Goal: Task Accomplishment & Management: Manage account settings

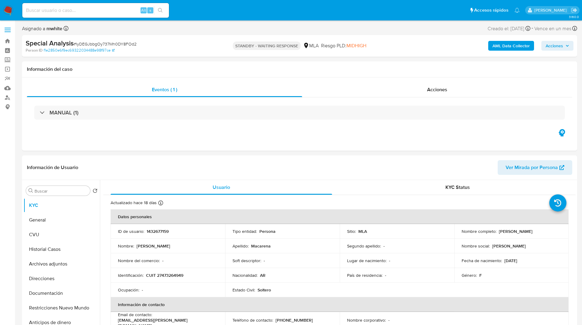
select select "10"
click at [78, 11] on input at bounding box center [95, 10] width 147 height 8
paste input "NaUIrW4fz8ktAB9miETRzRzZ"
type input "NaUIrW4fz8ktAB9miETRzRzZ"
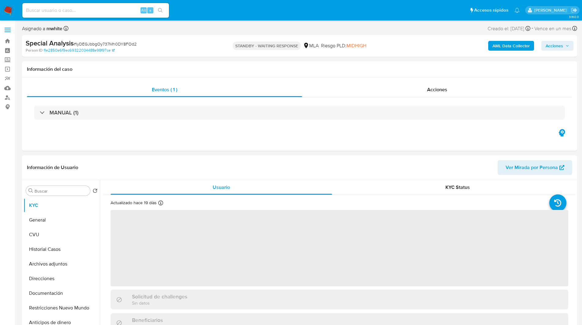
click at [219, 18] on nav "Pausado Ver notificaciones Alt s Accesos rápidos Presiona las siguientes teclas…" at bounding box center [291, 10] width 582 height 20
select select "10"
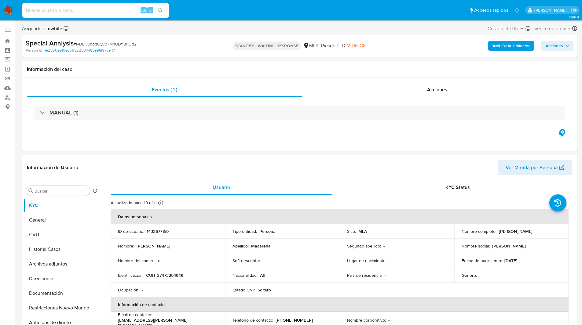
click at [210, 12] on ul "Pausado Ver notificaciones Alt s Accesos rápidos Presiona las siguientes teclas…" at bounding box center [270, 9] width 503 height 15
click at [211, 20] on nav "Pausado Ver notificaciones Alt s Accesos rápidos Presiona las siguientes teclas…" at bounding box center [291, 10] width 582 height 20
click at [97, 13] on input at bounding box center [95, 10] width 147 height 8
paste input "NaUIrW4fz8ktAB9miETRzRzZ"
type input "NaUIrW4fz8ktAB9miETRzRzZ"
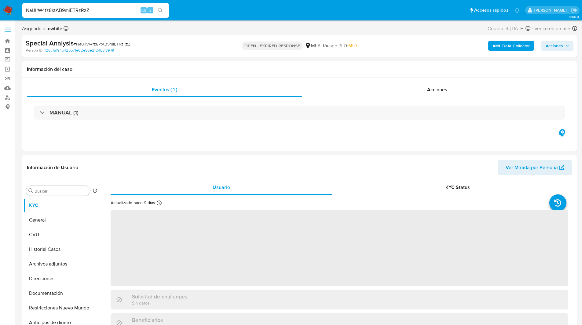
select select "10"
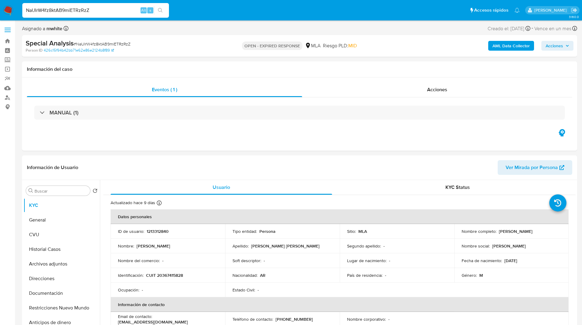
click at [199, 9] on ul "Pausado Ver notificaciones NaUIrW4fz8ktAB9miETRzRzZ Alt s Accesos rápidos Presi…" at bounding box center [270, 9] width 503 height 15
click at [198, 11] on ul "Pausado Ver notificaciones NaUIrW4fz8ktAB9miETRzRzZ Alt s Accesos rápidos Presi…" at bounding box center [270, 9] width 503 height 15
click at [208, 44] on div "Special Analysis # NaUIrW4fz8ktAB9miETRzRzZ Person ID 426c15f94b42bb71e62e86e21…" at bounding box center [299, 46] width 555 height 22
click at [199, 70] on h1 "Información del caso" at bounding box center [299, 69] width 545 height 6
click at [203, 70] on h1 "Información del caso" at bounding box center [299, 69] width 545 height 6
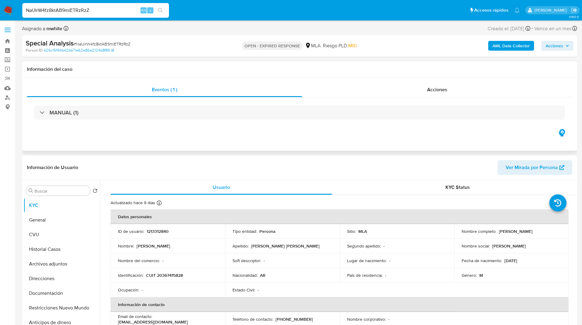
click at [209, 72] on h1 "Información del caso" at bounding box center [299, 69] width 545 height 6
click at [218, 72] on h1 "Información del caso" at bounding box center [299, 69] width 545 height 6
click at [234, 71] on h1 "Información del caso" at bounding box center [299, 69] width 545 height 6
click at [261, 65] on div "Información del caso" at bounding box center [299, 69] width 555 height 16
click at [287, 68] on h1 "Información del caso" at bounding box center [299, 69] width 545 height 6
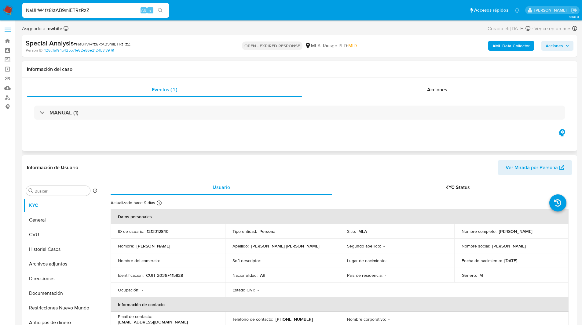
click at [294, 71] on h1 "Información del caso" at bounding box center [299, 69] width 545 height 6
click at [305, 71] on h1 "Información del caso" at bounding box center [299, 69] width 545 height 6
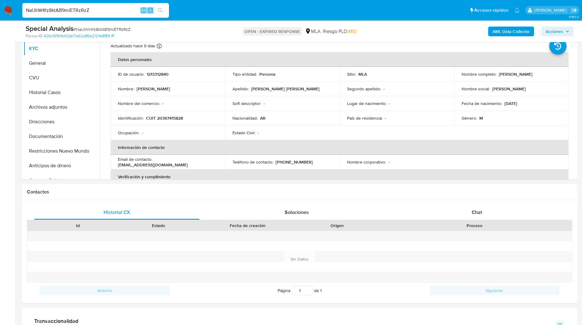
scroll to position [137, 0]
click at [163, 72] on p "1213312840" at bounding box center [158, 72] width 22 height 5
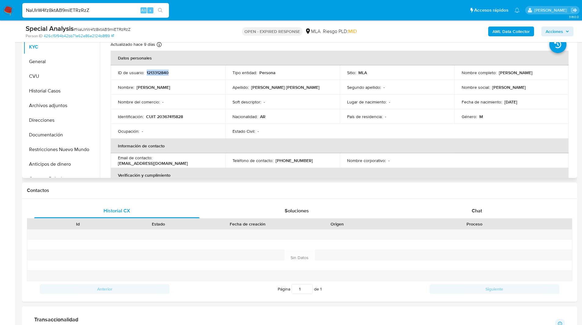
click at [163, 72] on p "1213312840" at bounding box center [158, 72] width 22 height 5
copy p "1213312840"
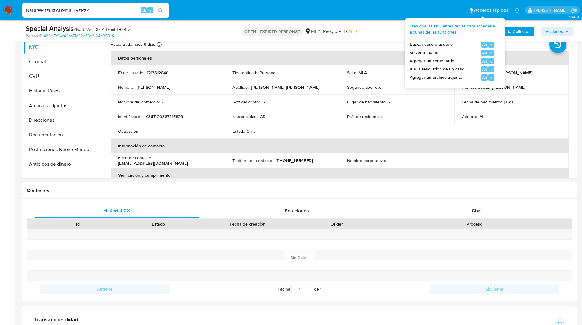
click at [433, 26] on span "Presiona las siguientes teclas para acceder a algunas de las funciones" at bounding box center [453, 29] width 86 height 12
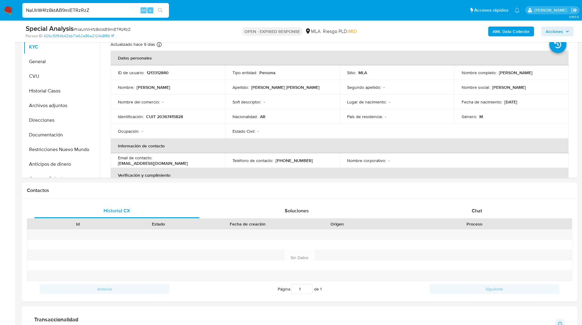
click at [380, 14] on ul "Pausado Ver notificaciones NaUIrW4fz8ktAB9miETRzRzZ Alt s Accesos rápidos Presi…" at bounding box center [270, 9] width 503 height 15
click at [224, 12] on ul "Pausado Ver notificaciones NaUIrW4fz8ktAB9miETRzRzZ Alt s Accesos rápidos Presi…" at bounding box center [270, 9] width 503 height 15
click at [240, 27] on div "OPEN - EXPIRED RESPONSE MLA Riesgo PLD: MID" at bounding box center [299, 31] width 181 height 14
click at [195, 12] on ul "Pausado Ver notificaciones NaUIrW4fz8ktAB9miETRzRzZ Alt s Accesos rápidos Presi…" at bounding box center [270, 9] width 503 height 15
click at [154, 73] on p "1213312840" at bounding box center [158, 72] width 22 height 5
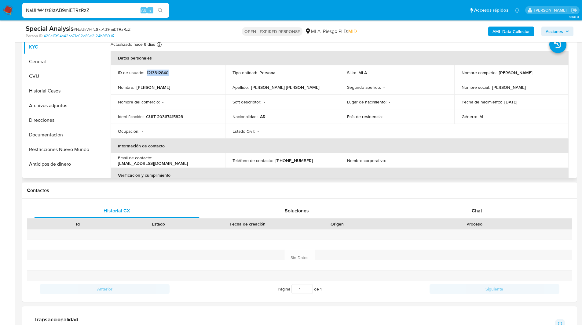
click at [154, 73] on p "1213312840" at bounding box center [158, 72] width 22 height 5
copy p "1213312840"
click at [169, 115] on p "CUIT 20367415828" at bounding box center [164, 116] width 37 height 5
copy p "20367415828"
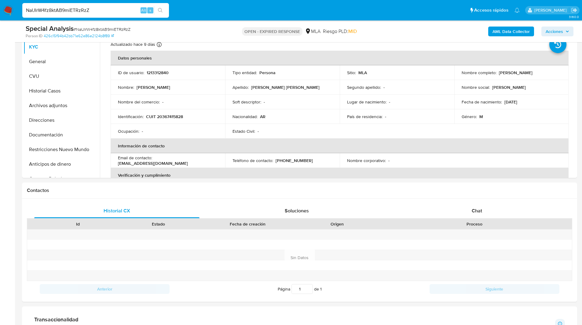
click at [239, 8] on ul "Pausado Ver notificaciones NaUIrW4fz8ktAB9miETRzRzZ Alt s Accesos rápidos Presi…" at bounding box center [270, 9] width 503 height 15
click at [375, 18] on ul "Pausado Ver notificaciones NaUIrW4fz8ktAB9miETRzRzZ Alt s Accesos rápidos Presi…" at bounding box center [270, 9] width 503 height 15
click at [225, 0] on nav "Pausado Ver notificaciones NaUIrW4fz8ktAB9miETRzRzZ Alt s Accesos rápidos Presi…" at bounding box center [291, 10] width 582 height 20
click at [230, 7] on ul "Pausado Ver notificaciones NaUIrW4fz8ktAB9miETRzRzZ Alt s Accesos rápidos Presi…" at bounding box center [270, 9] width 503 height 15
click at [223, 7] on ul "Pausado Ver notificaciones NaUIrW4fz8ktAB9miETRzRzZ Alt s Accesos rápidos Presi…" at bounding box center [270, 9] width 503 height 15
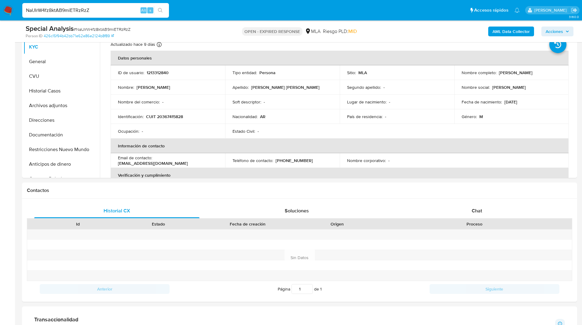
click at [231, 9] on ul "Pausado Ver notificaciones NaUIrW4fz8ktAB9miETRzRzZ Alt s Accesos rápidos Presi…" at bounding box center [270, 9] width 503 height 15
click at [221, 17] on ul "Pausado Ver notificaciones NaUIrW4fz8ktAB9miETRzRzZ Alt s Accesos rápidos Presi…" at bounding box center [270, 9] width 503 height 15
click at [198, 2] on nav "Pausado Ver notificaciones NaUIrW4fz8ktAB9miETRzRzZ Alt s Accesos rápidos Presi…" at bounding box center [291, 10] width 582 height 20
click at [183, 11] on ul "Pausado Ver notificaciones NaUIrW4fz8ktAB9miETRzRzZ Alt s Accesos rápidos Presi…" at bounding box center [270, 9] width 503 height 15
click at [192, 0] on nav "Pausado Ver notificaciones NaUIrW4fz8ktAB9miETRzRzZ Alt s Accesos rápidos Presi…" at bounding box center [291, 10] width 582 height 20
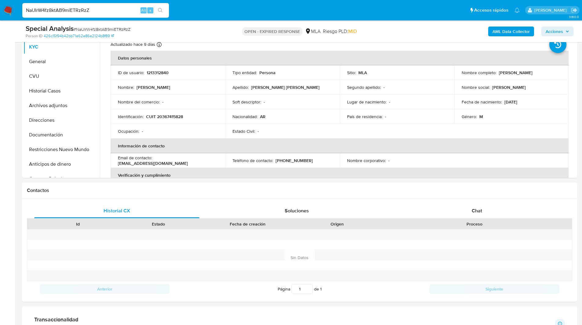
click at [195, 10] on ul "Pausado Ver notificaciones NaUIrW4fz8ktAB9miETRzRzZ Alt s Accesos rápidos Presi…" at bounding box center [270, 9] width 503 height 15
click at [211, 8] on ul "Pausado Ver notificaciones NaUIrW4fz8ktAB9miETRzRzZ Alt s Accesos rápidos Presi…" at bounding box center [270, 9] width 503 height 15
click at [316, 6] on ul "Pausado Ver notificaciones NaUIrW4fz8ktAB9miETRzRzZ Alt s Accesos rápidos Presi…" at bounding box center [270, 9] width 503 height 15
click at [205, 3] on ul "Pausado Ver notificaciones NaUIrW4fz8ktAB9miETRzRzZ Alt s Accesos rápidos Presi…" at bounding box center [270, 9] width 503 height 15
click at [556, 26] on div "AML Data Collector Acciones" at bounding box center [483, 31] width 181 height 14
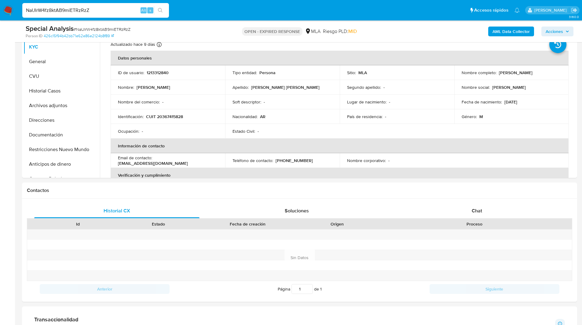
click at [556, 33] on span "Acciones" at bounding box center [554, 32] width 17 height 10
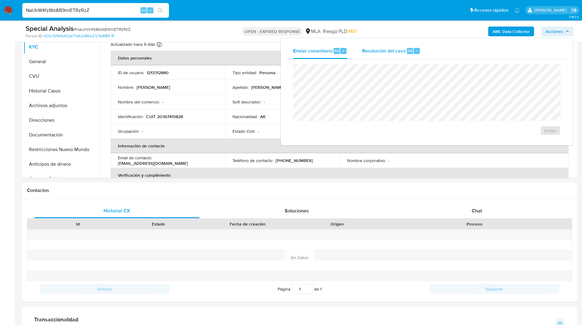
click at [392, 56] on div "Resolución del caso Alt r" at bounding box center [391, 51] width 58 height 16
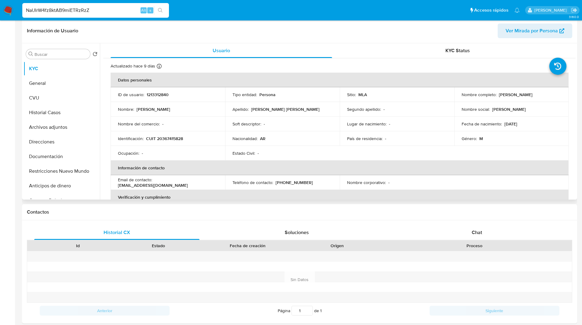
scroll to position [0, 0]
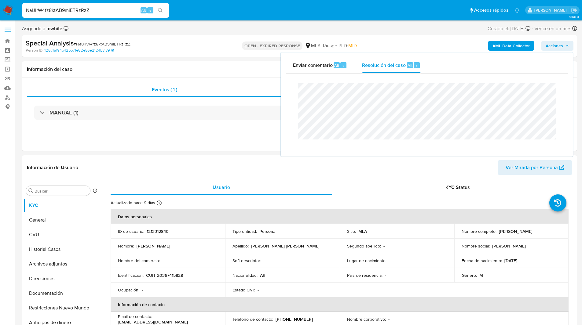
click at [63, 14] on div "NaUIrW4fz8ktAB9miETRzRzZ Alt s" at bounding box center [95, 10] width 147 height 15
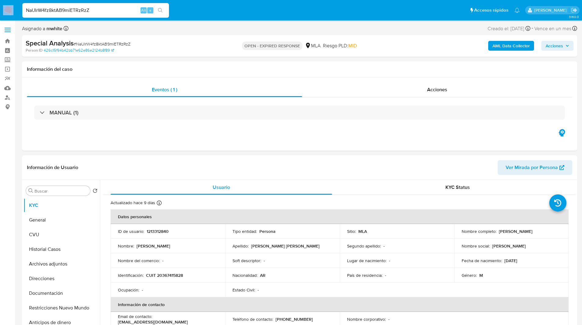
click at [63, 14] on div "NaUIrW4fz8ktAB9miETRzRzZ Alt s" at bounding box center [95, 10] width 147 height 15
click at [57, 10] on input "NaUIrW4fz8ktAB9miETRzRzZ" at bounding box center [95, 10] width 147 height 8
click at [4, 9] on img at bounding box center [8, 10] width 10 height 10
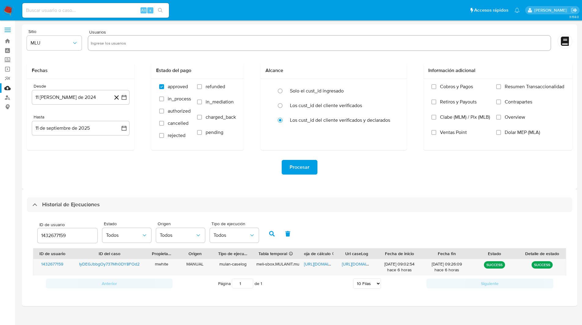
select select "10"
click at [54, 238] on input "1432677159" at bounding box center [68, 236] width 60 height 8
type input "1213312840"
click at [273, 236] on icon "button" at bounding box center [271, 233] width 5 height 5
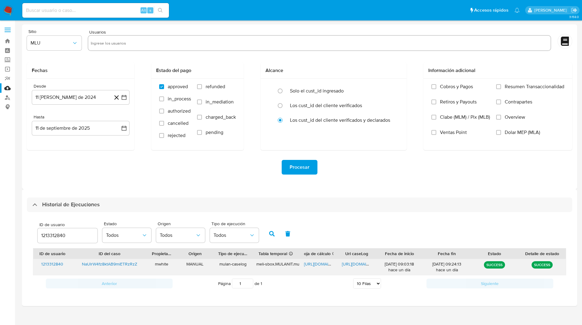
click at [321, 265] on span "https://docs.google.com/spreadsheets/d/1TLZukUqnrILteZtO_W8XqehDbC4FCnnbFCdnVPh…" at bounding box center [325, 264] width 42 height 6
click at [348, 265] on span "https://docs.google.com/document/d/10KXrqdNtyrhx0QnVzvemczIDO-IGo-65NS6Si69wgsY…" at bounding box center [363, 264] width 42 height 6
click at [213, 11] on ul "Pausado Ver notificaciones Alt s Accesos rápidos Presiona las siguientes teclas…" at bounding box center [270, 9] width 503 height 15
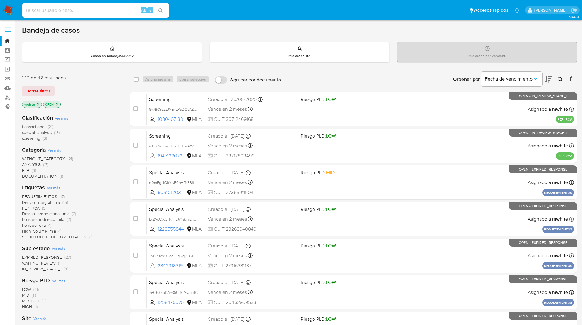
click at [559, 77] on icon at bounding box center [560, 79] width 5 height 5
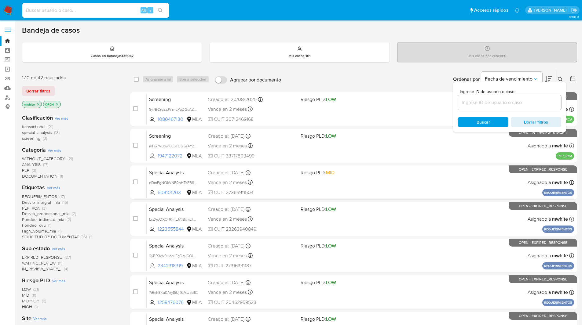
click at [496, 99] on input at bounding box center [509, 103] width 103 height 8
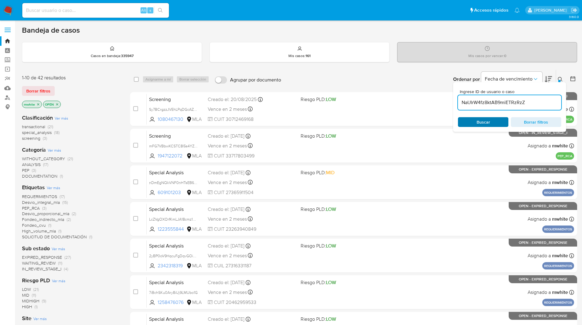
type input "NaUIrW4fz8ktAB9miETRzRzZ"
click at [469, 124] on span "Buscar" at bounding box center [483, 122] width 42 height 9
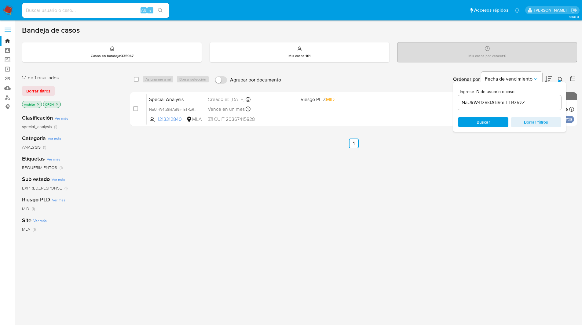
click at [132, 78] on div "select-all-cases-checkbox Asignarme a mí Borrar selección Agrupar por documento…" at bounding box center [353, 79] width 447 height 19
click at [136, 79] on input "checkbox" at bounding box center [136, 79] width 5 height 5
checkbox input "true"
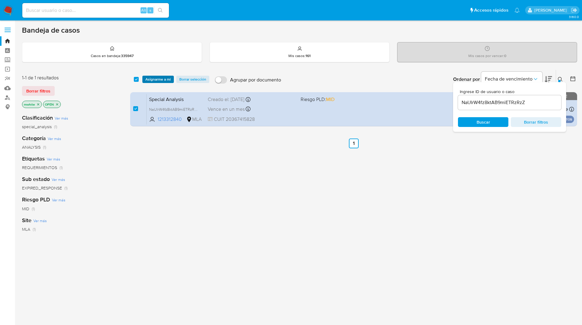
click at [155, 81] on span "Asignarme a mí" at bounding box center [157, 79] width 25 height 6
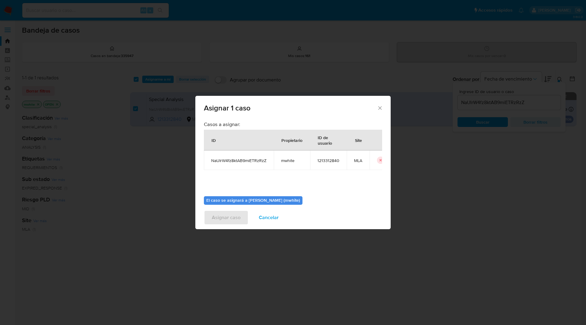
click at [290, 163] on span "mwhite" at bounding box center [292, 160] width 22 height 5
copy span "mwhite"
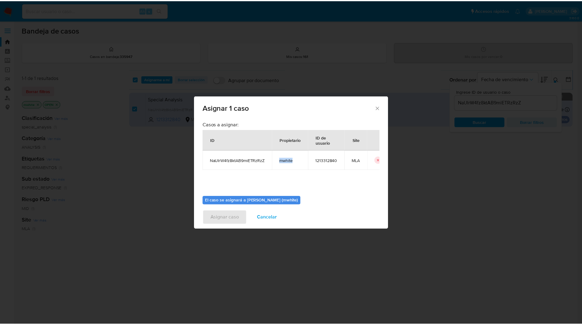
scroll to position [32, 0]
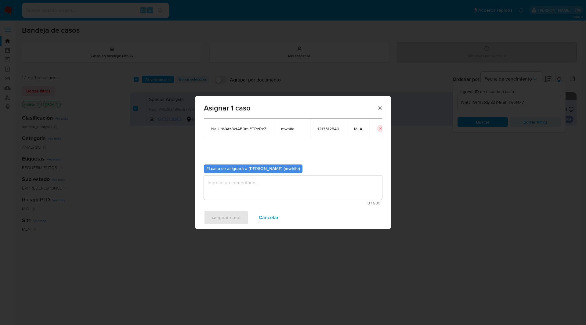
click at [248, 179] on textarea "assign-modal" at bounding box center [293, 188] width 178 height 24
paste textarea "mwhite"
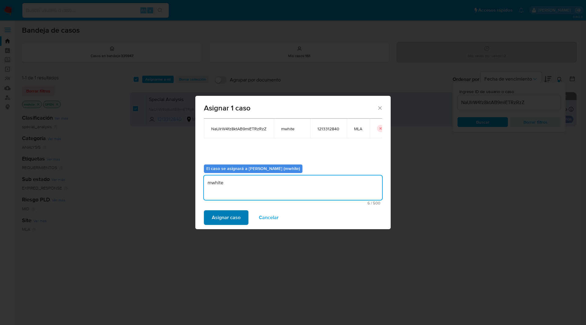
type textarea "mwhite"
click at [224, 215] on span "Asignar caso" at bounding box center [226, 217] width 29 height 13
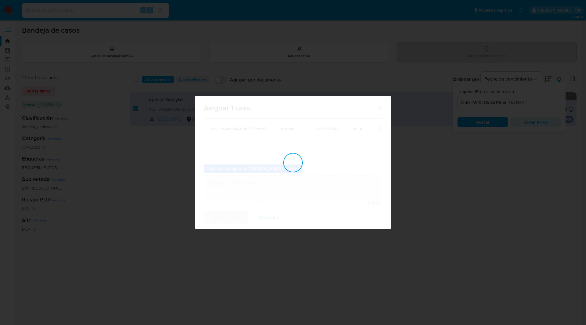
checkbox input "false"
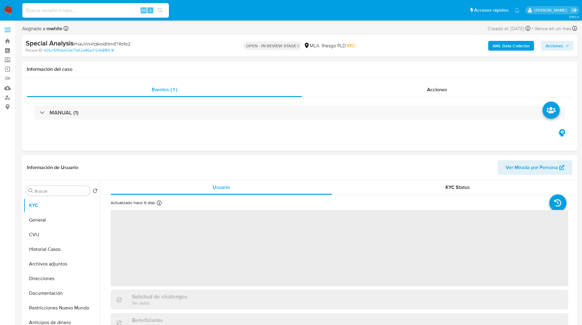
select select "10"
click at [182, 2] on nav "Pausado Ver notificaciones Alt s Accesos rápidos Presiona las siguientes teclas…" at bounding box center [291, 10] width 582 height 20
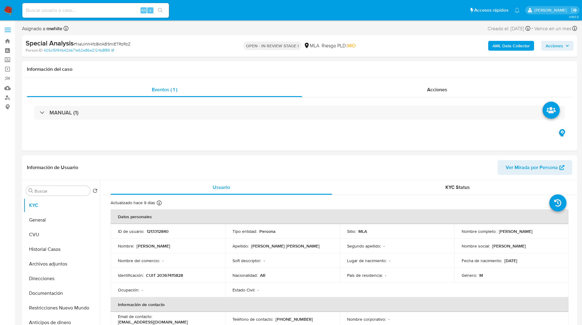
click at [541, 45] on div "AML Data Collector Acciones" at bounding box center [483, 46] width 181 height 14
click at [554, 47] on span "Acciones" at bounding box center [554, 46] width 17 height 10
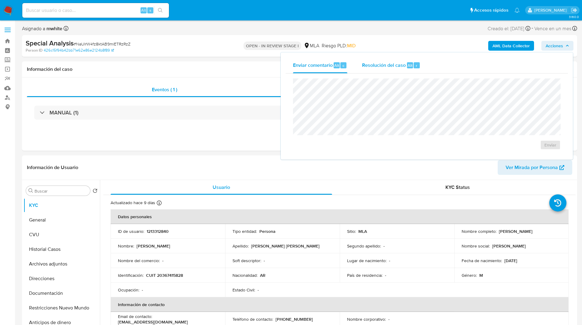
click at [391, 65] on span "Resolución del caso" at bounding box center [384, 65] width 44 height 7
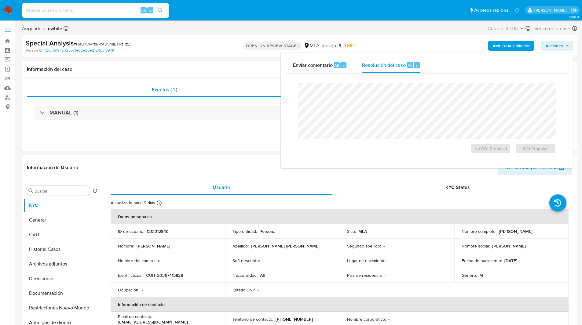
click at [183, 52] on div "Person ID 426c15f94b42bb71e62e86e2124b8f89" at bounding box center [116, 50] width 181 height 5
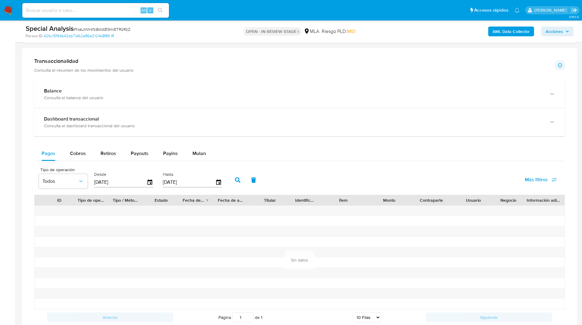
scroll to position [696, 0]
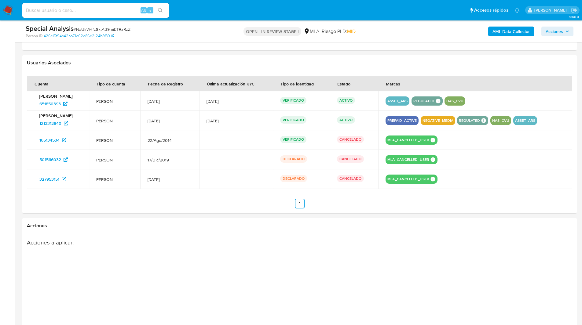
click at [250, 57] on div "Usuarios Asociados" at bounding box center [299, 63] width 555 height 16
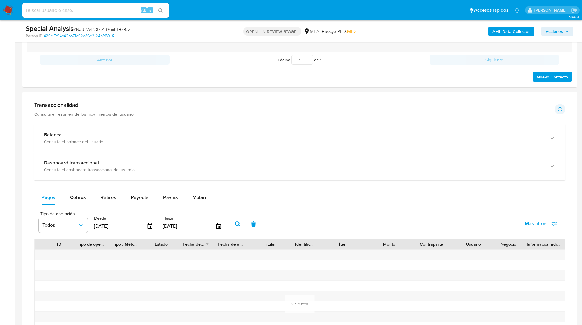
scroll to position [0, 0]
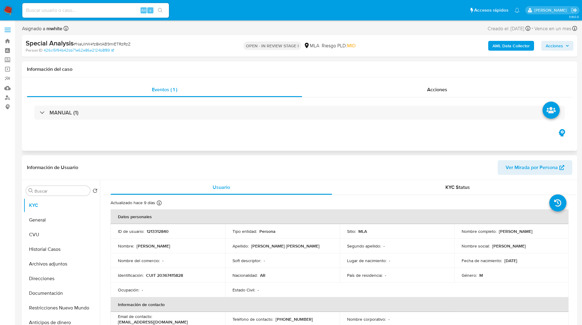
click at [217, 73] on div "Información del caso" at bounding box center [299, 69] width 555 height 16
click at [185, 71] on h1 "Información del caso" at bounding box center [299, 69] width 545 height 6
drag, startPoint x: 497, startPoint y: 231, endPoint x: 572, endPoint y: 226, distance: 75.0
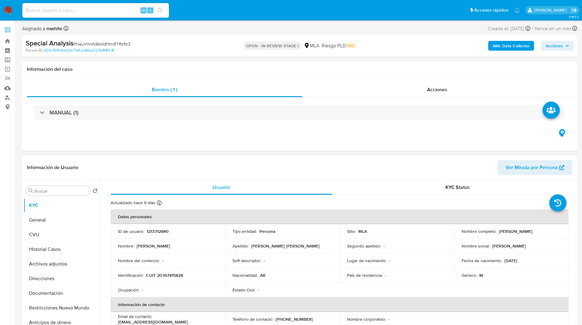
drag, startPoint x: 553, startPoint y: 231, endPoint x: 496, endPoint y: 231, distance: 56.8
click at [496, 231] on div "Nombre completo : Carlos Eduardo Equioiz Volpe" at bounding box center [512, 231] width 100 height 5
copy div "Carlos Eduardo Equioiz Volpe"
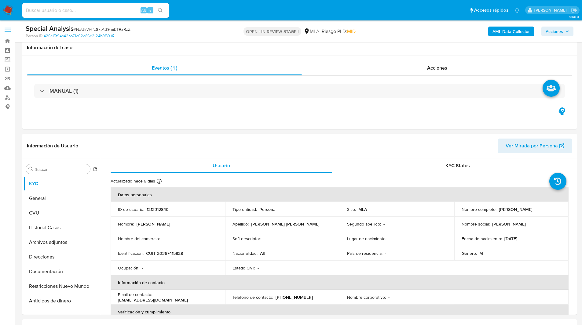
scroll to position [118, 0]
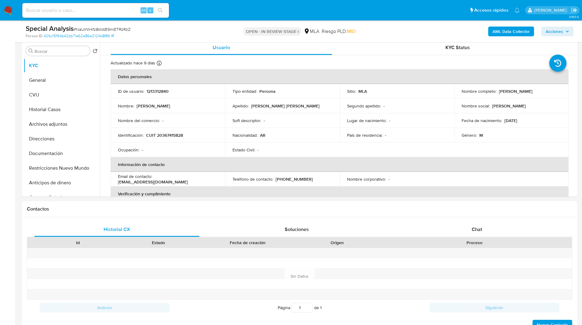
click at [366, 40] on div "Special Analysis # NaUIrW4fz8ktAB9miETRzRzZ Person ID 426c15f94b42bb71e62e86e21…" at bounding box center [299, 31] width 555 height 22
click at [466, 237] on div "Chat" at bounding box center [476, 229] width 165 height 15
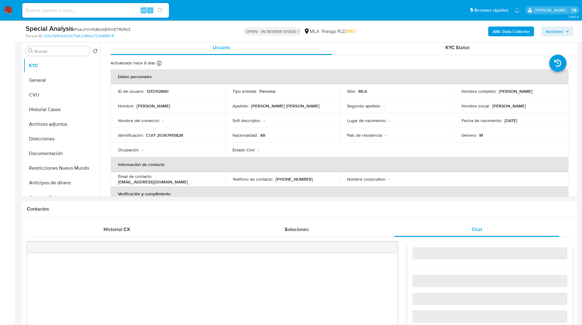
click at [421, 209] on h1 "Contactos" at bounding box center [299, 209] width 545 height 6
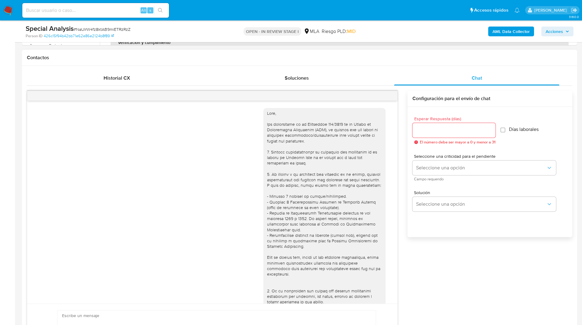
scroll to position [148, 0]
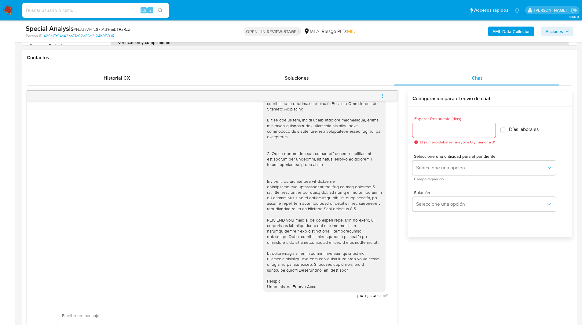
click at [384, 94] on icon "menu-action" at bounding box center [382, 95] width 5 height 5
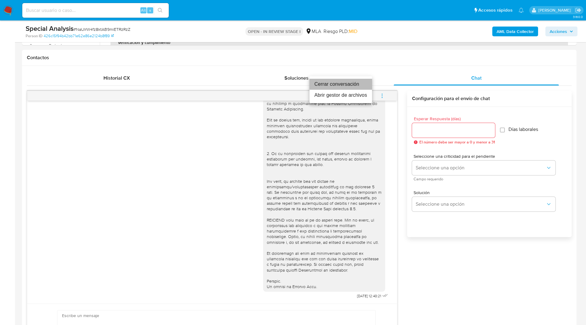
click at [342, 85] on li "Cerrar conversación" at bounding box center [341, 84] width 63 height 11
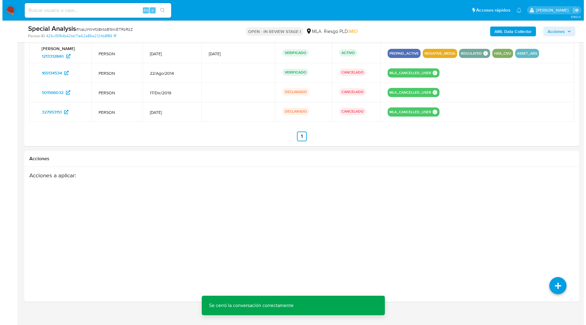
scroll to position [955, 0]
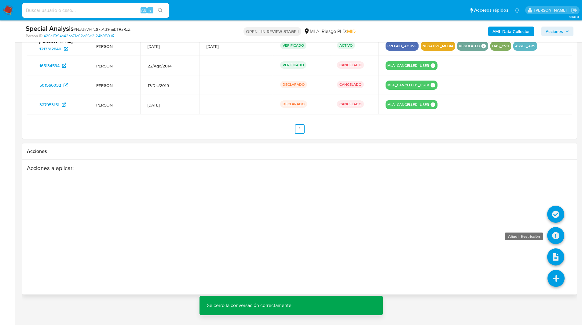
click at [554, 236] on icon at bounding box center [555, 235] width 17 height 17
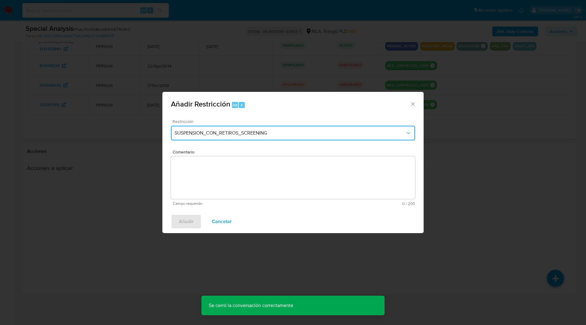
click at [209, 140] on button "SUSPENSION_CON_RETIROS_SCREENING" at bounding box center [293, 133] width 244 height 15
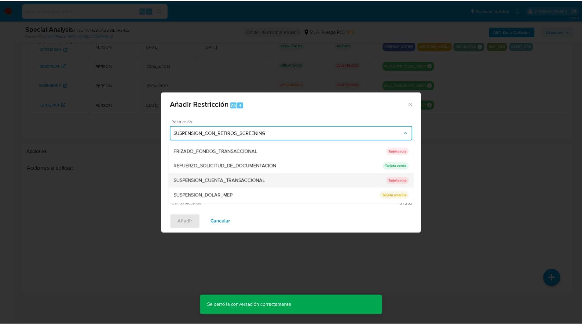
scroll to position [116, 0]
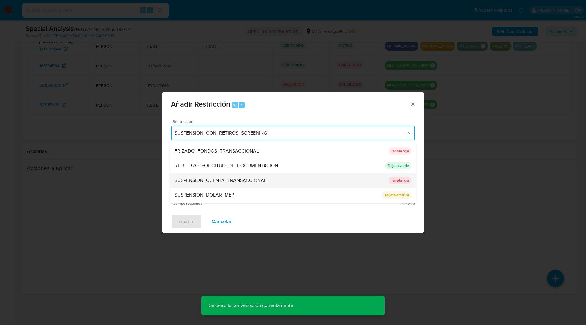
click at [192, 181] on span "SUSPENSION_CUENTA_TRANSACCIONAL" at bounding box center [221, 180] width 92 height 6
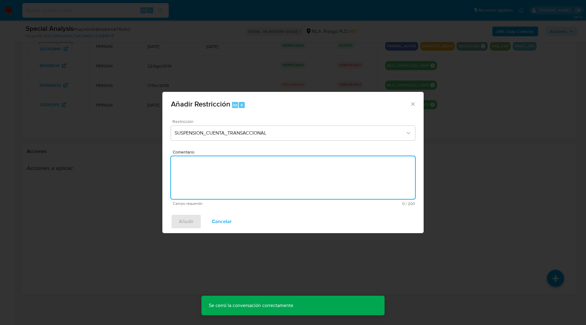
click at [243, 191] on textarea "Comentario" at bounding box center [293, 177] width 244 height 43
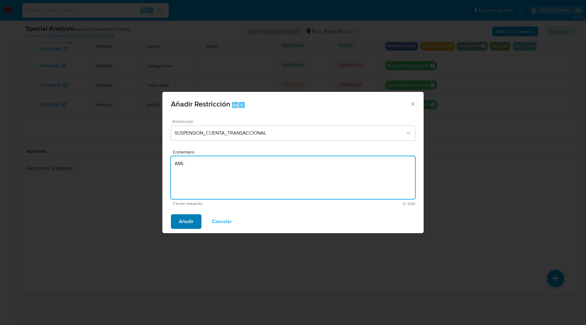
type textarea "AML"
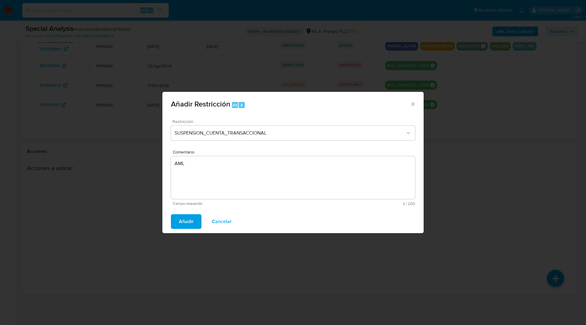
click at [171, 227] on button "Añadir" at bounding box center [186, 221] width 31 height 15
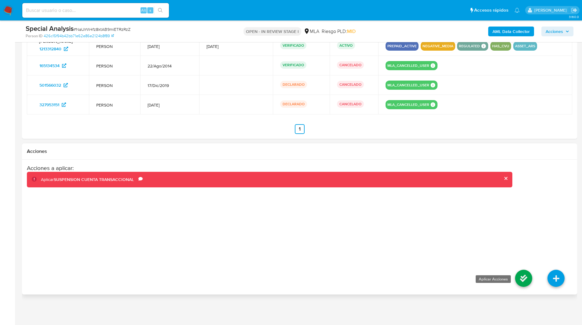
click at [524, 277] on icon at bounding box center [523, 278] width 17 height 17
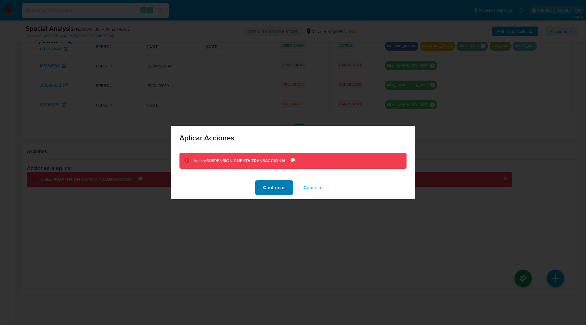
click at [264, 184] on span "Confirmar" at bounding box center [274, 187] width 22 height 13
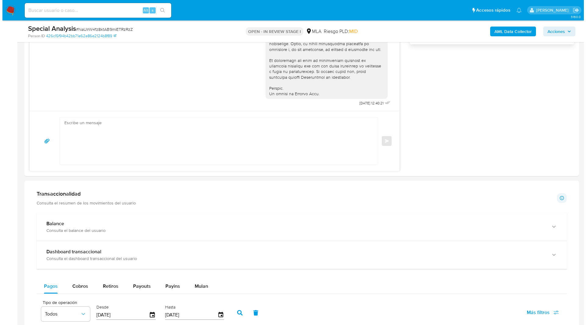
scroll to position [0, 0]
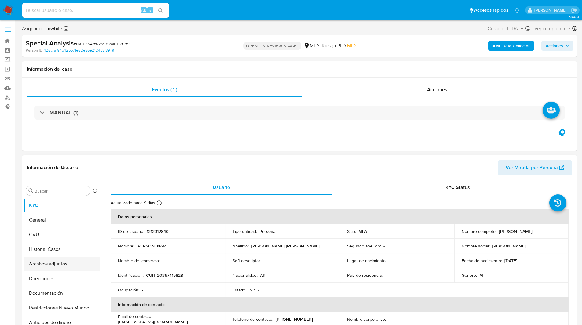
click at [50, 262] on button "Archivos adjuntos" at bounding box center [59, 264] width 71 height 15
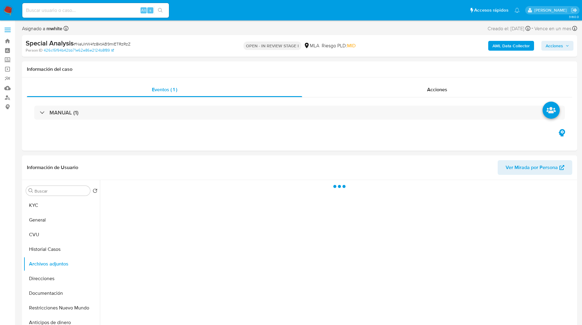
click at [514, 48] on b "AML Data Collector" at bounding box center [510, 46] width 37 height 10
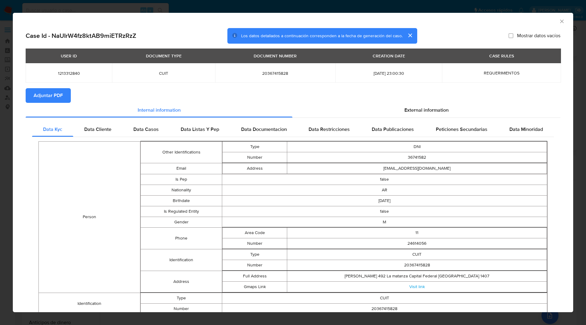
click at [57, 98] on span "Adjuntar PDF" at bounding box center [48, 95] width 29 height 13
click at [559, 20] on icon "Cerrar ventana" at bounding box center [562, 21] width 6 height 6
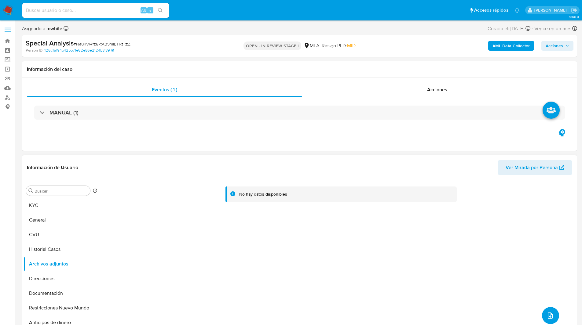
click at [549, 318] on icon "upload-file" at bounding box center [549, 315] width 7 height 7
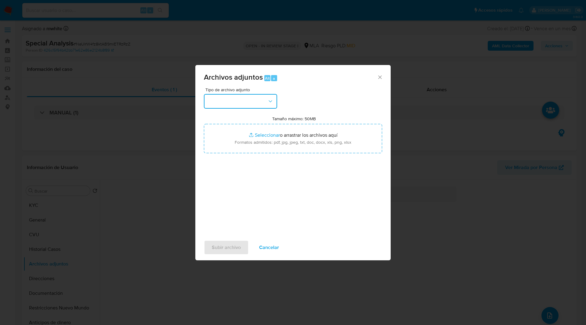
click at [232, 105] on button "button" at bounding box center [240, 101] width 73 height 15
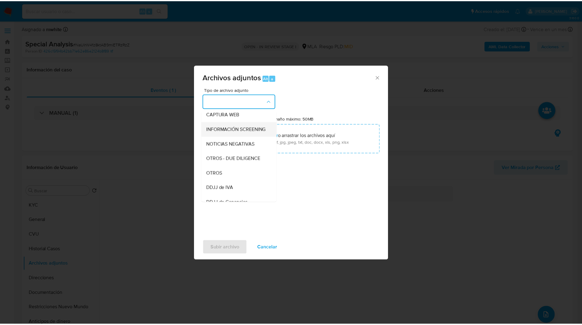
scroll to position [62, 0]
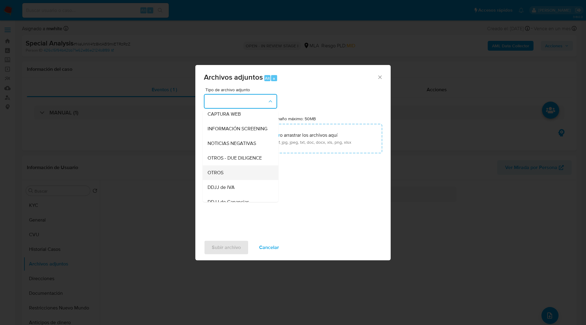
click at [222, 176] on span "OTROS" at bounding box center [216, 173] width 16 height 6
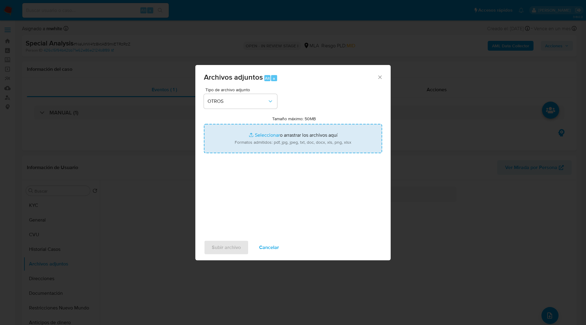
type input "C:\fakepath\C. 238065.2024 - Oficio a Mpago.pdf"
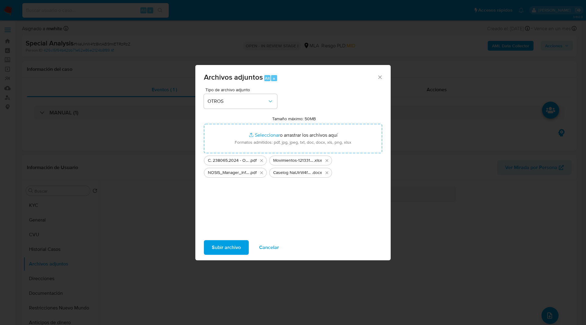
click at [229, 248] on span "Subir archivo" at bounding box center [226, 247] width 29 height 13
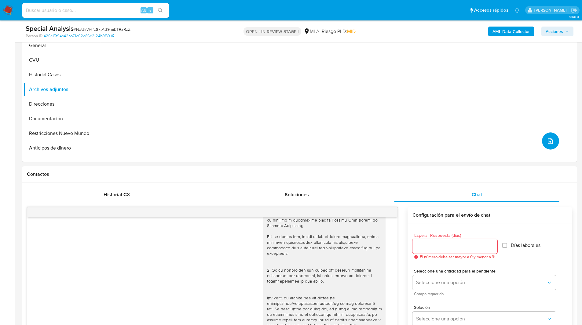
scroll to position [153, 0]
click at [547, 29] on span "Acciones" at bounding box center [554, 32] width 17 height 10
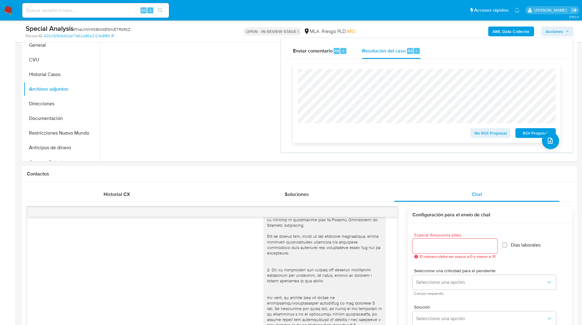
click at [520, 134] on span "ROI Proposal" at bounding box center [536, 133] width 32 height 9
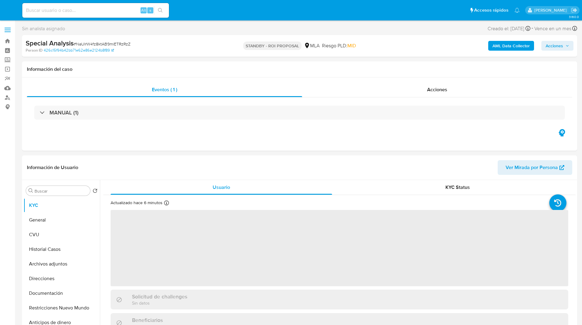
select select "10"
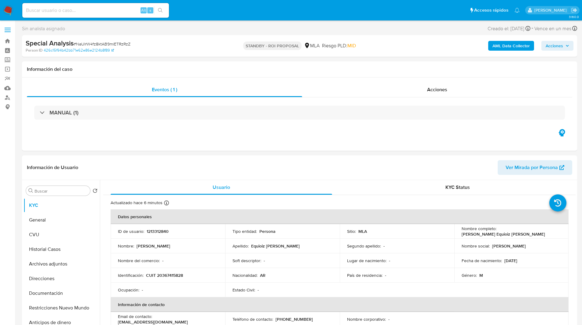
click at [67, 8] on input at bounding box center [95, 10] width 147 height 8
paste input "1pXGKxkaZZCejhlwubWoNqB4"
type input "1pXGKxkaZZCejhlwubWoNqB4"
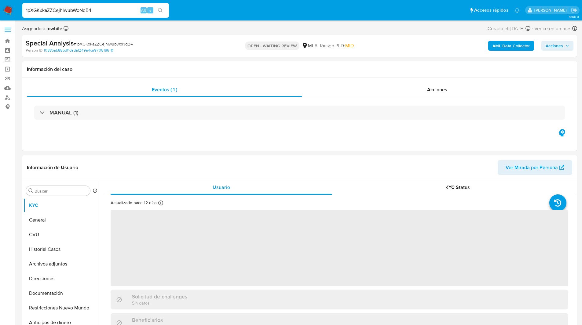
select select "10"
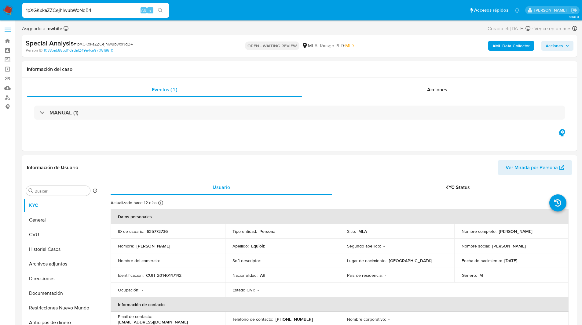
click at [391, 49] on div "Special Analysis # 1pXGKxkaZZCejhlwubWoNqB4 Person ID 1088bab85bd11dadaf249a4ca…" at bounding box center [299, 46] width 555 height 22
click at [160, 232] on p "635772736" at bounding box center [157, 231] width 21 height 5
copy p "635772736"
click at [171, 277] on p "CUIT 20140147142" at bounding box center [163, 275] width 35 height 5
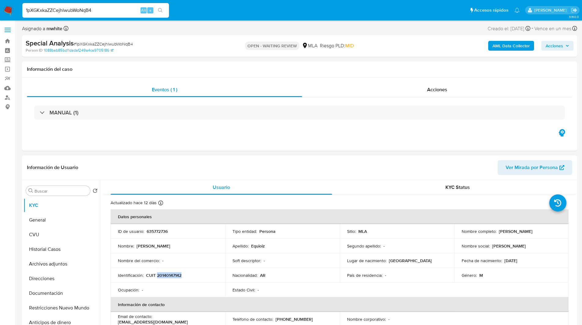
click at [171, 277] on p "CUIT 20140147142" at bounding box center [163, 275] width 35 height 5
copy p "20140147142"
click at [225, 40] on div "OPEN - WAITING REVIEW MLA Riesgo PLD: MID" at bounding box center [299, 46] width 181 height 14
click at [360, 33] on div "Asignado a mwhite Asignado el: 29/07/2025 20:00:30 Creado el: 29/07/2025 Creado…" at bounding box center [299, 29] width 555 height 11
click at [344, 34] on div "Asignado a mwhite Asignado el: 29/07/2025 20:00:30 Creado el: 29/07/2025 Creado…" at bounding box center [299, 29] width 555 height 11
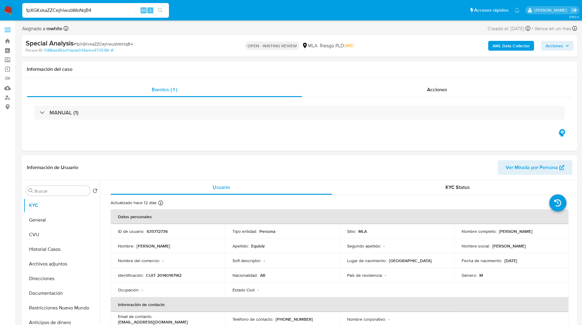
click at [407, 31] on div "Asignado a mwhite Asignado el: 29/07/2025 20:00:30 Creado el: 29/07/2025 Creado…" at bounding box center [299, 29] width 555 height 11
drag, startPoint x: 496, startPoint y: 232, endPoint x: 550, endPoint y: 235, distance: 54.2
click at [550, 235] on td "Nombre completo : Marcelo Antonio Equioiz" at bounding box center [511, 231] width 115 height 15
copy p "Marcelo Antonio Equioiz"
click at [62, 10] on input "1pXGKxkaZZCejhlwubWoNqB4" at bounding box center [95, 10] width 147 height 8
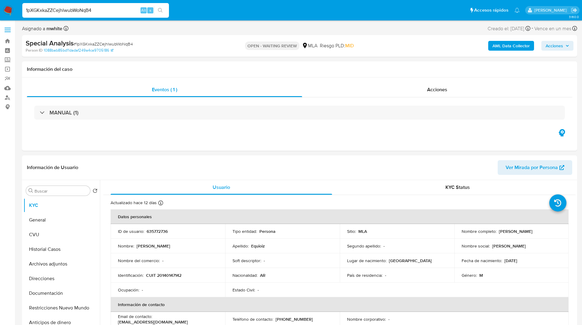
click at [62, 10] on input "1pXGKxkaZZCejhlwubWoNqB4" at bounding box center [95, 10] width 147 height 8
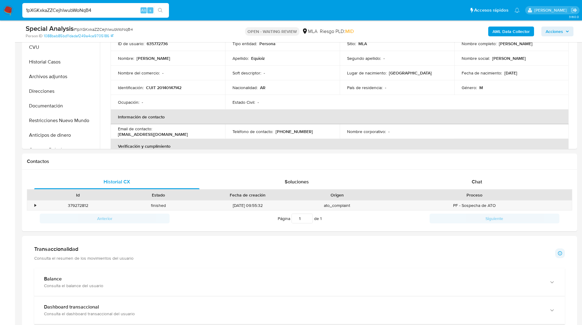
scroll to position [207, 0]
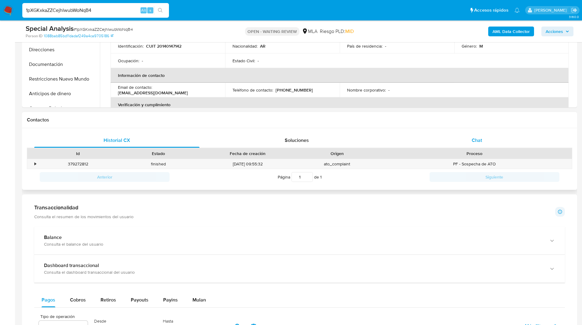
click at [471, 137] on div "Chat" at bounding box center [476, 140] width 165 height 15
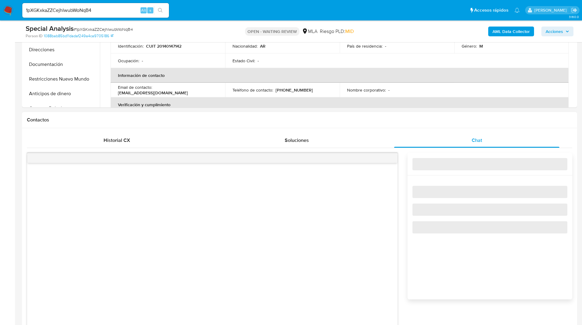
click at [438, 122] on h1 "Contactos" at bounding box center [299, 120] width 545 height 6
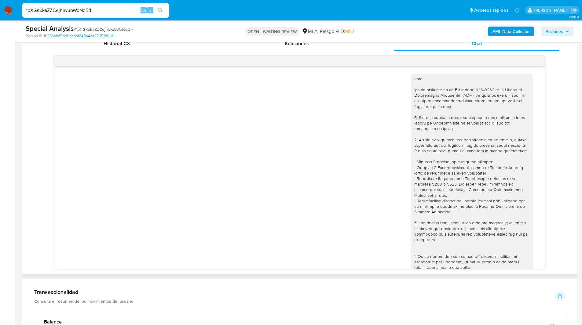
scroll to position [221, 0]
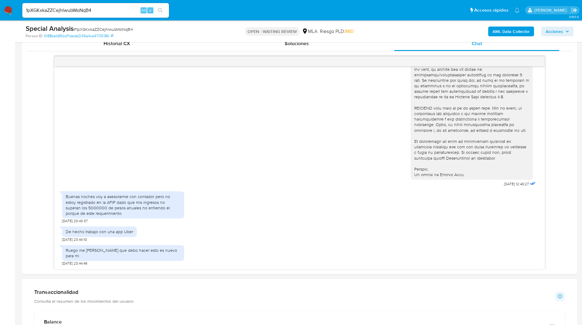
click at [8, 9] on img at bounding box center [8, 10] width 10 height 10
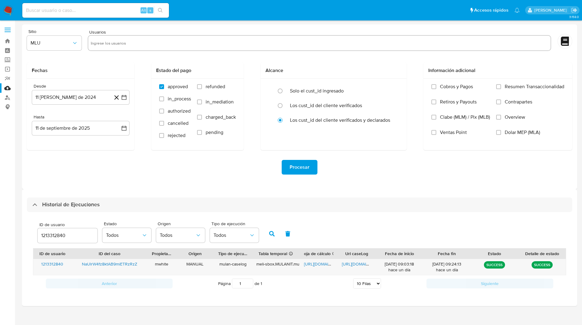
select select "10"
click at [52, 232] on input "1213312840" at bounding box center [68, 236] width 60 height 8
paste input "635772736"
click at [270, 236] on icon "button" at bounding box center [271, 233] width 5 height 5
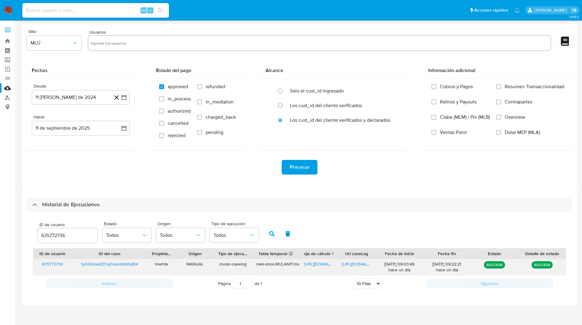
click at [319, 264] on span "[URL][DOMAIN_NAME]" at bounding box center [325, 264] width 42 height 6
click at [355, 262] on span "[URL][DOMAIN_NAME]" at bounding box center [363, 264] width 42 height 6
click at [61, 236] on input "635772736" at bounding box center [68, 236] width 60 height 8
type input "536028647"
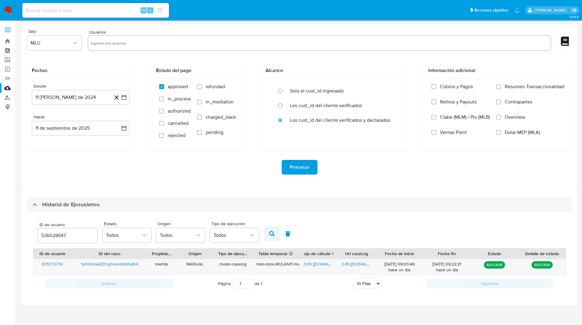
click at [270, 228] on button "button" at bounding box center [272, 234] width 16 height 15
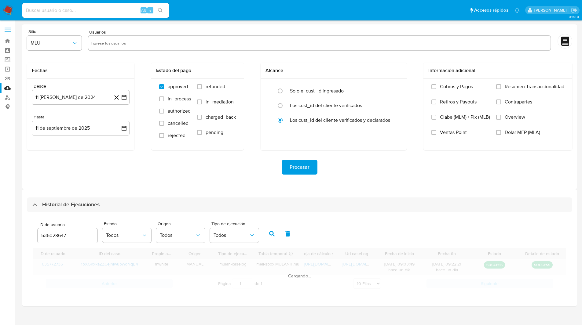
click at [272, 234] on icon "button" at bounding box center [271, 233] width 5 height 5
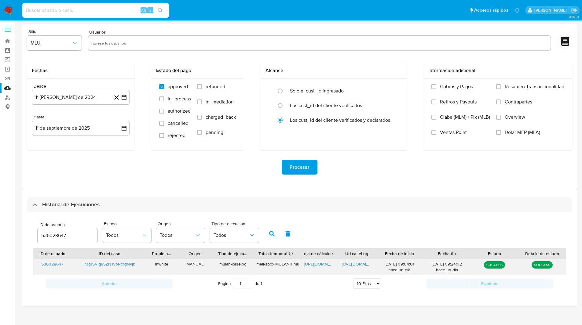
click at [314, 265] on span "[URL][DOMAIN_NAME]" at bounding box center [325, 264] width 42 height 6
click at [353, 265] on span "[URL][DOMAIN_NAME]" at bounding box center [363, 264] width 42 height 6
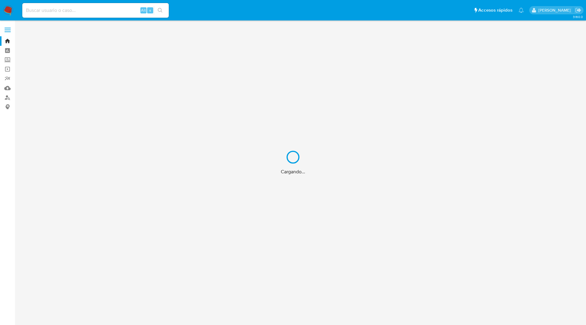
click at [360, 9] on div "Cargando..." at bounding box center [293, 162] width 586 height 325
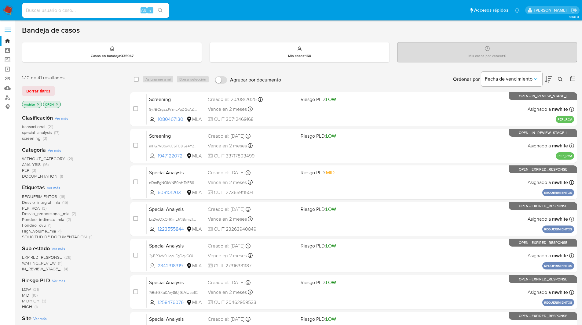
click at [560, 80] on icon at bounding box center [560, 79] width 5 height 5
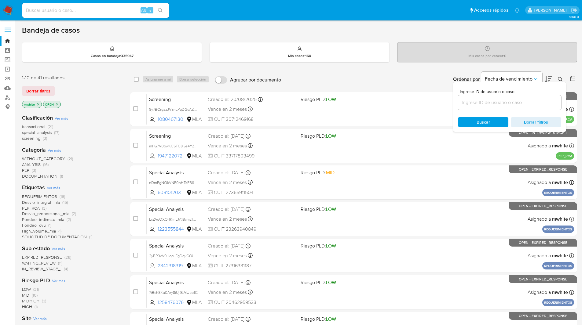
click at [487, 111] on div "Ingrese ID de usuario o caso Buscar Borrar filtros" at bounding box center [509, 107] width 113 height 50
click at [481, 106] on input at bounding box center [509, 103] width 103 height 8
paste input "1pXGKxkaZZCejhlwubWoNqB4"
type input "1pXGKxkaZZCejhlwubWoNqB4"
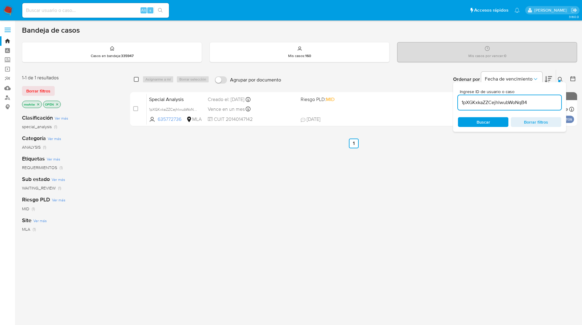
click at [136, 80] on input "checkbox" at bounding box center [136, 79] width 5 height 5
checkbox input "true"
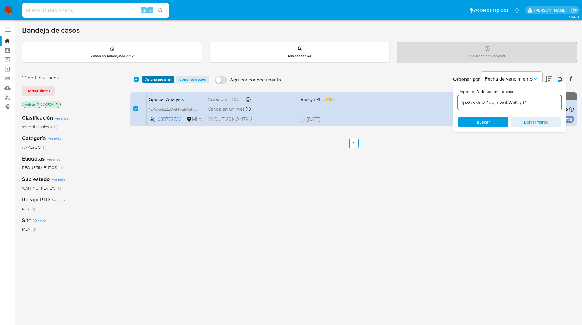
click at [156, 76] on span "Asignarme a mí" at bounding box center [157, 79] width 25 height 6
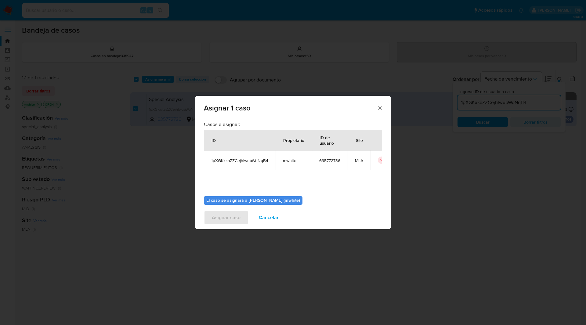
click at [294, 159] on span "mwhite" at bounding box center [294, 160] width 22 height 5
copy span "mwhite"
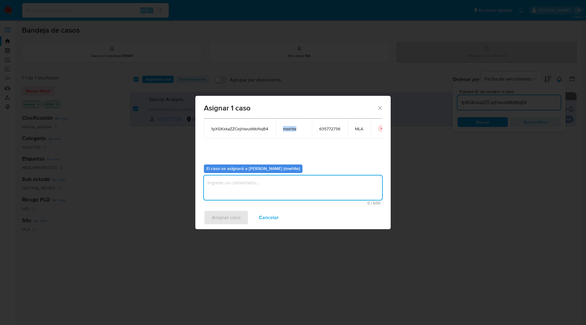
click at [240, 184] on textarea "assign-modal" at bounding box center [293, 188] width 178 height 24
paste textarea "mwhite"
type textarea "mwhite"
click at [225, 218] on span "Asignar caso" at bounding box center [226, 217] width 29 height 13
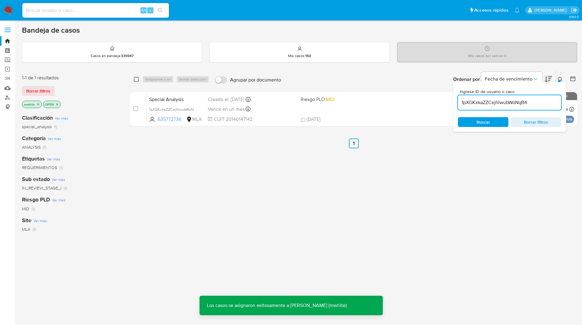
click at [136, 80] on input "checkbox" at bounding box center [136, 79] width 5 height 5
checkbox input "true"
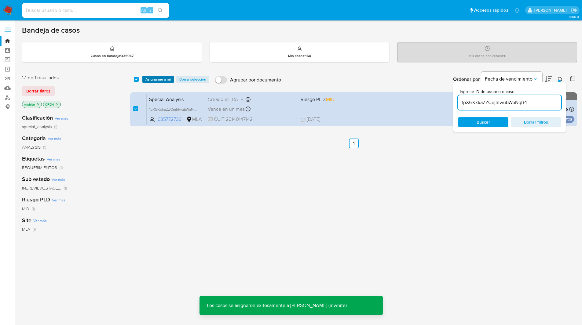
click at [159, 80] on span "Asignarme a mí" at bounding box center [157, 79] width 25 height 6
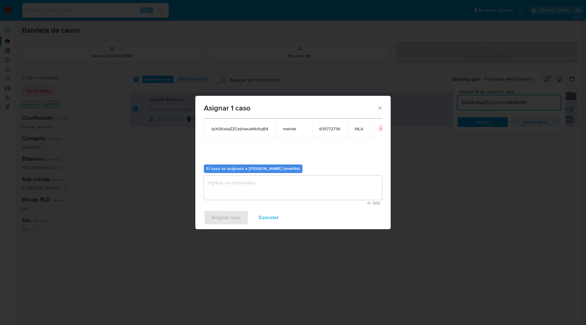
click at [248, 183] on textarea "assign-modal" at bounding box center [293, 188] width 178 height 24
click at [262, 184] on textarea "assign-modal" at bounding box center [293, 188] width 178 height 24
click at [287, 130] on span "mwhite" at bounding box center [294, 128] width 22 height 5
click at [236, 185] on textarea "assign-modal" at bounding box center [293, 188] width 178 height 24
paste textarea "mwhite"
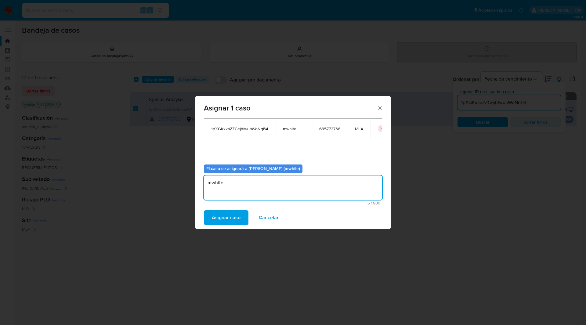
type textarea "mwhite"
click at [227, 219] on span "Asignar caso" at bounding box center [226, 217] width 29 height 13
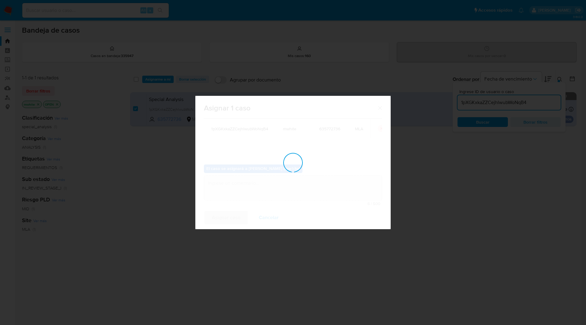
checkbox input "false"
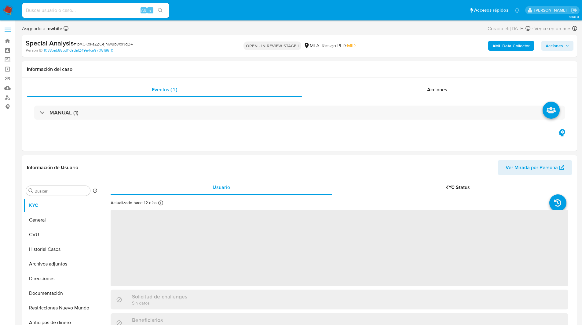
select select "10"
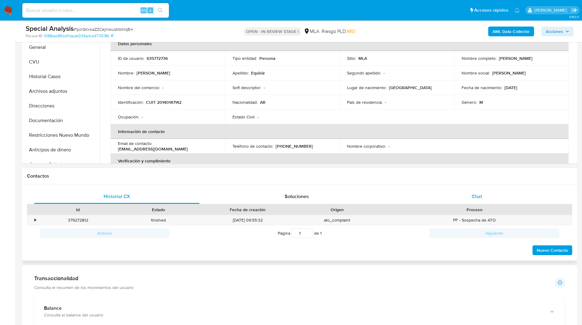
scroll to position [182, 0]
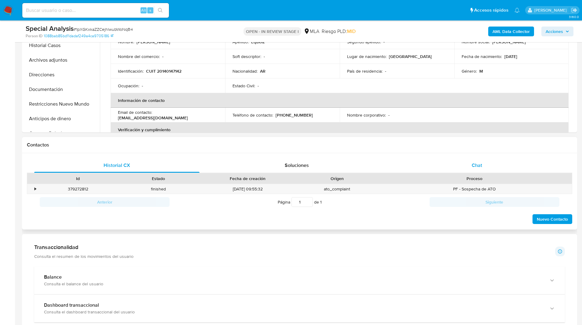
click at [480, 167] on span "Chat" at bounding box center [477, 165] width 10 height 7
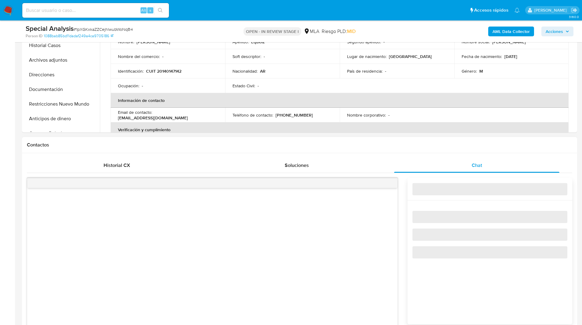
click at [404, 145] on h1 "Contactos" at bounding box center [299, 145] width 545 height 6
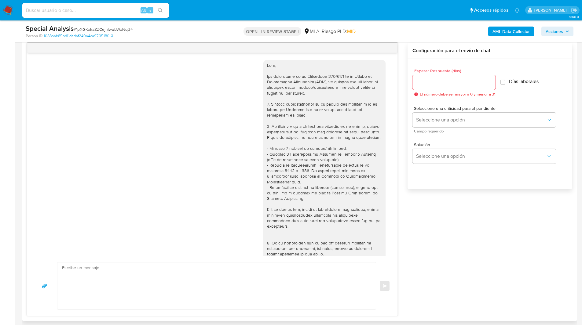
scroll to position [221, 0]
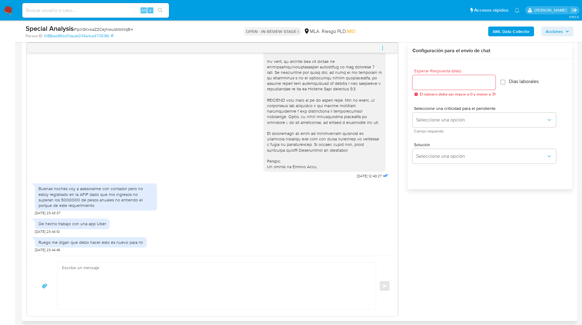
click at [187, 293] on textarea at bounding box center [215, 286] width 306 height 47
paste textarea "Hola XXX, Muchas gracias por tu respuesta. Analizamos tu caso y verificamos que…"
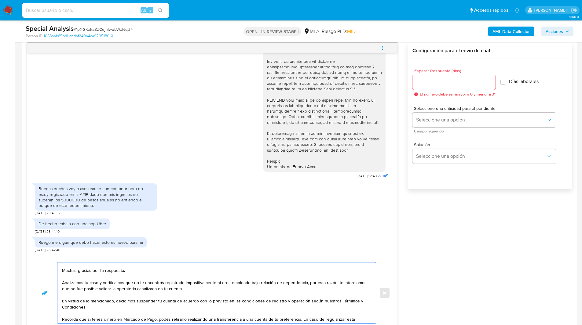
scroll to position [9, 0]
click at [147, 267] on textarea "Hola XXX, Muchas gracias por tu respuesta. Analizamos tu caso y verificamos que…" at bounding box center [215, 293] width 306 height 61
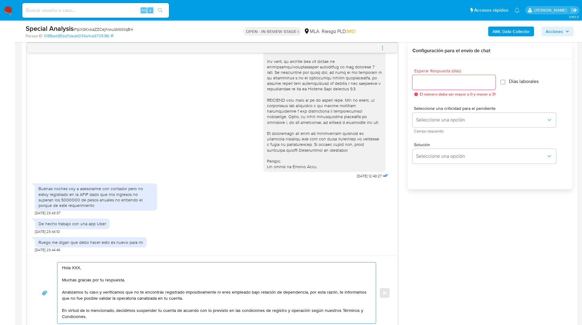
click at [75, 268] on textarea "Hola XXX, Muchas gracias por tu respuesta. Analizamos tu caso y verificamos que…" at bounding box center [215, 293] width 306 height 61
type textarea "Hola, Muchas gracias por tu respuesta. Analizamos tu caso y verificamos que no …"
click at [433, 83] on input "Esperar Respuesta (días)" at bounding box center [453, 83] width 83 height 8
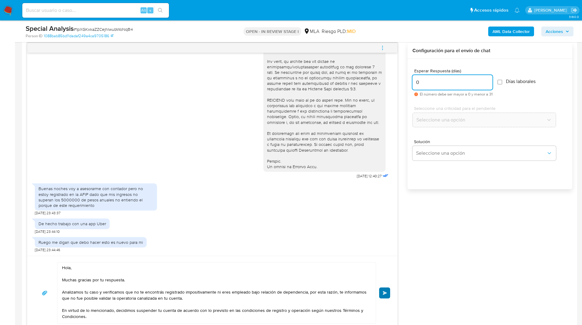
type input "0"
click at [387, 294] on button "Enviar" at bounding box center [384, 293] width 11 height 11
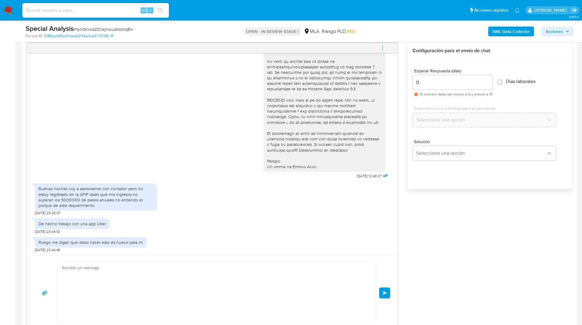
scroll to position [344, 0]
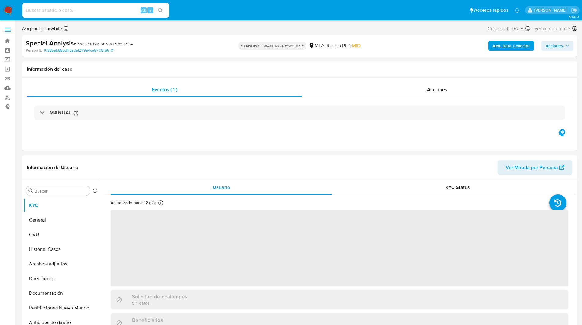
select select "10"
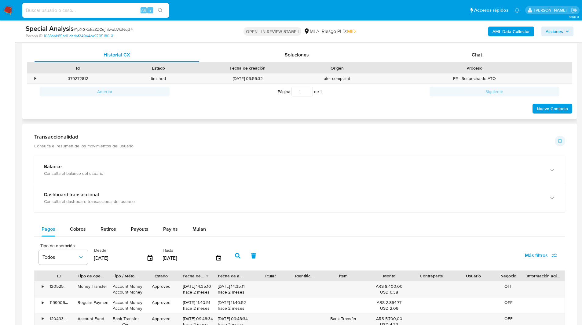
scroll to position [264, 0]
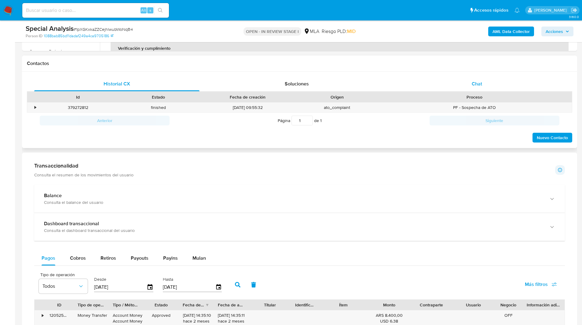
click at [479, 78] on div "Chat" at bounding box center [476, 84] width 165 height 15
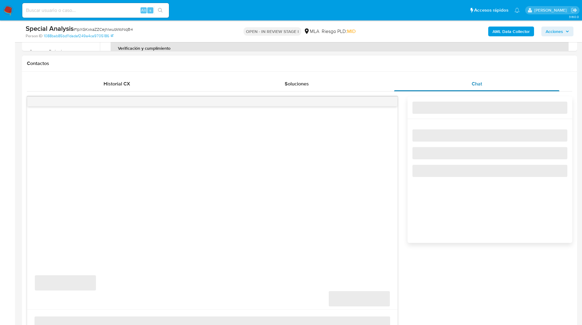
click at [401, 77] on div "Chat" at bounding box center [476, 84] width 165 height 15
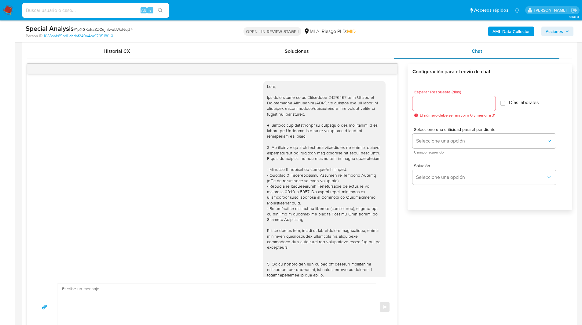
scroll to position [344, 0]
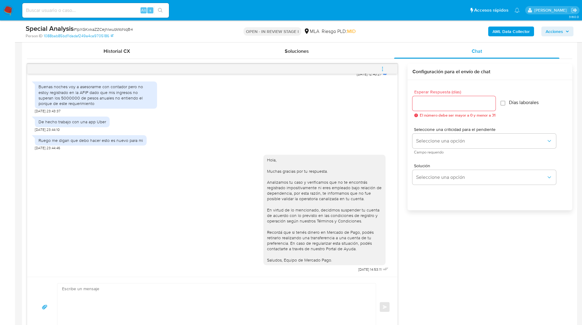
click at [391, 69] on button "menu-action" at bounding box center [382, 69] width 20 height 15
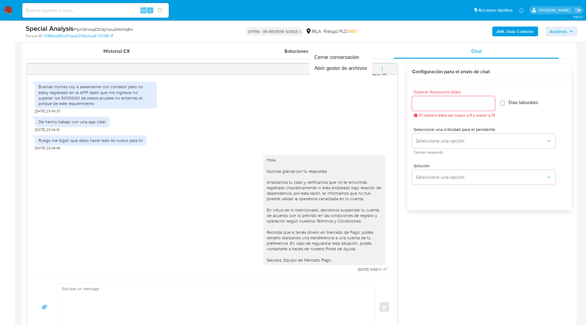
click at [385, 68] on div at bounding box center [293, 162] width 586 height 325
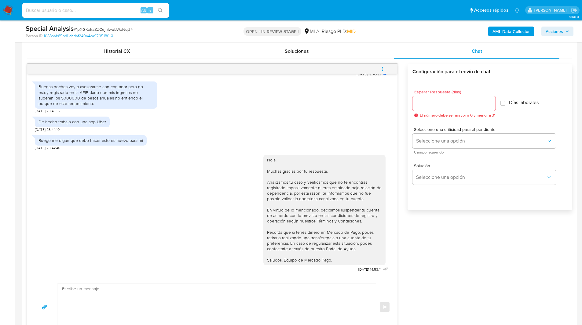
click at [385, 68] on button "menu-action" at bounding box center [382, 69] width 20 height 15
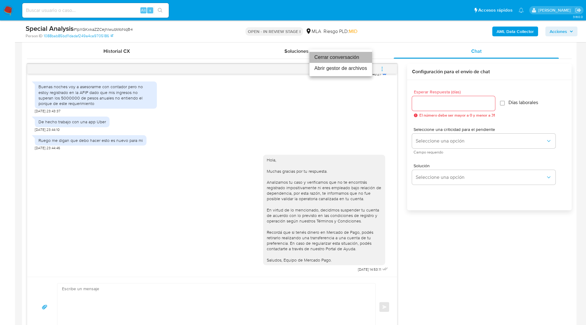
click at [344, 59] on li "Cerrar conversación" at bounding box center [341, 57] width 63 height 11
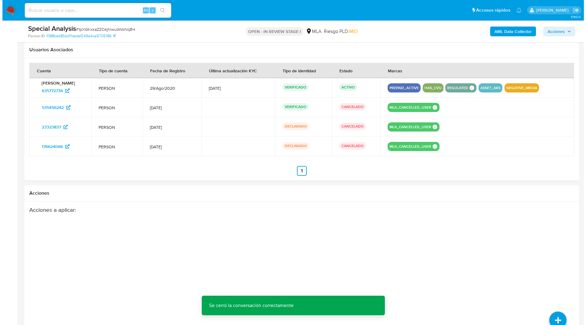
scroll to position [993, 0]
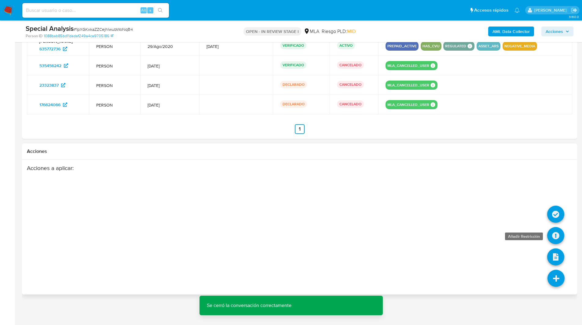
click at [553, 237] on icon at bounding box center [555, 235] width 17 height 17
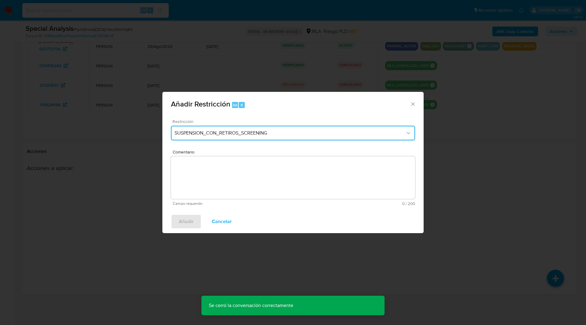
click at [232, 138] on button "SUSPENSION_CON_RETIROS_SCREENING" at bounding box center [293, 133] width 244 height 15
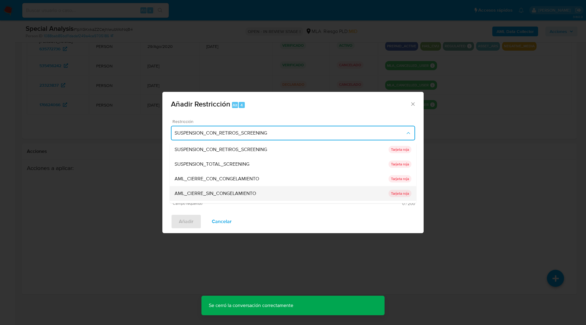
scroll to position [130, 0]
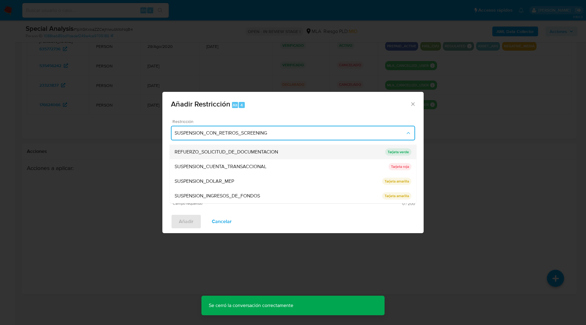
click at [222, 159] on div "REFUERZO_SOLICITUD_DE_DOCUMENTACION" at bounding box center [280, 152] width 211 height 15
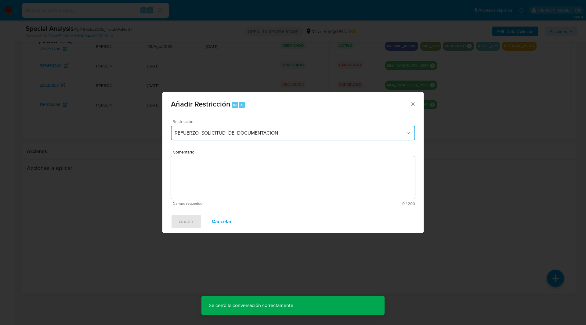
click at [216, 138] on button "REFUERZO_SOLICITUD_DE_DOCUMENTACION" at bounding box center [293, 133] width 244 height 15
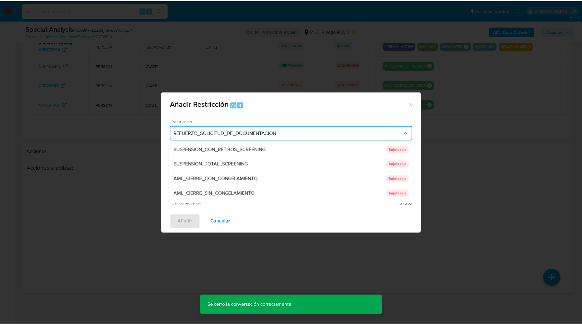
scroll to position [109, 0]
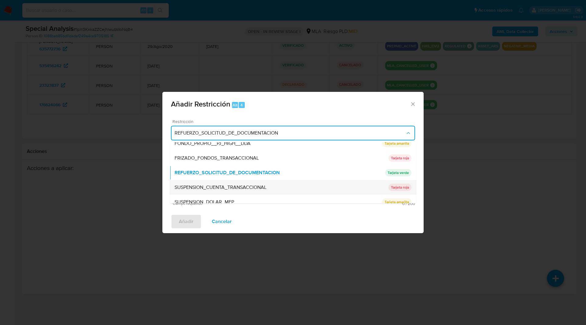
click at [209, 183] on div "SUSPENSION_CUENTA_TRANSACCIONAL" at bounding box center [282, 187] width 214 height 15
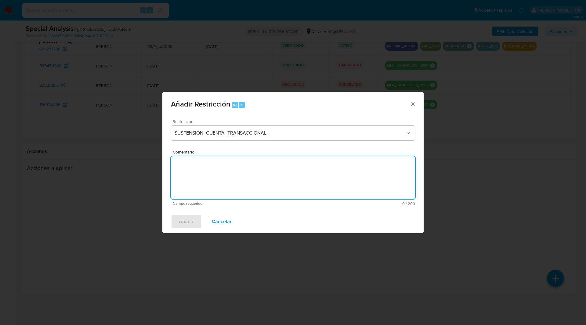
click at [247, 181] on textarea "Comentario" at bounding box center [293, 177] width 244 height 43
type textarea "AML"
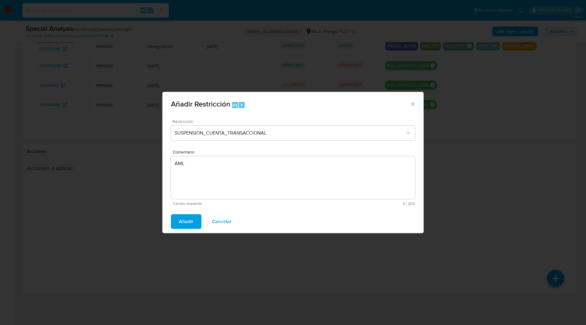
click at [191, 220] on span "Añadir" at bounding box center [186, 221] width 15 height 13
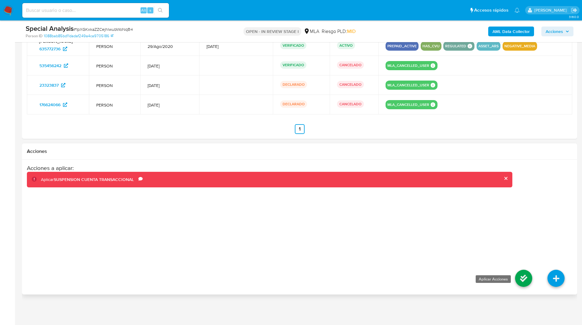
click at [526, 282] on icon at bounding box center [523, 278] width 17 height 17
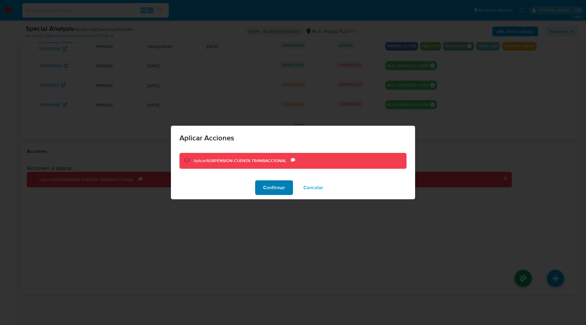
click at [272, 192] on span "Confirmar" at bounding box center [274, 187] width 22 height 13
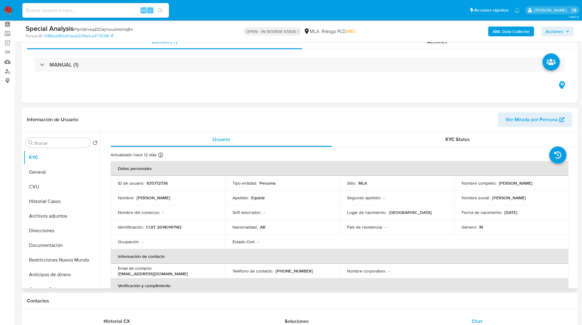
scroll to position [26, 0]
click at [500, 28] on b "AML Data Collector" at bounding box center [510, 32] width 37 height 10
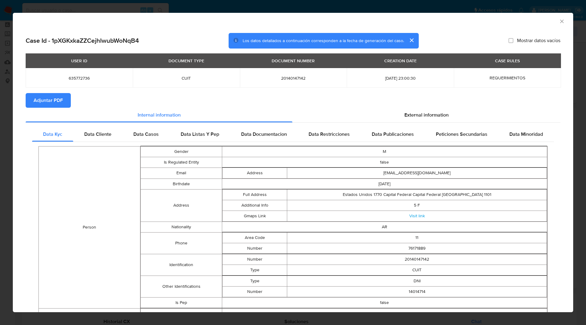
click at [70, 97] on button "Adjuntar PDF" at bounding box center [48, 100] width 45 height 15
click at [509, 19] on div "AML Data Collector" at bounding box center [288, 20] width 542 height 7
click at [559, 24] on icon "Cerrar ventana" at bounding box center [562, 21] width 6 height 6
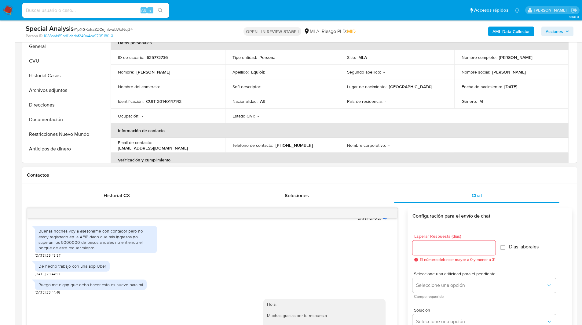
click at [401, 181] on div "Contactos" at bounding box center [299, 175] width 555 height 16
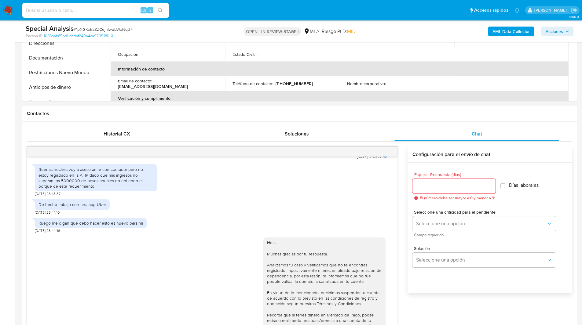
scroll to position [214, 0]
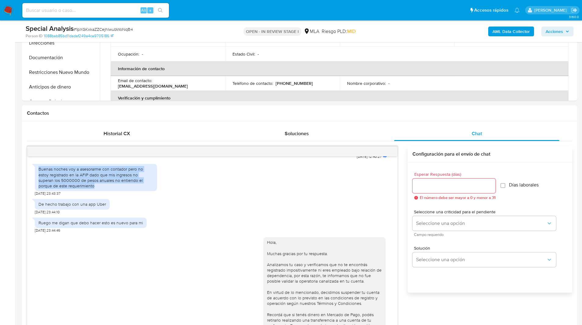
drag, startPoint x: 69, startPoint y: 186, endPoint x: 35, endPoint y: 170, distance: 38.4
click at [35, 170] on div "Buenas noches voy a asesorarme con contador pero no estoy registrado en la AFIP…" at bounding box center [96, 177] width 122 height 27
click at [55, 177] on div "Buenas noches voy a asesorarme con contador pero no estoy registrado en la AFIP…" at bounding box center [95, 177] width 115 height 22
drag, startPoint x: 67, startPoint y: 170, endPoint x: 83, endPoint y: 178, distance: 18.7
click at [83, 178] on div "Buenas noches voy a asesorarme con contador pero no estoy registrado en la AFIP…" at bounding box center [95, 177] width 115 height 22
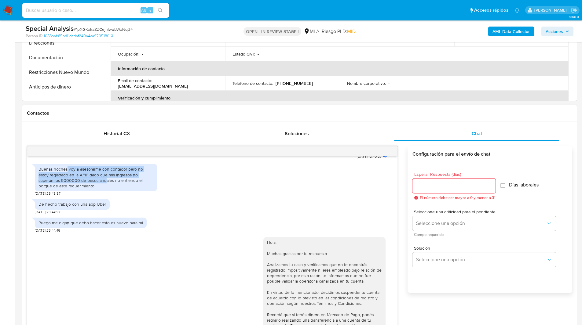
click at [137, 174] on div "Buenas noches voy a asesorarme con contador pero no estoy registrado en la AFIP…" at bounding box center [95, 177] width 115 height 22
drag, startPoint x: 137, startPoint y: 170, endPoint x: 89, endPoint y: 174, distance: 47.8
click at [89, 174] on div "Buenas noches voy a asesorarme con contador pero no estoy registrado en la AFIP…" at bounding box center [95, 177] width 115 height 22
click at [65, 169] on div "Buenas noches voy a asesorarme con contador pero no estoy registrado en la AFIP…" at bounding box center [95, 177] width 115 height 22
drag, startPoint x: 69, startPoint y: 169, endPoint x: 90, endPoint y: 181, distance: 24.8
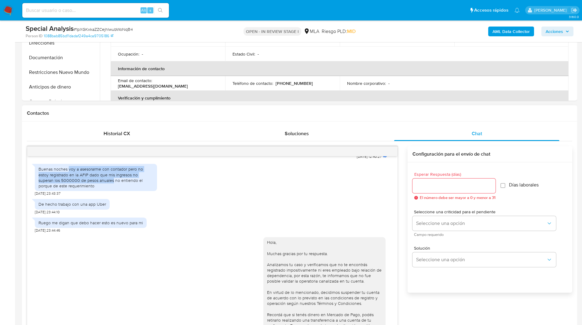
click at [90, 181] on div "Buenas noches voy a asesorarme con contador pero no estoy registrado en la AFIP…" at bounding box center [95, 177] width 115 height 22
copy div "voy a asesorarme con contador pero no estoy registrado en la AFIP dado que mis …"
drag, startPoint x: 58, startPoint y: 204, endPoint x: 113, endPoint y: 204, distance: 55.0
click at [113, 204] on div "De hecho trabajo con una app Uber 31/07/2025 23:44:10" at bounding box center [212, 205] width 355 height 18
copy div "trabajo con una app Uber"
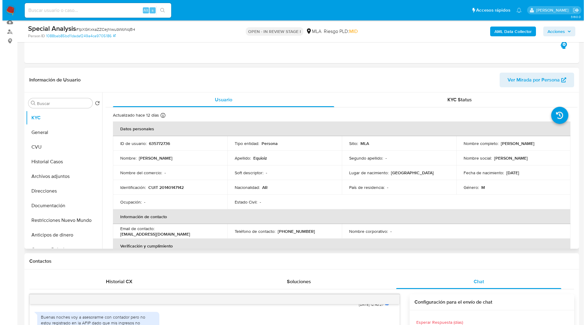
scroll to position [37, 0]
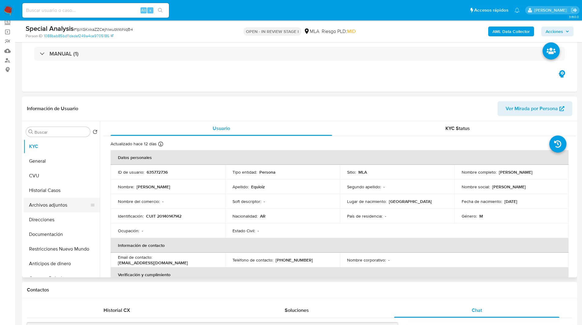
click at [63, 198] on button "Archivos adjuntos" at bounding box center [59, 205] width 71 height 15
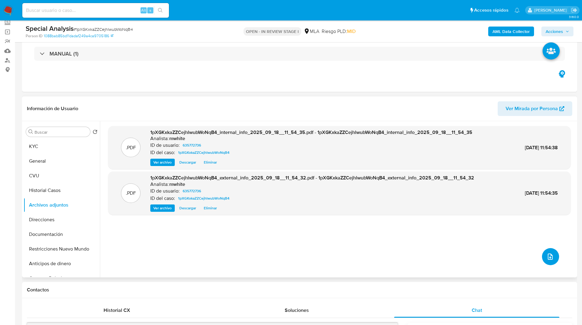
click at [547, 251] on button "upload-file" at bounding box center [550, 256] width 17 height 17
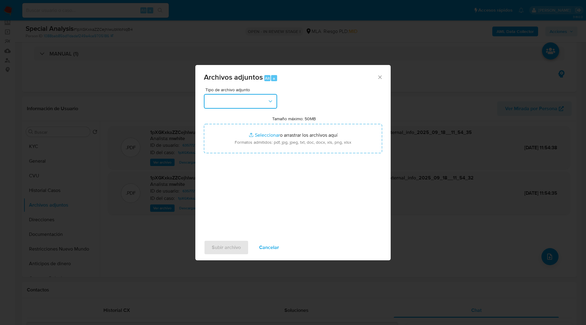
click at [266, 99] on button "button" at bounding box center [240, 101] width 73 height 15
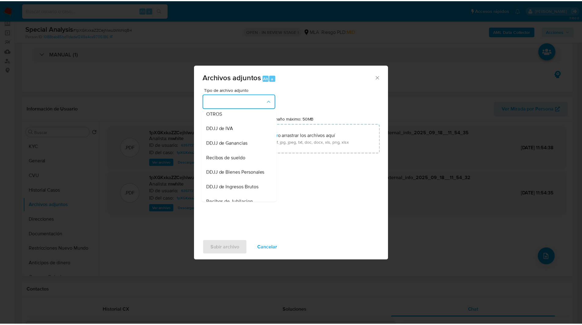
scroll to position [117, 0]
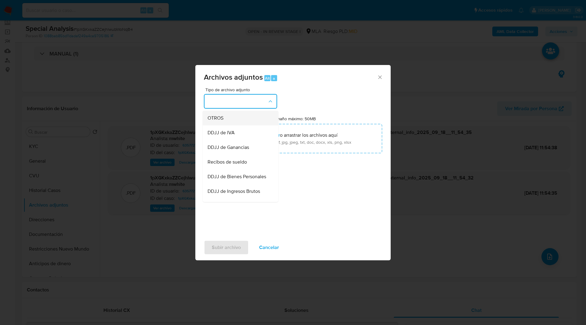
click at [224, 121] on span "OTROS" at bounding box center [216, 118] width 16 height 6
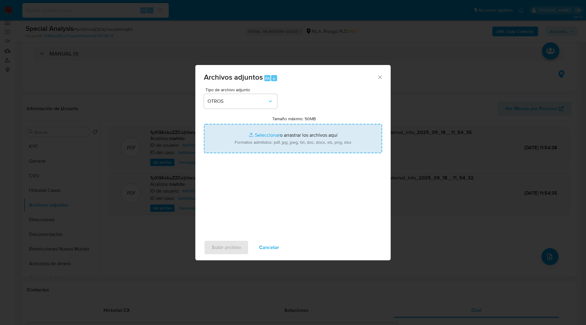
type input "C:\fakepath\Caselog 1pXGKxkaZZCejhlwubWoNqB4_2025_09_17_08_19_37.docx"
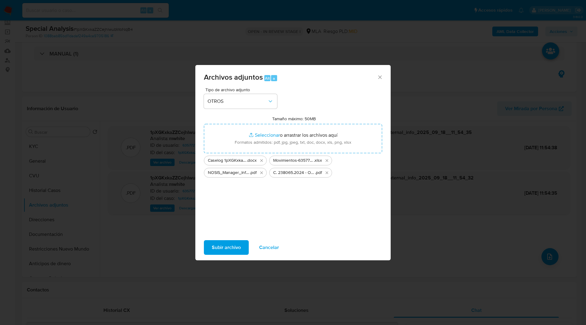
click at [229, 247] on span "Subir archivo" at bounding box center [226, 247] width 29 height 13
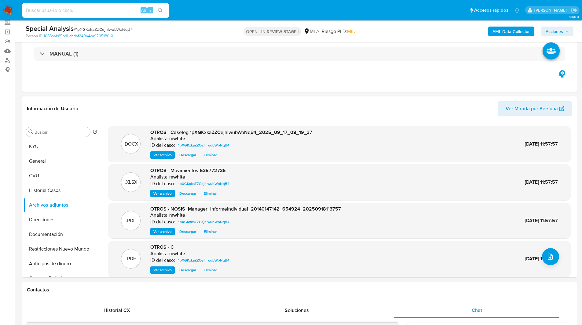
click at [560, 32] on span "Acciones" at bounding box center [554, 32] width 17 height 10
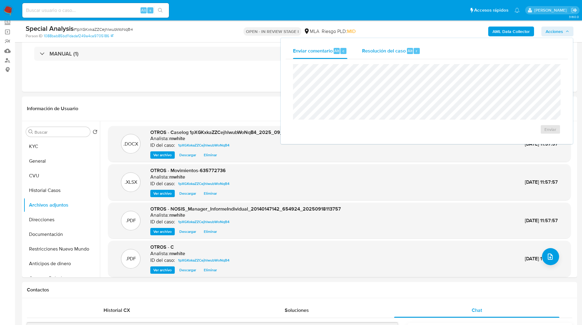
click at [384, 49] on span "Resolución del caso" at bounding box center [384, 50] width 44 height 7
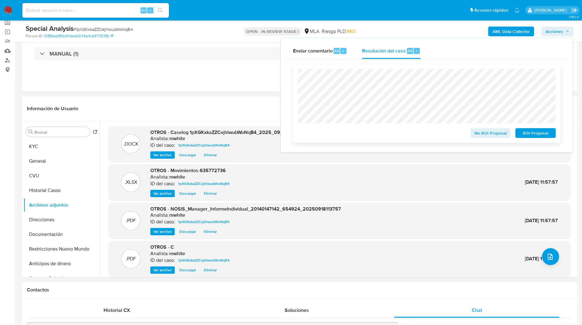
click at [532, 134] on span "ROI Proposal" at bounding box center [536, 133] width 32 height 9
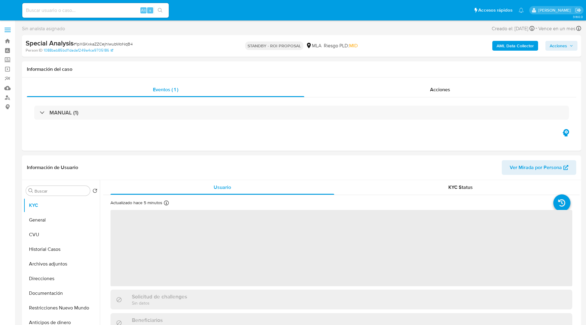
select select "10"
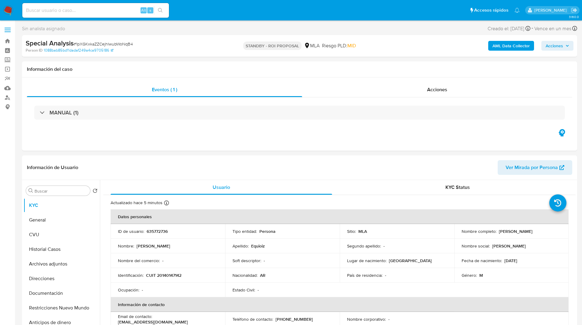
click at [114, 9] on input at bounding box center [95, 10] width 147 height 8
paste input "Ir3g1SVIg8SZNTvbRcrgNvjb"
type input "Ir3g1SVIg8SZNTvbRcrgNvjb"
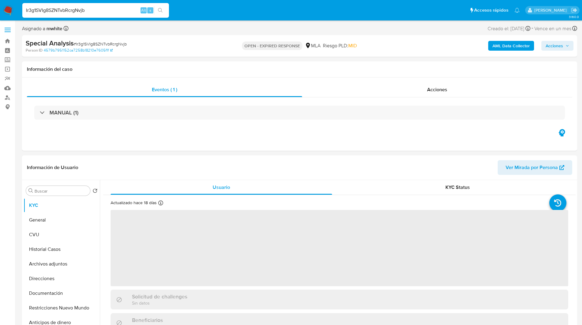
select select "10"
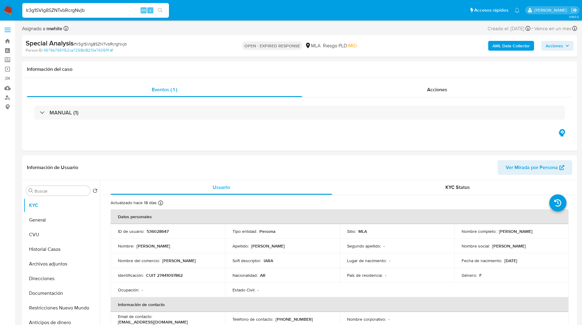
click at [155, 232] on p "536028647" at bounding box center [158, 231] width 22 height 5
copy p "536028647"
click at [176, 278] on p "CUIT 27441097862" at bounding box center [164, 275] width 37 height 5
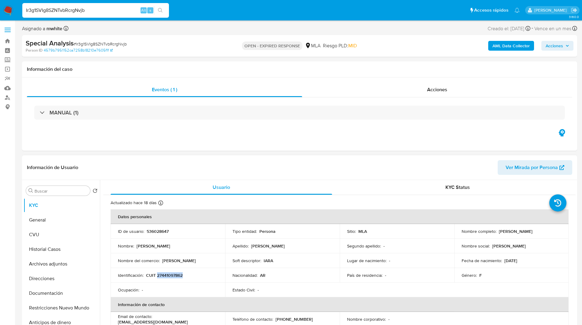
click at [176, 278] on p "CUIT 27441097862" at bounding box center [164, 275] width 37 height 5
copy p "27441097862"
drag, startPoint x: 497, startPoint y: 233, endPoint x: 545, endPoint y: 229, distance: 48.1
click at [545, 229] on div "Nombre completo : Iara Lujan Jaimez" at bounding box center [512, 231] width 100 height 5
copy p "[PERSON_NAME]"
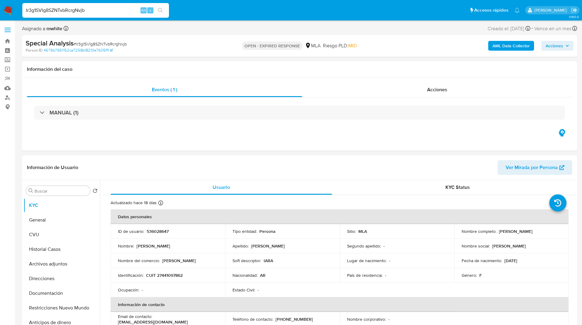
click at [211, 51] on div "OPEN - EXPIRED RESPONSE MLA Riesgo PLD: MID" at bounding box center [299, 46] width 181 height 14
click at [63, 12] on input "Ir3g1SVIg8SZNTvbRcrgNvjb" at bounding box center [95, 10] width 147 height 8
click at [7, 10] on img at bounding box center [8, 10] width 10 height 10
click at [359, 31] on div "Asignado a mwhite Asignado el: 29/07/2025 20:00:29 Creado el: 29/07/2025 Creado…" at bounding box center [299, 29] width 555 height 11
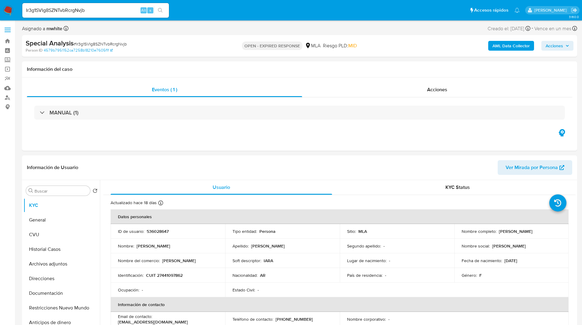
click at [511, 46] on b "AML Data Collector" at bounding box center [510, 46] width 37 height 10
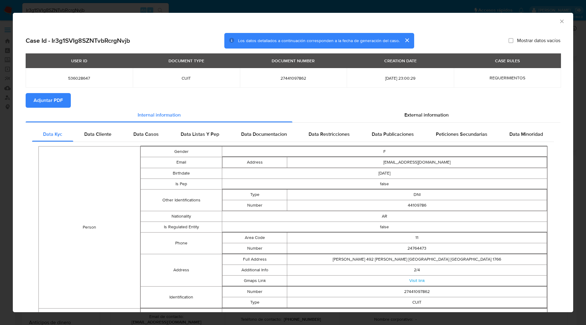
click at [41, 104] on span "Adjuntar PDF" at bounding box center [48, 100] width 29 height 13
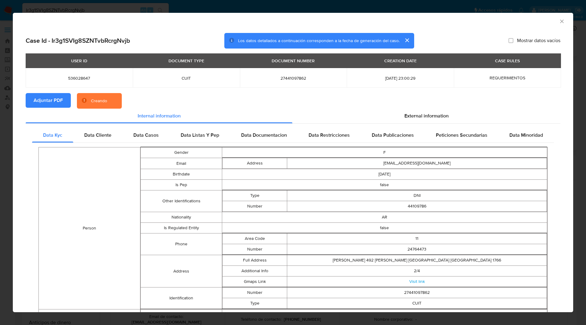
click at [160, 100] on section "Adjuntar PDF Creando" at bounding box center [293, 101] width 535 height 16
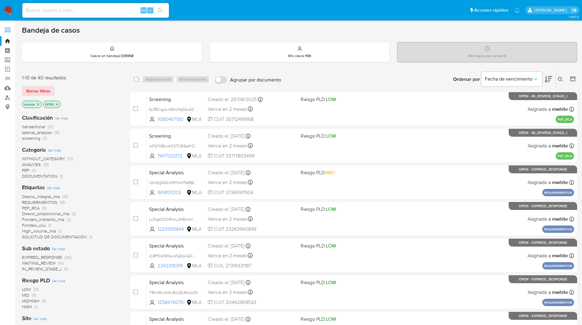
click at [563, 79] on button at bounding box center [561, 79] width 10 height 7
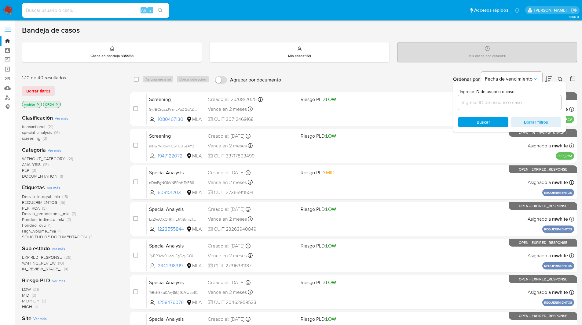
click at [486, 101] on input at bounding box center [509, 103] width 103 height 8
type input "Ir3g1SVIg8SZNTvbRcrgNvjb"
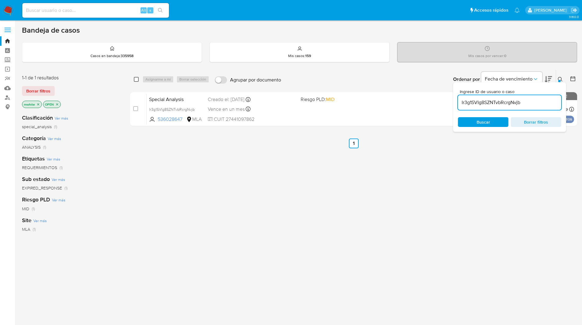
click at [137, 80] on input "checkbox" at bounding box center [136, 79] width 5 height 5
checkbox input "true"
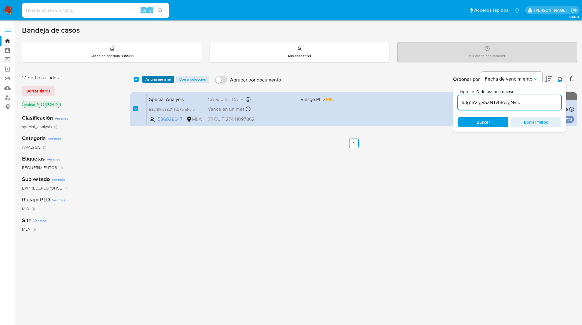
click at [156, 77] on span "Asignarme a mí" at bounding box center [157, 79] width 25 height 6
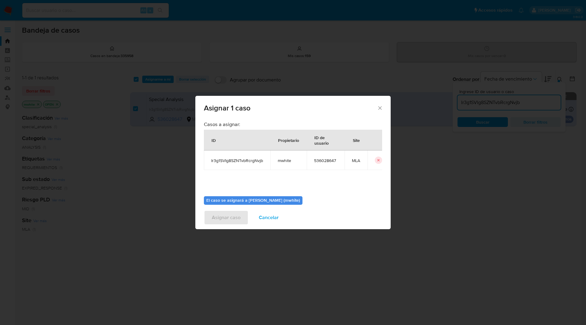
click at [285, 162] on span "mwhite" at bounding box center [289, 160] width 22 height 5
copy span "mwhite"
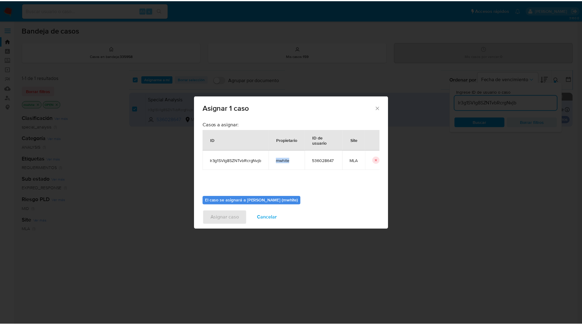
scroll to position [32, 0]
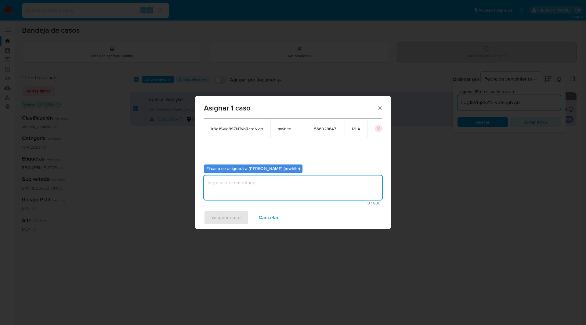
click at [235, 188] on textarea "assign-modal" at bounding box center [293, 188] width 178 height 24
paste textarea "mwhite"
type textarea "mwhite"
click at [225, 221] on span "Asignar caso" at bounding box center [226, 217] width 29 height 13
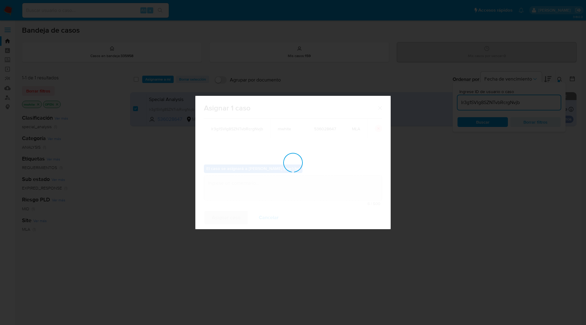
checkbox input "false"
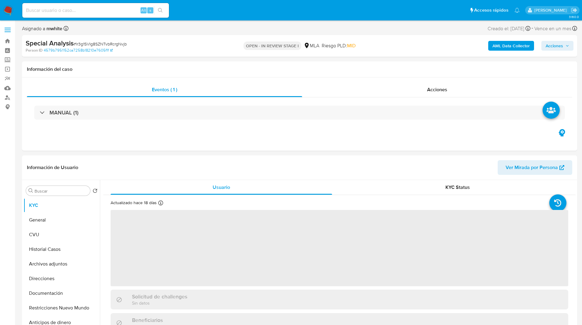
select select "10"
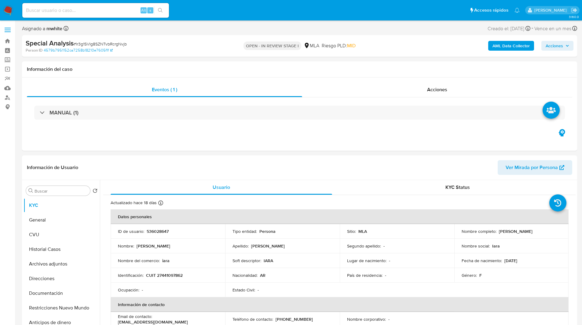
click at [191, 46] on div "Special Analysis # Ir3g1SVIg8SZNTvbRcrgNvjb" at bounding box center [116, 43] width 180 height 9
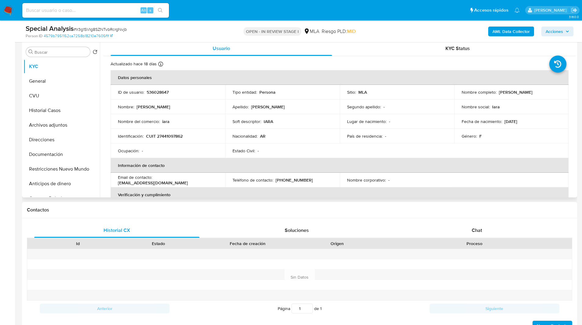
scroll to position [122, 0]
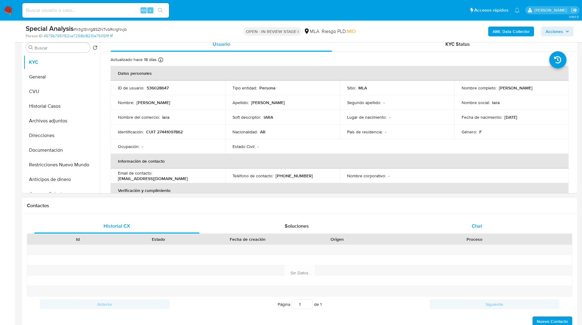
click at [469, 221] on div "Chat" at bounding box center [476, 226] width 165 height 15
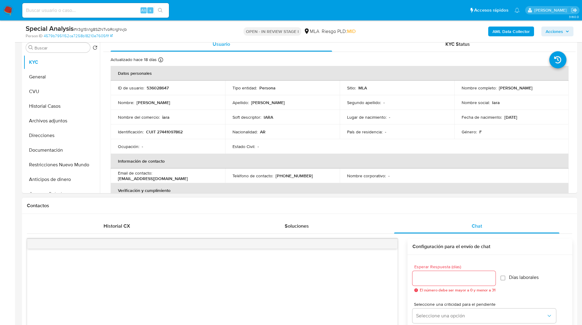
click at [417, 203] on h1 "Contactos" at bounding box center [299, 206] width 545 height 6
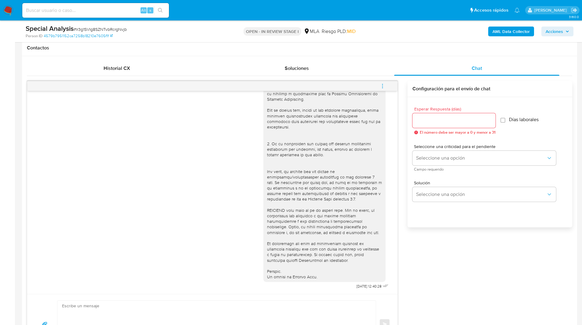
scroll to position [280, 0]
click at [383, 83] on icon "menu-action" at bounding box center [382, 84] width 5 height 5
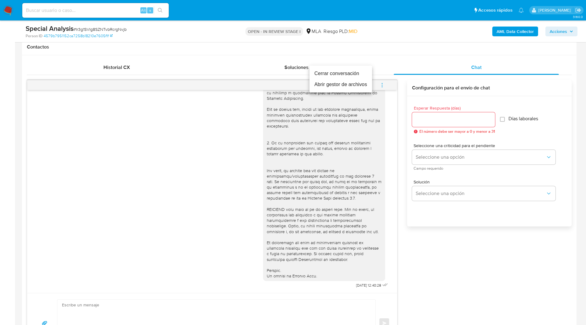
click at [349, 72] on li "Cerrar conversación" at bounding box center [341, 73] width 63 height 11
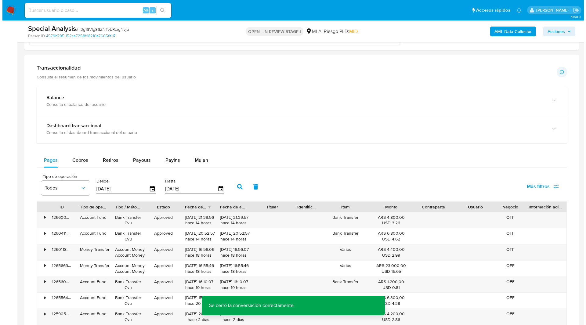
scroll to position [954, 0]
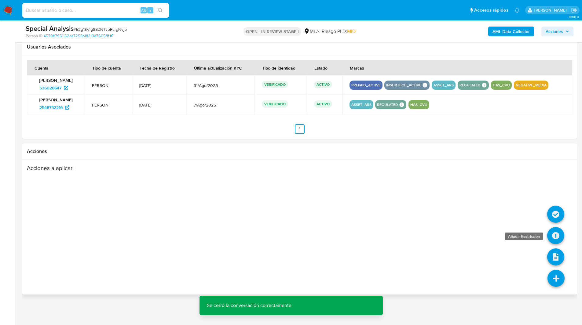
click at [554, 234] on icon at bounding box center [555, 235] width 17 height 17
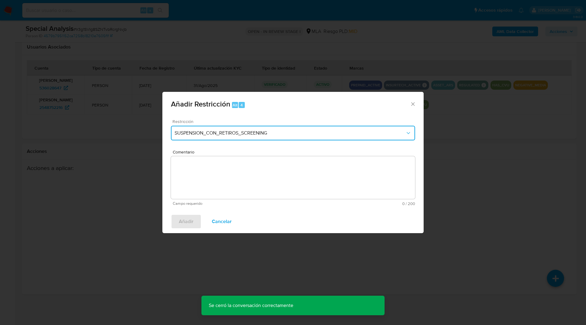
click at [234, 133] on span "SUSPENSION_CON_RETIROS_SCREENING" at bounding box center [290, 133] width 231 height 6
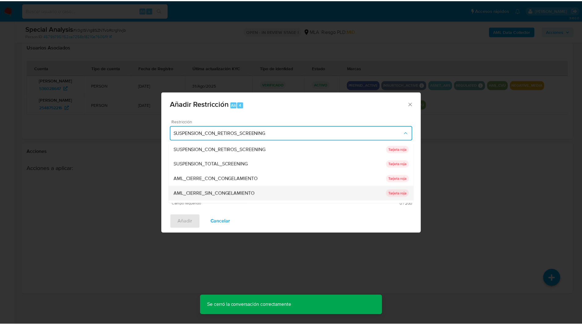
scroll to position [130, 0]
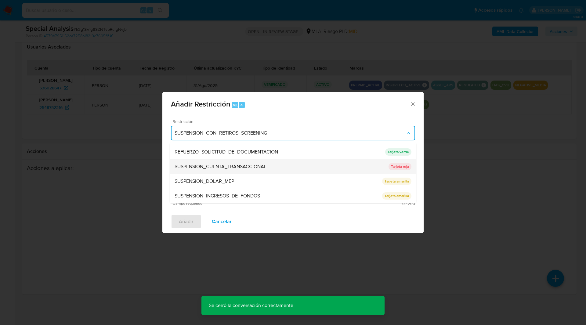
click at [190, 171] on div "SUSPENSION_CUENTA_TRANSACCIONAL" at bounding box center [282, 166] width 214 height 15
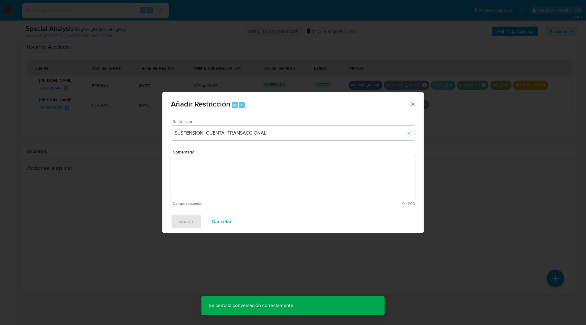
click at [256, 176] on textarea "Comentario" at bounding box center [293, 177] width 244 height 43
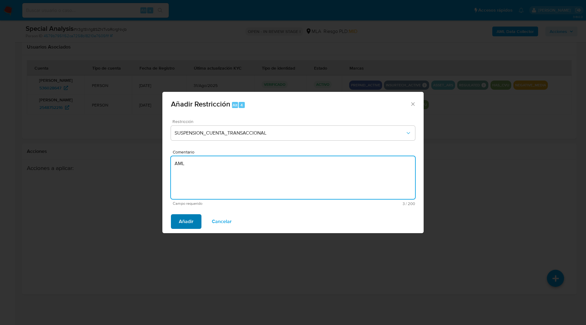
type textarea "AML"
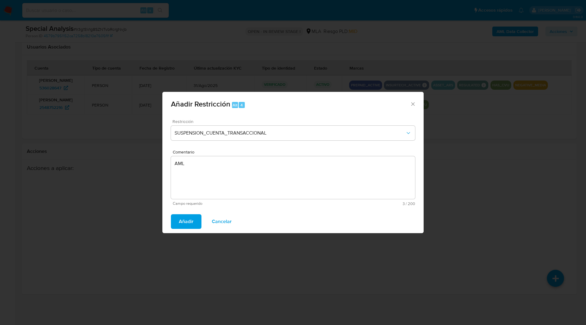
click at [186, 220] on span "Añadir" at bounding box center [186, 221] width 15 height 13
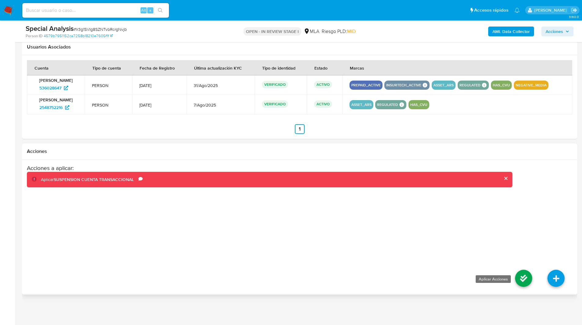
click at [528, 281] on icon at bounding box center [523, 278] width 17 height 17
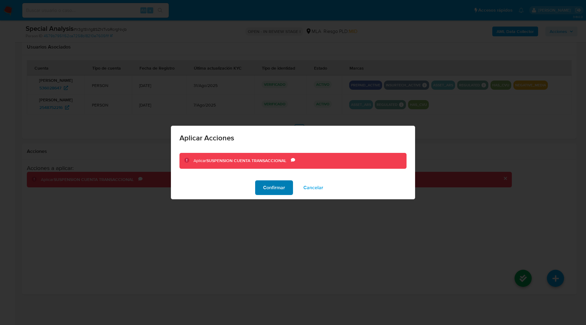
click at [273, 189] on span "Confirmar" at bounding box center [274, 187] width 22 height 13
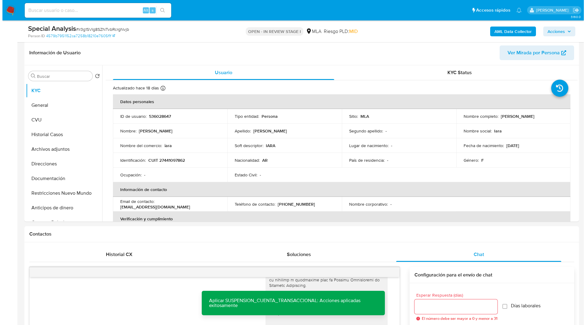
scroll to position [93, 0]
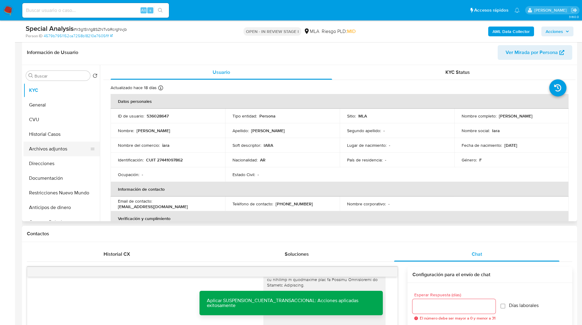
click at [49, 146] on button "Archivos adjuntos" at bounding box center [59, 149] width 71 height 15
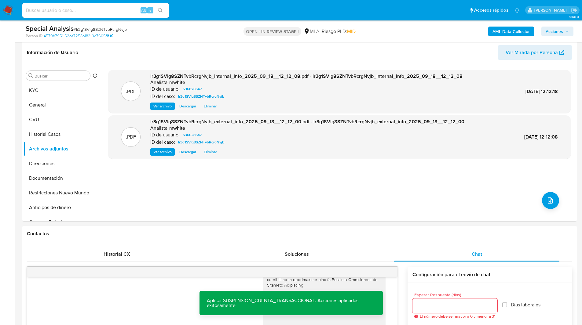
click at [334, 9] on ul "Pausado Ver notificaciones Alt s Accesos rápidos Presiona las siguientes teclas…" at bounding box center [270, 9] width 503 height 15
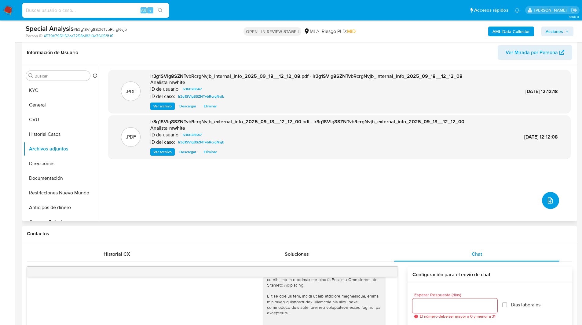
click at [546, 200] on icon "upload-file" at bounding box center [549, 200] width 7 height 7
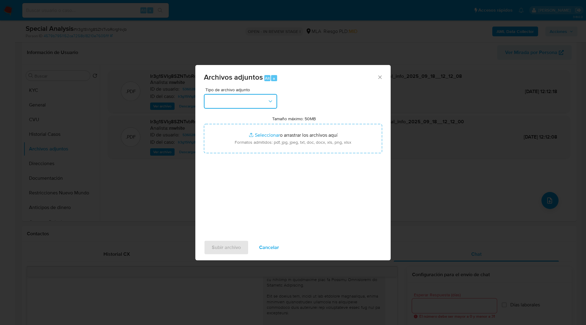
click at [237, 99] on button "button" at bounding box center [240, 101] width 73 height 15
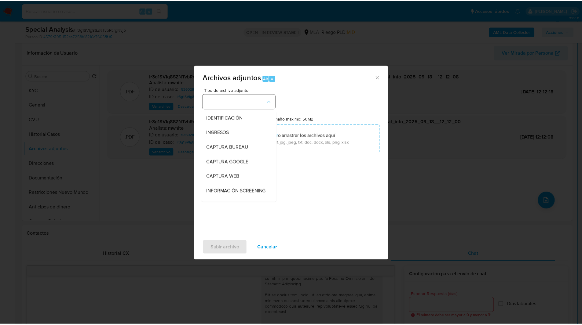
scroll to position [110, 0]
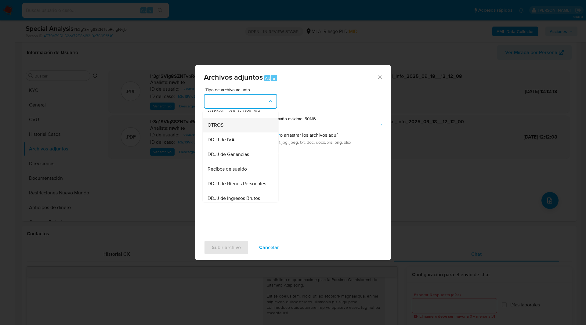
click at [215, 128] on span "OTROS" at bounding box center [216, 125] width 16 height 6
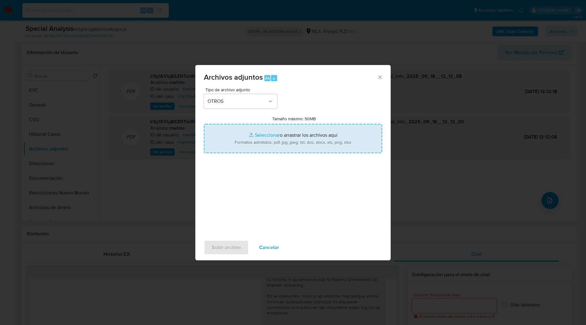
type input "C:\fakepath\C. 238065.2024 - Oficio a Mpago.pdf"
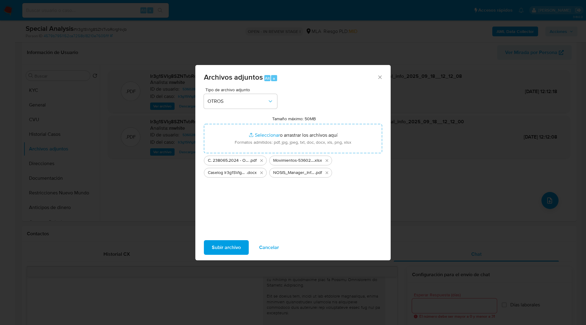
click at [236, 248] on span "Subir archivo" at bounding box center [226, 247] width 29 height 13
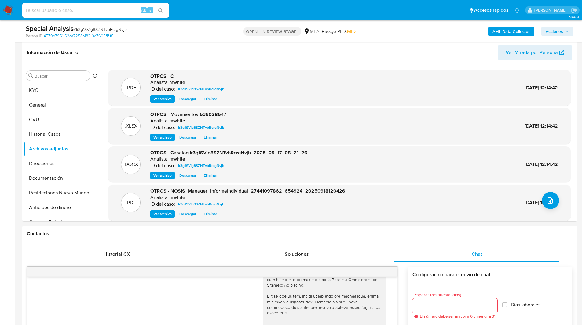
click at [552, 32] on span "Acciones" at bounding box center [554, 32] width 17 height 10
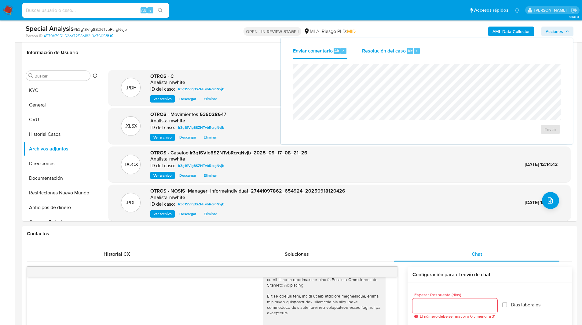
click at [400, 56] on div "Resolución del caso Alt r" at bounding box center [391, 51] width 58 height 16
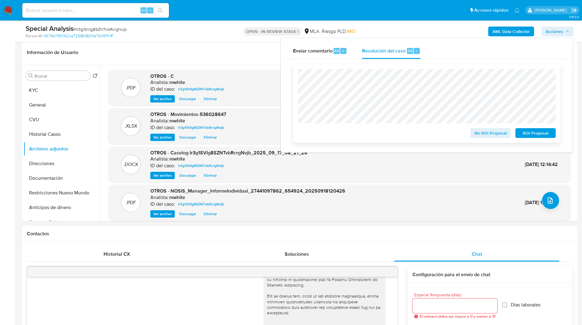
click at [532, 134] on span "ROI Proposal" at bounding box center [536, 133] width 32 height 9
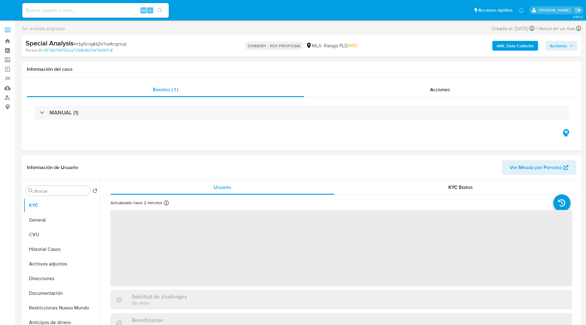
select select "10"
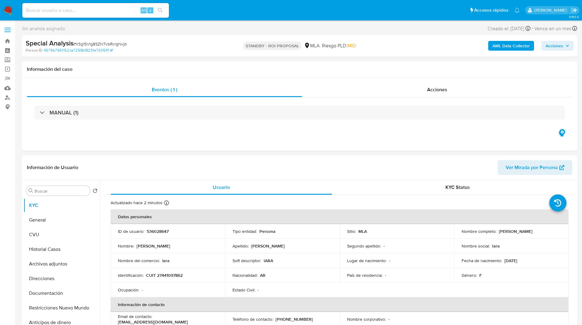
click at [9, 11] on img at bounding box center [8, 10] width 10 height 10
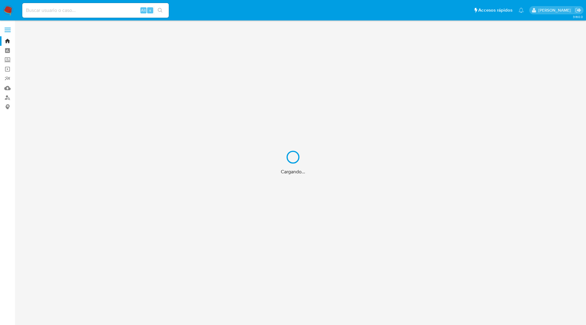
click at [9, 11] on div "Cargando..." at bounding box center [293, 162] width 586 height 325
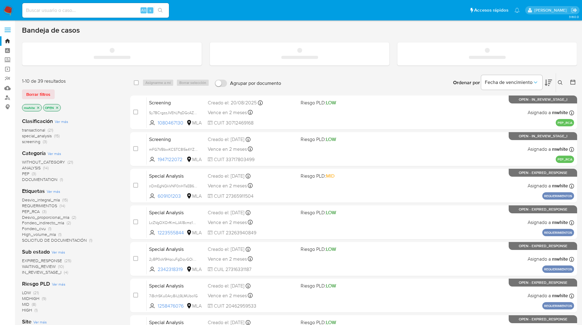
click at [214, 16] on ul "Pausado Ver notificaciones Alt s Accesos rápidos Presiona las siguientes teclas…" at bounding box center [270, 9] width 503 height 15
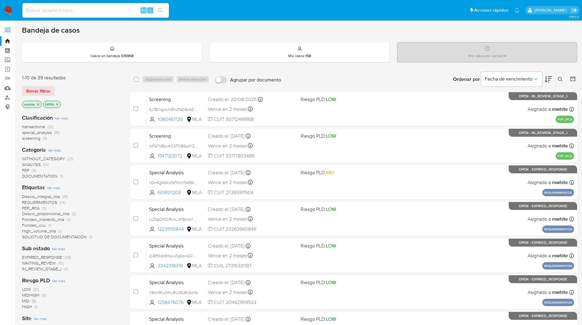
click at [8, 8] on img at bounding box center [8, 10] width 10 height 10
click at [7, 11] on img at bounding box center [8, 10] width 10 height 10
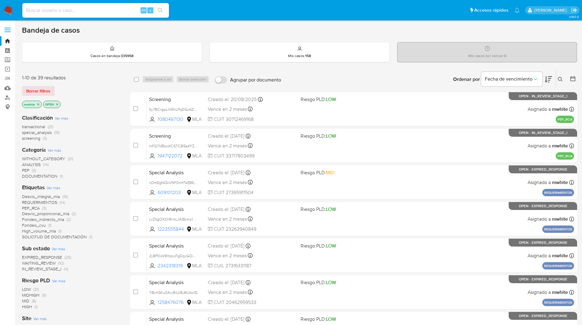
click at [7, 11] on img at bounding box center [8, 10] width 10 height 10
click at [84, 11] on input at bounding box center [95, 10] width 147 height 8
paste input "Tc2xPNmc7e2MvmBEpICo0gXy"
type input "Tc2xPNmc7e2MvmBEpICo0gXy"
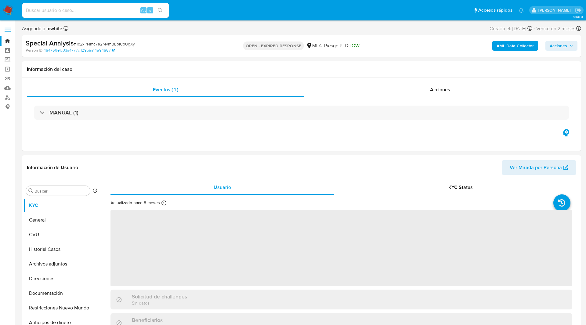
select select "10"
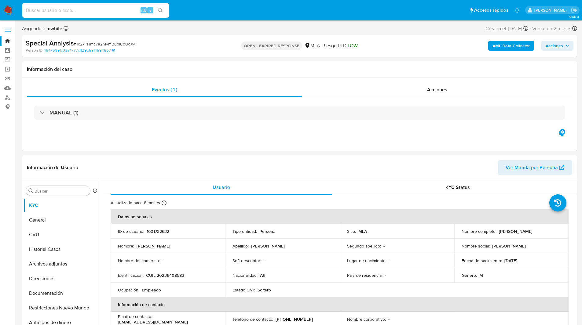
click at [357, 50] on div "Riesgo PLD: LOW" at bounding box center [339, 46] width 35 height 14
click at [170, 230] on div "ID de usuario : 1601732632" at bounding box center [168, 231] width 100 height 5
click at [164, 230] on p "1601732632" at bounding box center [158, 231] width 23 height 5
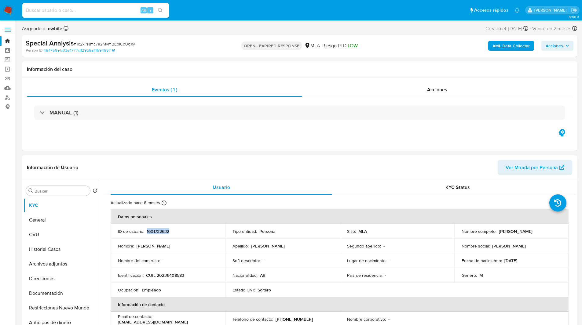
copy p "1601732632"
click at [55, 192] on input "Buscar" at bounding box center [61, 190] width 53 height 5
paste input "1601732632"
drag, startPoint x: 497, startPoint y: 232, endPoint x: 560, endPoint y: 227, distance: 62.5
click at [560, 227] on td "Nombre completo : [PERSON_NAME]" at bounding box center [511, 231] width 115 height 15
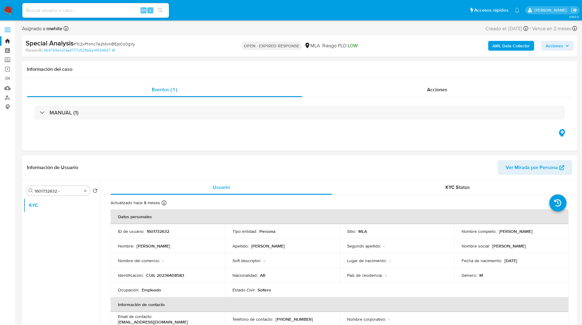
copy p "[PERSON_NAME]"
click at [66, 189] on input "1601732632 -" at bounding box center [58, 190] width 47 height 5
paste input "[PERSON_NAME]"
type input "1601732632 - [PERSON_NAME]"
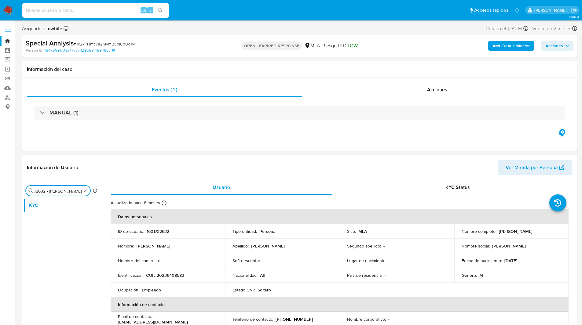
click at [66, 189] on input "1601732632 - [PERSON_NAME]" at bounding box center [58, 190] width 47 height 5
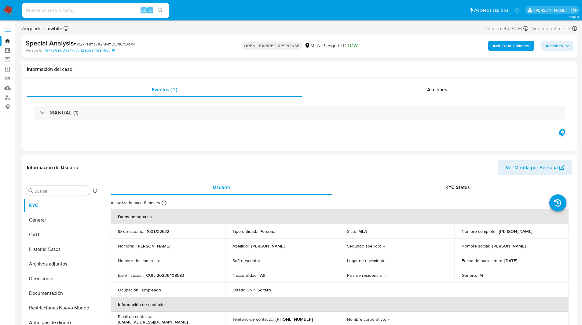
click at [404, 41] on div "AML Data Collector Acciones" at bounding box center [483, 46] width 181 height 14
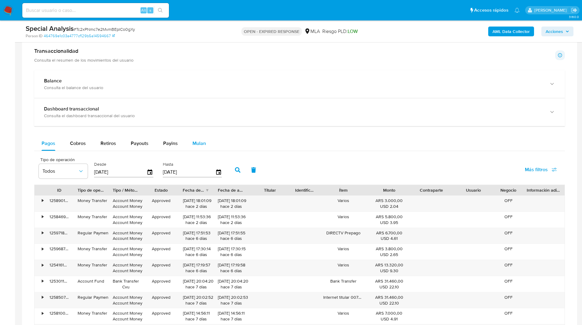
click at [197, 146] on span "Mulan" at bounding box center [198, 143] width 13 height 7
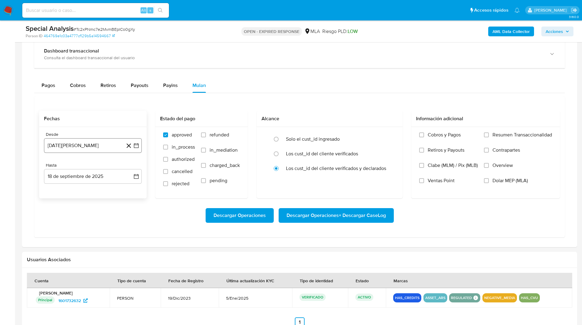
scroll to position [464, 0]
click at [70, 149] on button "[DATE][PERSON_NAME]" at bounding box center [93, 145] width 98 height 15
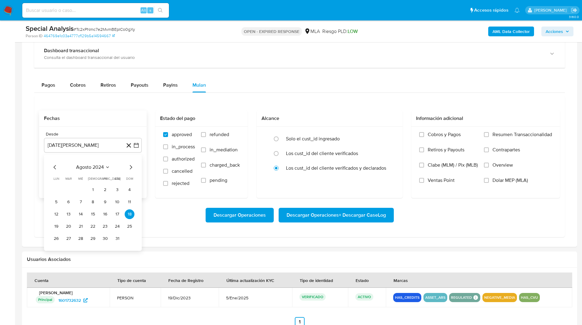
click at [131, 168] on icon "Mes siguiente" at bounding box center [130, 167] width 7 height 7
click at [129, 188] on button "1" at bounding box center [130, 190] width 10 height 10
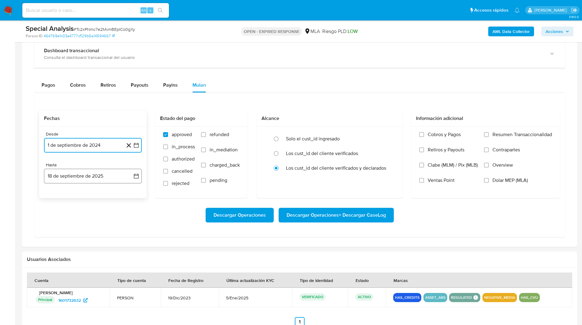
click at [62, 174] on button "18 de septiembre de 2025" at bounding box center [93, 176] width 98 height 15
click at [53, 195] on icon "Mes anterior" at bounding box center [54, 198] width 7 height 7
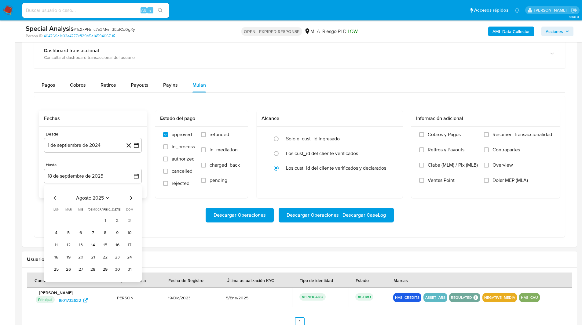
click at [131, 276] on div "[DATE] [DATE] lun [DATE] [PERSON_NAME][DATE] mié [DATE] jue [DATE] vie [DATE] s…" at bounding box center [93, 233] width 98 height 97
click at [128, 270] on button "31" at bounding box center [130, 270] width 10 height 10
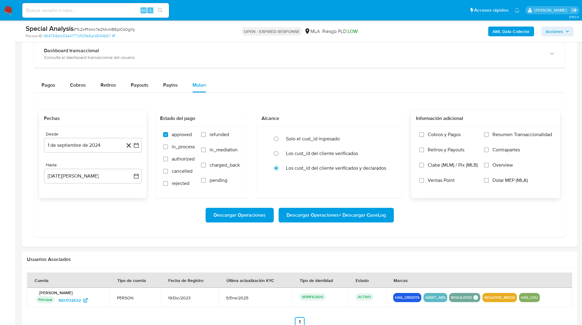
click at [509, 181] on span "Dolar MEP (MLA)" at bounding box center [509, 180] width 35 height 6
click at [489, 181] on input "Dolar MEP (MLA)" at bounding box center [486, 180] width 5 height 5
click at [323, 214] on span "Descargar Operaciones + Descargar CaseLog" at bounding box center [336, 215] width 99 height 13
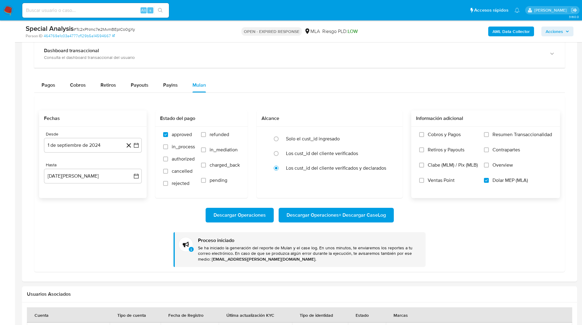
click at [212, 11] on ul "Pausado Ver notificaciones Alt s Accesos rápidos Presiona las siguientes teclas…" at bounding box center [270, 9] width 503 height 15
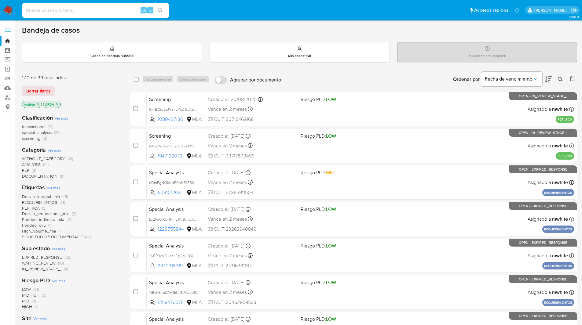
click at [85, 10] on input at bounding box center [95, 10] width 147 height 8
paste input "Kx944HM4KGAMxRyCPP7EfU0Y"
type input "Kx944HM4KGAMxRyCPP7EfU0Y"
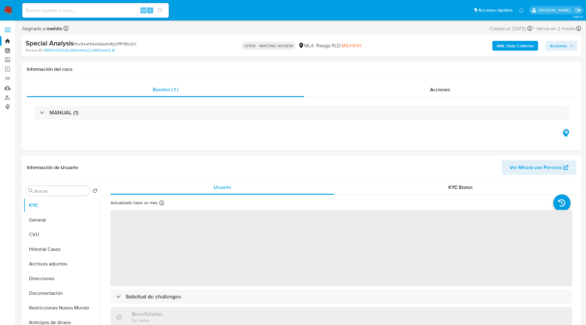
select select "10"
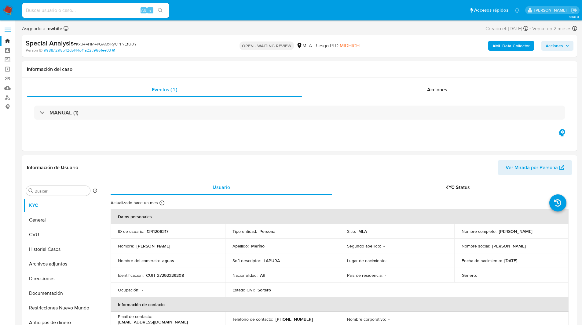
click at [372, 46] on div "OPEN - WAITING REVIEW MLA [PERSON_NAME] PLD: MIDHIGH" at bounding box center [299, 46] width 181 height 14
click at [152, 229] on p "1341208317" at bounding box center [158, 231] width 22 height 5
copy p "1341208317"
click at [57, 190] on input "Buscar" at bounding box center [61, 190] width 53 height 5
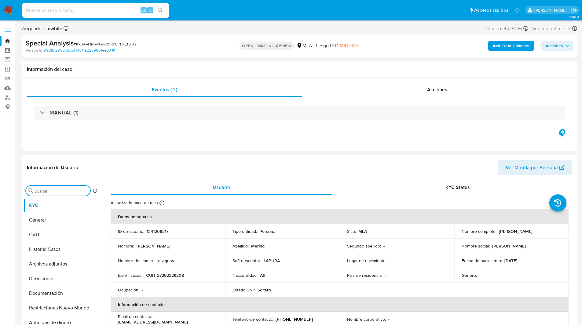
paste input "1341208317"
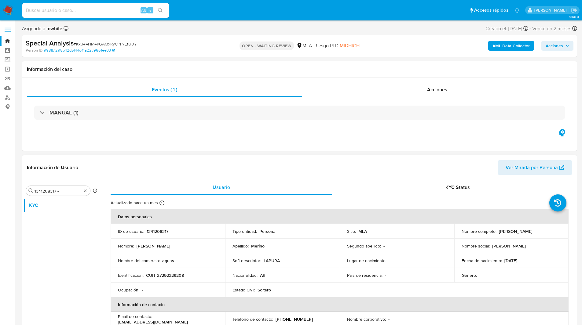
drag, startPoint x: 497, startPoint y: 232, endPoint x: 543, endPoint y: 231, distance: 46.4
click at [543, 231] on div "Nombre completo : [PERSON_NAME]" at bounding box center [512, 231] width 100 height 5
copy p "[PERSON_NAME]"
click at [65, 189] on input "1341208317 -" at bounding box center [58, 190] width 47 height 5
paste input "[PERSON_NAME]"
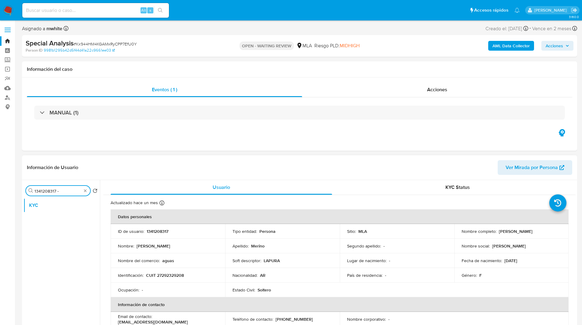
type input "1341208317 - [PERSON_NAME]"
click at [55, 189] on input "1341208317 - Rosana Paola Merino" at bounding box center [58, 190] width 47 height 5
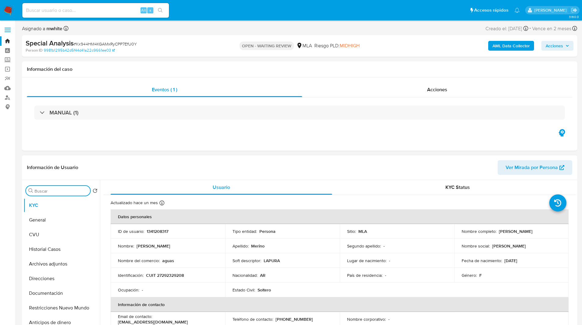
scroll to position [0, 0]
click at [347, 32] on div "Asignado a mwhite Asignado el: 06/08/2025 15:35:09 Creado el: 06/08/2025 Creado…" at bounding box center [299, 29] width 555 height 11
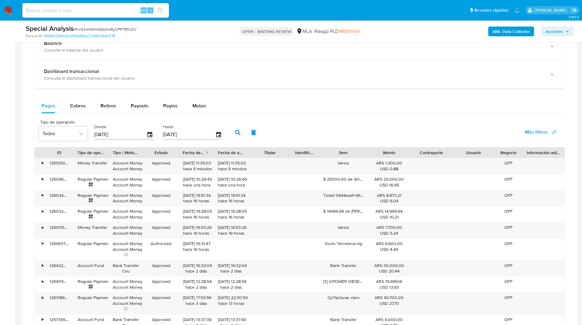
scroll to position [448, 0]
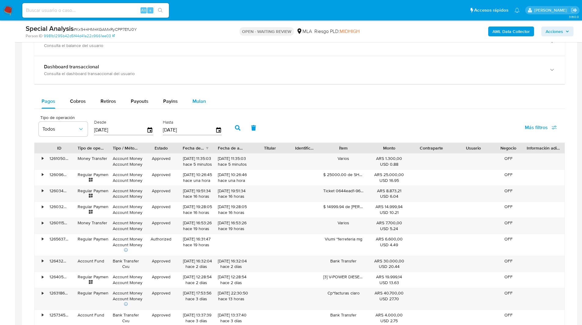
click at [188, 102] on button "Mulan" at bounding box center [199, 101] width 28 height 15
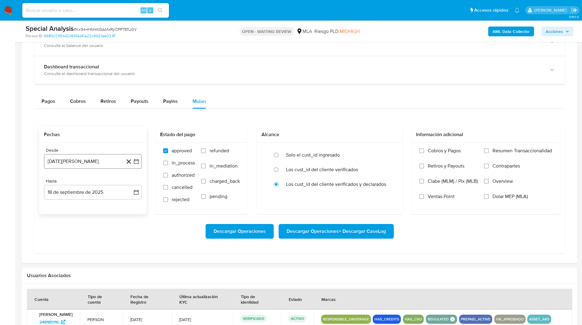
click at [99, 160] on button "18 [PERSON_NAME] de 2024" at bounding box center [93, 161] width 98 height 15
click at [131, 183] on icon "Mes siguiente" at bounding box center [130, 183] width 7 height 7
click at [129, 208] on button "1" at bounding box center [130, 206] width 10 height 10
click at [93, 198] on button "18 de septiembre de 2025" at bounding box center [93, 192] width 98 height 15
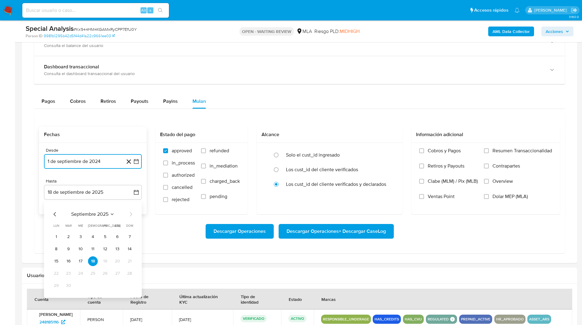
click at [56, 215] on icon "Mes anterior" at bounding box center [54, 214] width 7 height 7
click at [131, 283] on button "31" at bounding box center [130, 286] width 10 height 10
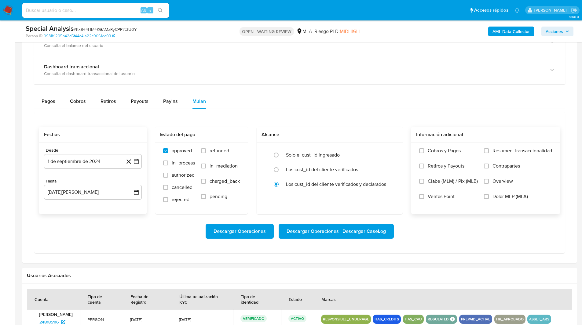
click at [505, 190] on label "Overview" at bounding box center [518, 185] width 68 height 15
click at [489, 184] on input "Overview" at bounding box center [486, 181] width 5 height 5
click at [498, 184] on span "Overview" at bounding box center [502, 181] width 20 height 6
click at [489, 184] on input "Overview" at bounding box center [486, 181] width 5 height 5
click at [503, 196] on span "Dolar MEP (MLA)" at bounding box center [509, 197] width 35 height 6
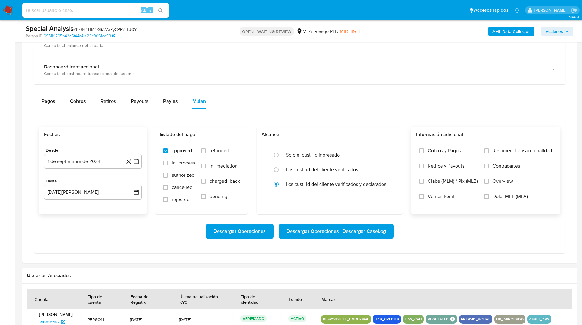
click at [489, 196] on input "Dolar MEP (MLA)" at bounding box center [486, 196] width 5 height 5
click at [373, 227] on span "Descargar Operaciones + Descargar CaseLog" at bounding box center [336, 231] width 99 height 13
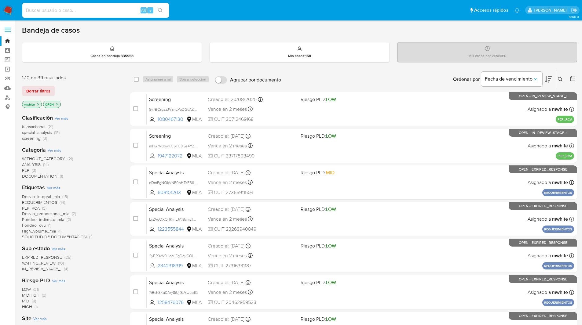
click at [109, 12] on input at bounding box center [95, 10] width 147 height 8
paste input "kxA1wdBLhAqLu4WZWgkkK3wy"
type input "kxA1wdBLhAqLu4WZWgkkK3wy"
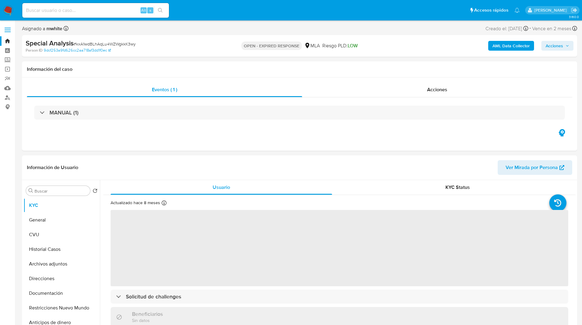
select select "10"
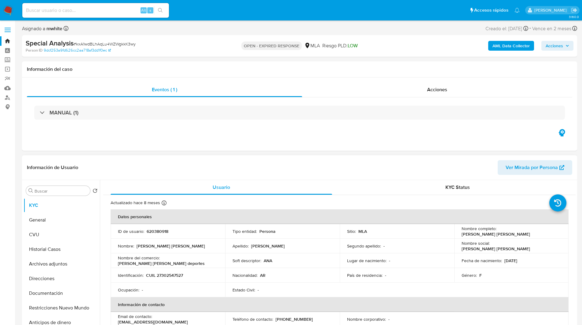
click at [160, 233] on p "620380918" at bounding box center [158, 231] width 22 height 5
copy p "620380918"
click at [55, 190] on input "Buscar" at bounding box center [61, 190] width 53 height 5
paste input "620380918"
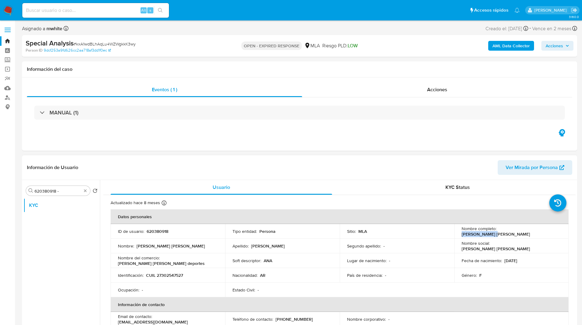
drag, startPoint x: 497, startPoint y: 232, endPoint x: 539, endPoint y: 231, distance: 42.2
click at [539, 231] on div "Nombre completo : [PERSON_NAME] [PERSON_NAME]" at bounding box center [512, 231] width 100 height 11
copy p "[PERSON_NAME] [PERSON_NAME]"
click at [63, 189] on input "620380918 -" at bounding box center [58, 190] width 47 height 5
paste input "[PERSON_NAME] [PERSON_NAME]"
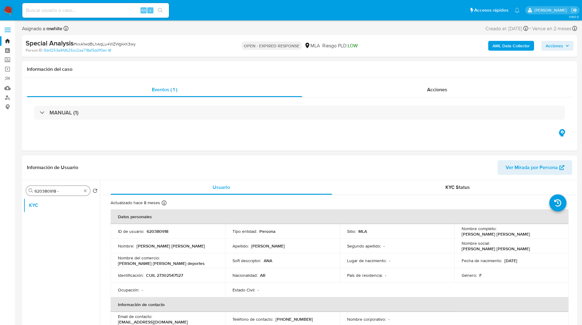
type input "620380918 - [PERSON_NAME] [PERSON_NAME]"
click at [63, 190] on input "620380918 - [PERSON_NAME] [PERSON_NAME]" at bounding box center [58, 190] width 47 height 5
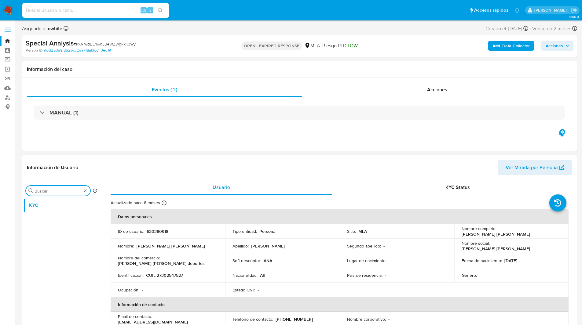
scroll to position [0, 0]
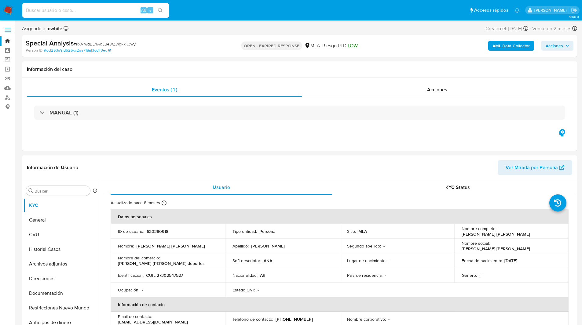
click at [353, 53] on div "Riesgo PLD: LOW" at bounding box center [339, 46] width 35 height 14
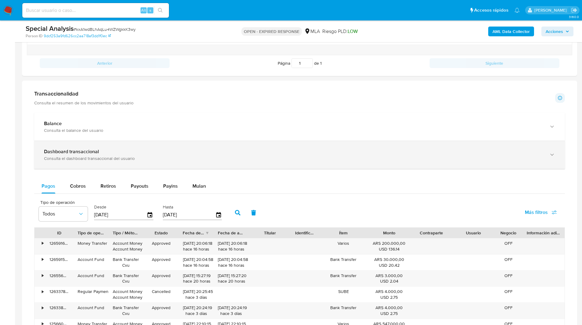
scroll to position [375, 0]
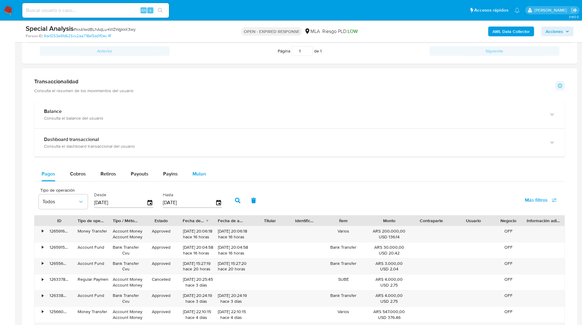
click at [200, 167] on div "Mulan" at bounding box center [198, 174] width 13 height 15
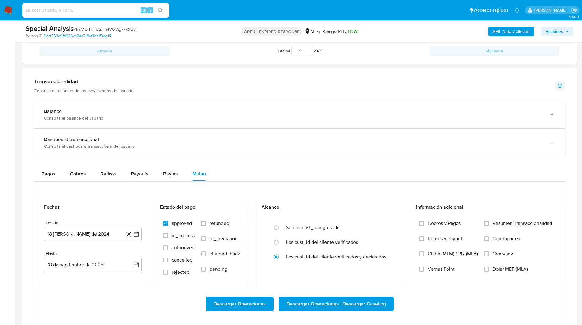
scroll to position [438, 0]
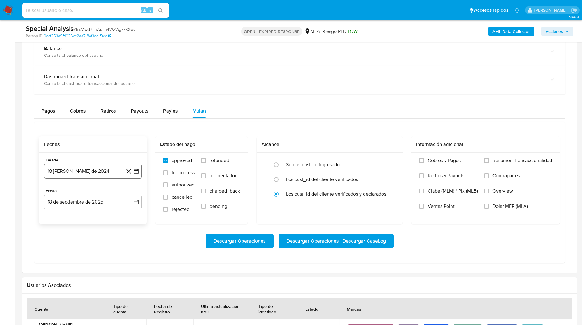
click at [69, 172] on button "18 [PERSON_NAME] de 2024" at bounding box center [93, 171] width 98 height 15
click at [130, 192] on icon "Mes siguiente" at bounding box center [130, 193] width 7 height 7
click at [126, 215] on button "1" at bounding box center [130, 216] width 10 height 10
click at [92, 202] on button "18 de septiembre de 2025" at bounding box center [93, 202] width 98 height 15
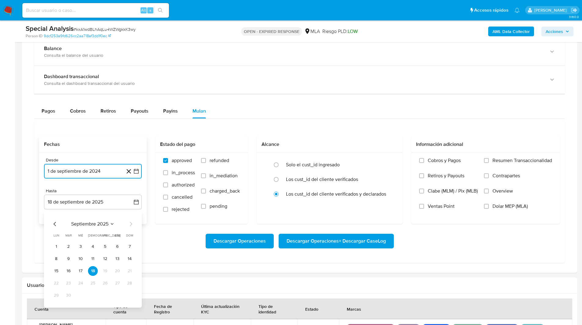
click at [54, 226] on icon "Mes anterior" at bounding box center [54, 224] width 7 height 7
click at [122, 300] on tr "25 26 27 28 29 30 31" at bounding box center [92, 296] width 83 height 10
click at [133, 294] on button "31" at bounding box center [130, 296] width 10 height 10
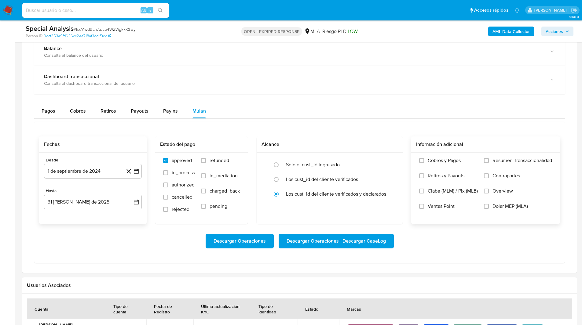
click at [510, 203] on span "Dolar MEP (MLA)" at bounding box center [509, 206] width 35 height 6
click at [489, 204] on input "Dolar MEP (MLA)" at bounding box center [486, 206] width 5 height 5
click at [327, 237] on span "Descargar Operaciones + Descargar CaseLog" at bounding box center [336, 241] width 99 height 13
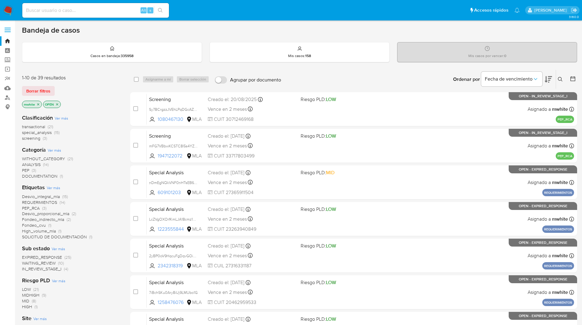
click at [85, 8] on input at bounding box center [95, 10] width 147 height 8
paste input "CT7kFIJUwAestsxDMpGtMJ01"
type input "CT7kFIJUwAestsxDMpGtMJ01"
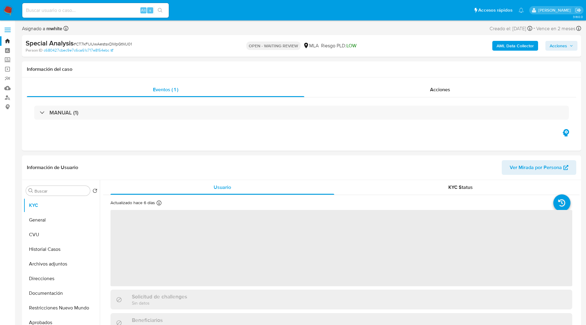
select select "10"
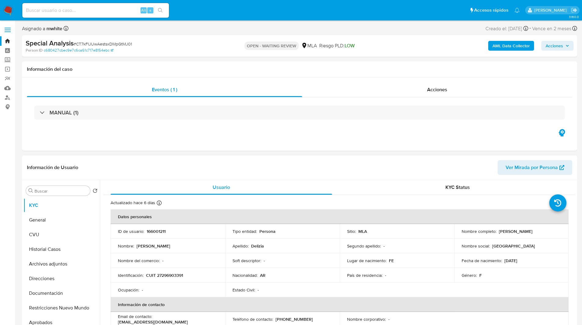
click at [165, 230] on p "166001211" at bounding box center [156, 231] width 19 height 5
click at [155, 233] on p "166001211" at bounding box center [156, 231] width 19 height 5
copy p "166001211"
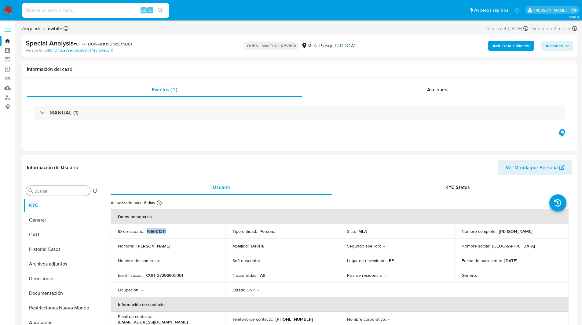
copy p "166001211"
click at [47, 185] on div "Buscar Volver al orden por defecto KYC General CVU Historial Casos Archivos adj…" at bounding box center [62, 258] width 76 height 155
click at [57, 191] on input "Buscar" at bounding box center [61, 190] width 53 height 5
paste input "166001211"
drag, startPoint x: 497, startPoint y: 232, endPoint x: 550, endPoint y: 233, distance: 52.6
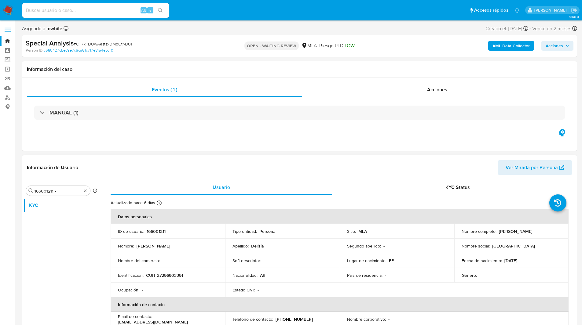
click at [550, 233] on div "Nombre completo : Maria Florencia Delizia" at bounding box center [512, 231] width 100 height 5
copy p "Maria Florencia Delizia"
click at [70, 192] on input "166001211 -" at bounding box center [58, 190] width 47 height 5
paste input "Maria Florencia Delizia"
type input "166001211 - Maria Florencia Delizia"
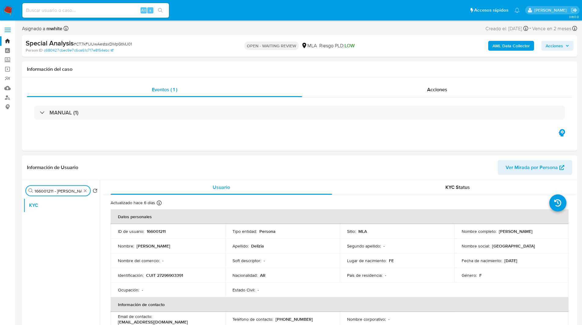
scroll to position [0, 17]
click at [57, 190] on input "166001211 - Maria Florencia Delizia" at bounding box center [58, 190] width 47 height 5
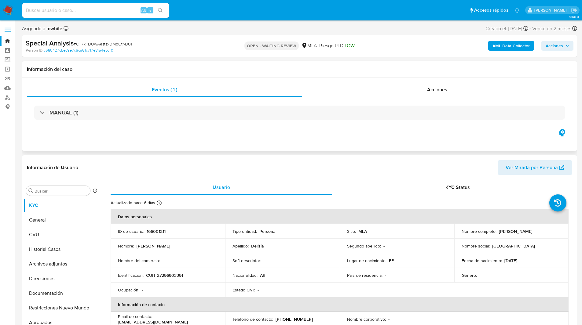
click at [380, 79] on div "Eventos ( 1 ) Acciones MANUAL (1)" at bounding box center [299, 114] width 555 height 73
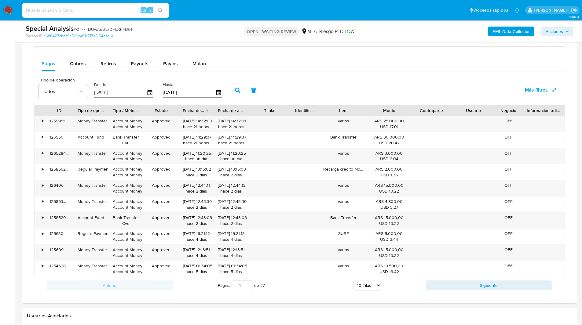
scroll to position [455, 0]
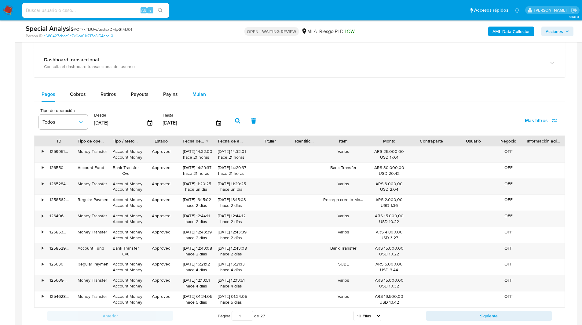
click at [196, 92] on span "Mulan" at bounding box center [198, 94] width 13 height 7
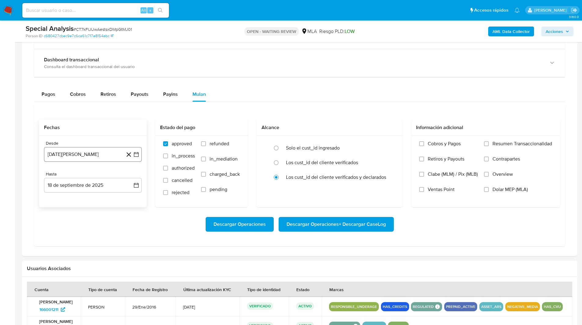
click at [98, 155] on button "[DATE][PERSON_NAME]" at bounding box center [93, 154] width 98 height 15
click at [130, 174] on icon "Mes siguiente" at bounding box center [130, 176] width 7 height 7
click at [129, 197] on button "1" at bounding box center [130, 199] width 10 height 10
click at [79, 181] on button "18 de septiembre de 2025" at bounding box center [93, 185] width 98 height 15
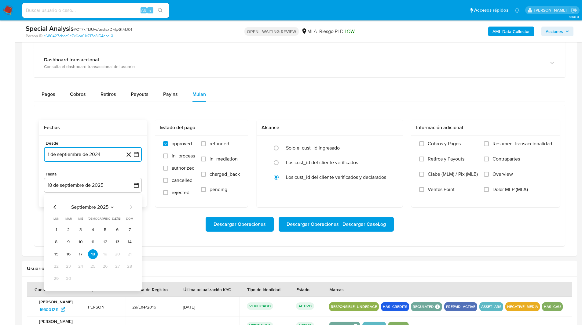
click at [55, 209] on icon "Mes anterior" at bounding box center [54, 207] width 7 height 7
click at [131, 279] on button "31" at bounding box center [130, 279] width 10 height 10
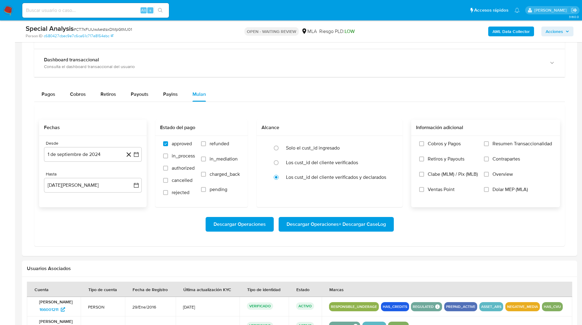
click at [498, 184] on label "Overview" at bounding box center [518, 178] width 68 height 15
click at [489, 177] on input "Overview" at bounding box center [486, 174] width 5 height 5
click at [491, 176] on label "Overview" at bounding box center [518, 178] width 68 height 15
click at [489, 176] on input "Overview" at bounding box center [486, 174] width 5 height 5
click at [494, 190] on span "Dolar MEP (MLA)" at bounding box center [509, 190] width 35 height 6
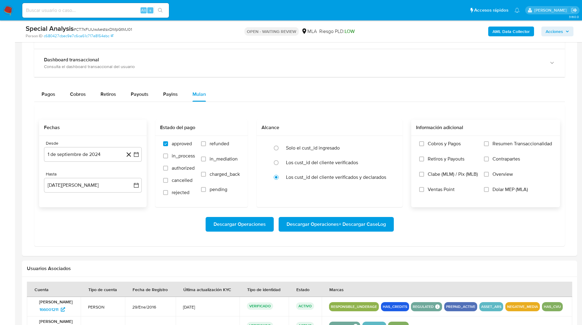
click at [489, 190] on input "Dolar MEP (MLA)" at bounding box center [486, 189] width 5 height 5
click at [364, 222] on span "Descargar Operaciones + Descargar CaseLog" at bounding box center [336, 224] width 99 height 13
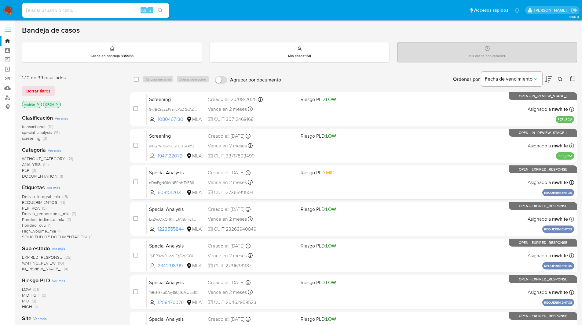
click at [101, 13] on input at bounding box center [95, 10] width 147 height 8
paste input "eTj1BqA8V6la4f7ml55c23CU"
type input "eTj1BqA8V6la4f7ml55c23CU"
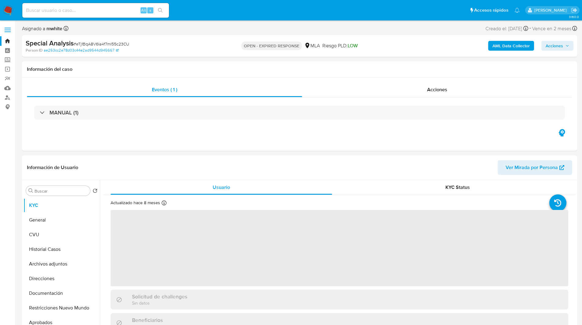
select select "10"
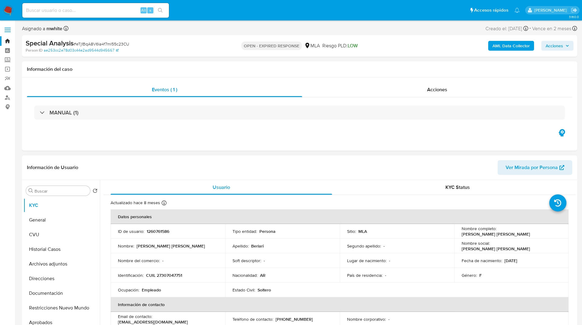
click at [157, 233] on p "1260761586" at bounding box center [158, 231] width 23 height 5
copy p "1260761586"
click at [59, 192] on input "Buscar" at bounding box center [61, 190] width 53 height 5
paste input "1260761586"
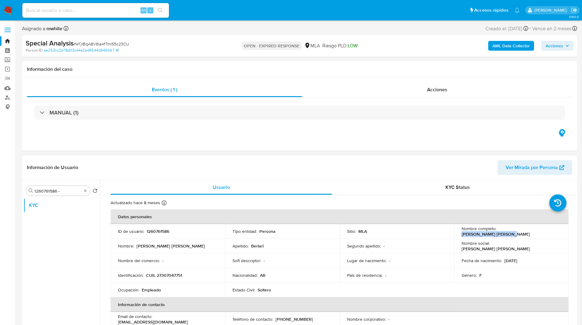
drag, startPoint x: 497, startPoint y: 232, endPoint x: 558, endPoint y: 232, distance: 60.8
click at [558, 232] on div "Nombre completo : Adriana Analia Berlari" at bounding box center [512, 231] width 100 height 11
copy p "Adriana Analia Berlari"
click at [60, 191] on input "1260761586 -" at bounding box center [58, 190] width 47 height 5
click at [66, 191] on input "1260761586 -" at bounding box center [58, 190] width 47 height 5
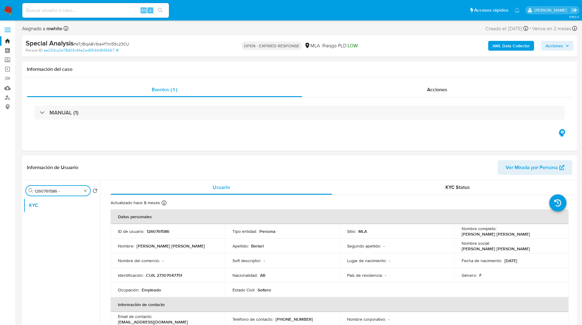
paste input "Adriana Analia Berlari"
type input "1260761586 - Adriana Analia Berlari"
click at [58, 190] on input "1260761586 - Adriana Analia Berlari" at bounding box center [58, 190] width 47 height 5
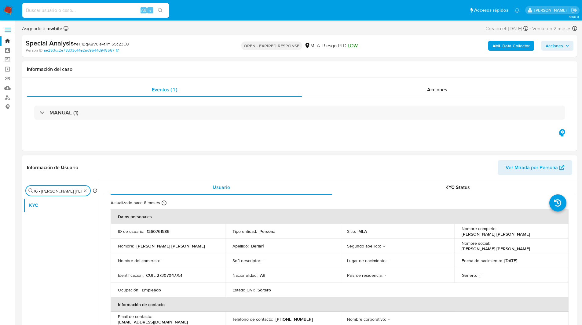
click at [58, 190] on input "1260761586 - Adriana Analia Berlari" at bounding box center [58, 190] width 47 height 5
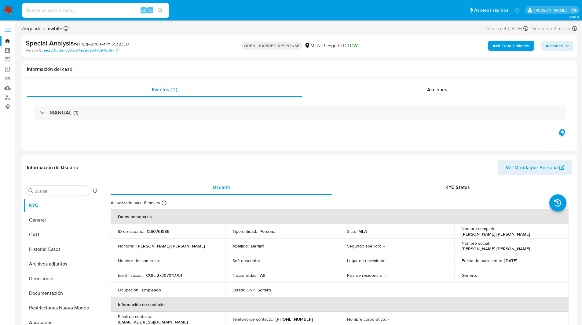
click at [351, 33] on div "Asignado a mwhite Asignado el: 06/08/2025 15:35:10 Creado el: 06/08/2025 Creado…" at bounding box center [299, 29] width 555 height 11
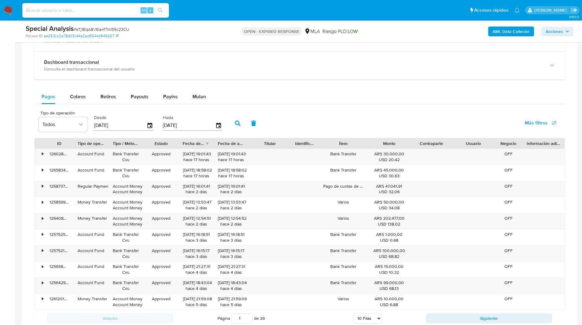
scroll to position [440, 0]
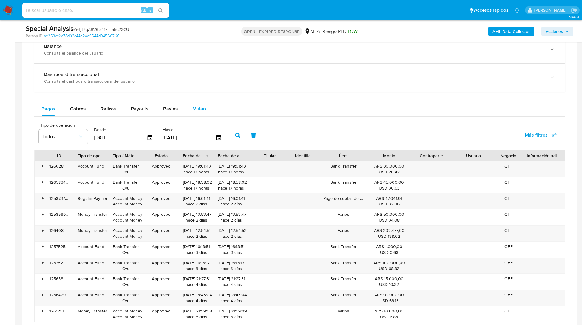
click at [205, 103] on button "Mulan" at bounding box center [199, 109] width 28 height 15
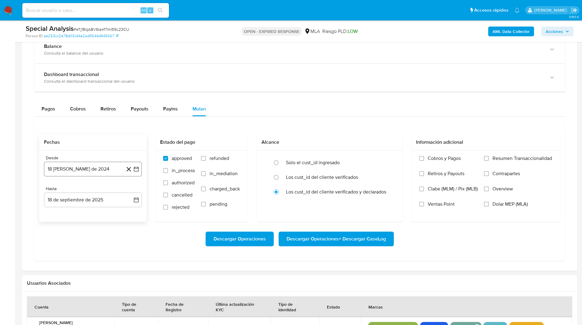
click at [103, 174] on button "18 de agosto de 2024" at bounding box center [93, 169] width 98 height 15
click at [130, 190] on icon "Mes siguiente" at bounding box center [130, 191] width 7 height 7
click at [130, 211] on button "1" at bounding box center [130, 214] width 10 height 10
click at [81, 204] on button "18 de septiembre de 2025" at bounding box center [93, 200] width 98 height 15
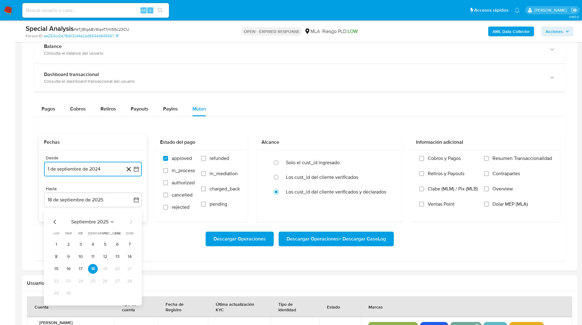
click at [58, 221] on icon "Mes anterior" at bounding box center [54, 221] width 7 height 7
click at [129, 291] on button "31" at bounding box center [130, 294] width 10 height 10
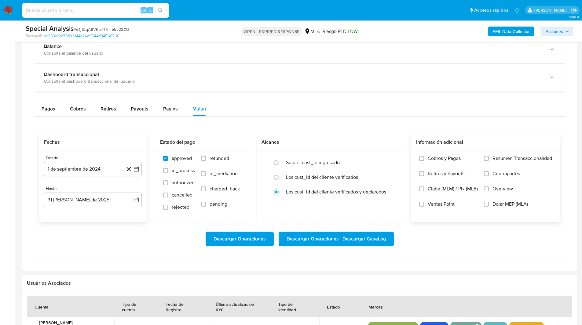
click at [502, 204] on span "Dolar MEP (MLA)" at bounding box center [509, 204] width 35 height 6
click at [489, 204] on input "Dolar MEP (MLA)" at bounding box center [486, 204] width 5 height 5
click at [342, 240] on span "Descargar Operaciones + Descargar CaseLog" at bounding box center [336, 238] width 99 height 13
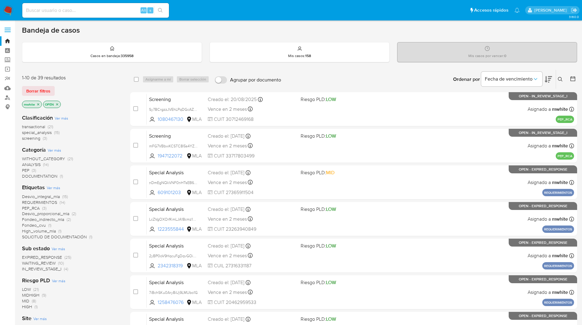
click at [96, 9] on input at bounding box center [95, 10] width 147 height 8
paste input "p3isRzRRdESj4BJyGF7tBvNu"
type input "p3isRzRRdESj4BJyGF7tBvNu"
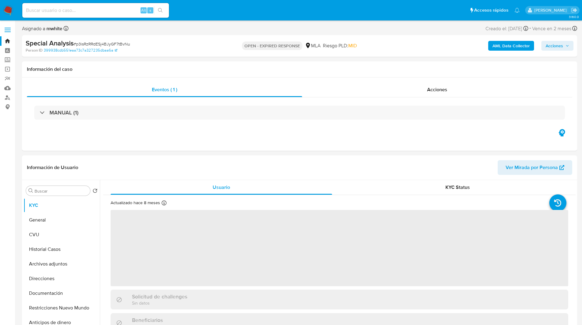
select select "10"
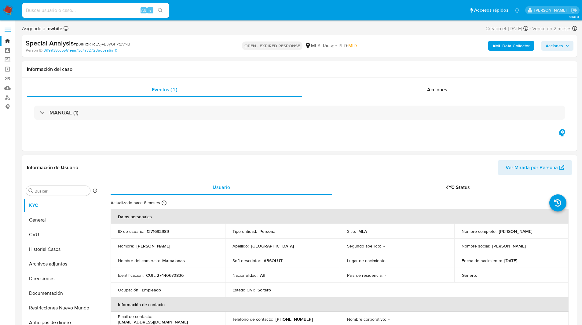
click at [158, 233] on p "1371692989" at bounding box center [158, 231] width 22 height 5
copy p "1371692989"
click at [57, 192] on input "Buscar" at bounding box center [61, 190] width 53 height 5
paste input "1371692989"
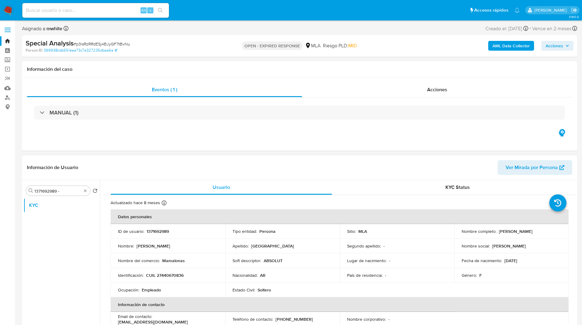
drag, startPoint x: 497, startPoint y: 231, endPoint x: 557, endPoint y: 232, distance: 60.2
click at [557, 232] on div "Nombre completo : [PERSON_NAME]" at bounding box center [512, 231] width 100 height 5
copy p "[PERSON_NAME]"
click at [65, 191] on input "1371692989 -" at bounding box center [58, 190] width 47 height 5
paste input "[PERSON_NAME]"
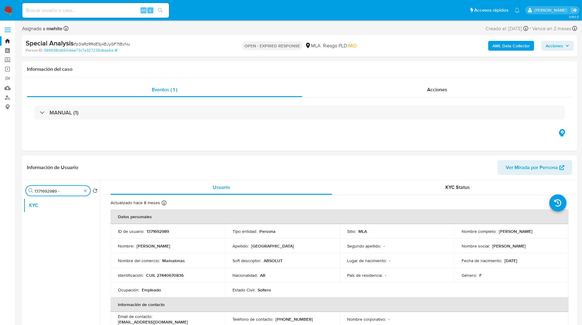
type input "1371692989 - [PERSON_NAME][GEOGRAPHIC_DATA]"
click at [65, 191] on input "1371692989 - [PERSON_NAME][GEOGRAPHIC_DATA]" at bounding box center [58, 190] width 47 height 5
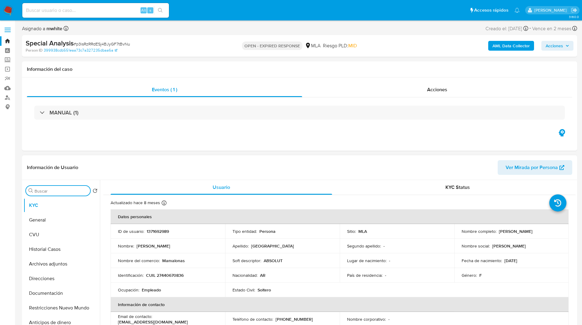
scroll to position [0, 0]
click at [354, 42] on span "MID" at bounding box center [352, 45] width 9 height 7
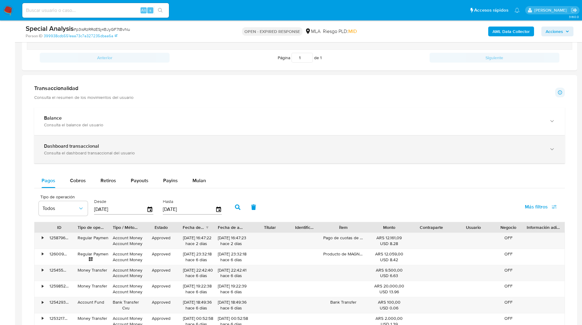
scroll to position [438, 0]
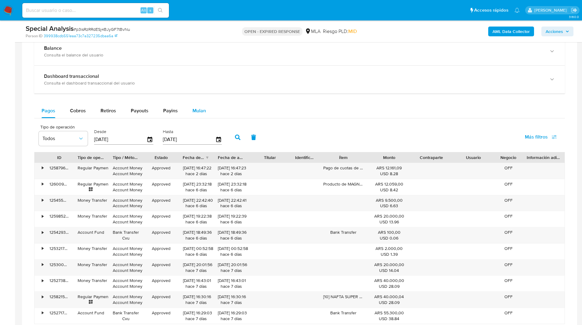
click at [198, 117] on div "Mulan" at bounding box center [198, 111] width 13 height 15
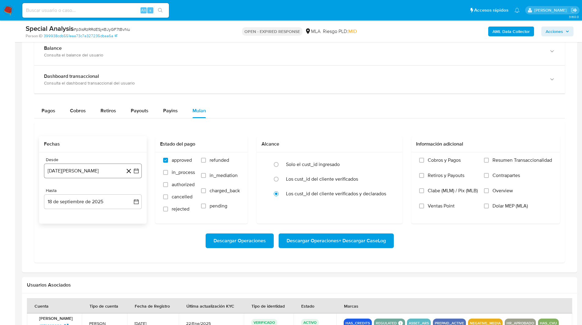
click at [92, 166] on button "[DATE][PERSON_NAME]" at bounding box center [93, 171] width 98 height 15
click at [129, 191] on icon "Mes siguiente" at bounding box center [130, 192] width 7 height 7
click at [130, 219] on button "1" at bounding box center [130, 216] width 10 height 10
click at [89, 211] on div "Desde [DATE] [DATE] Hasta [DATE] [DATE]" at bounding box center [93, 187] width 108 height 71
click at [78, 204] on button "18 de septiembre de 2025" at bounding box center [93, 202] width 98 height 15
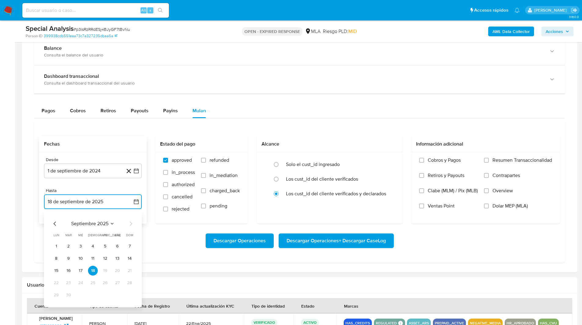
click at [57, 223] on icon "Mes anterior" at bounding box center [54, 223] width 7 height 7
click at [129, 296] on button "31" at bounding box center [130, 295] width 10 height 10
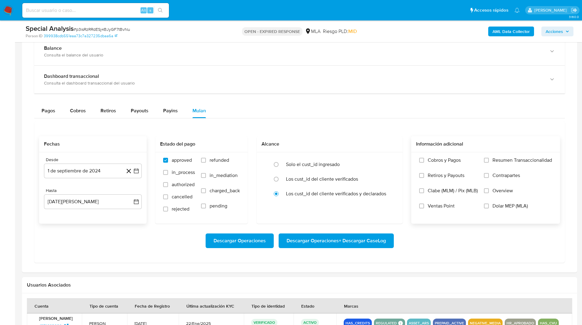
click at [514, 213] on label "Dolar MEP (MLA)" at bounding box center [518, 210] width 68 height 15
click at [489, 209] on input "Dolar MEP (MLA)" at bounding box center [486, 206] width 5 height 5
click at [377, 233] on div "Descargar Operaciones Descargar Operaciones + Descargar CaseLog" at bounding box center [299, 241] width 521 height 34
click at [380, 241] on span "Descargar Operaciones + Descargar CaseLog" at bounding box center [336, 240] width 99 height 13
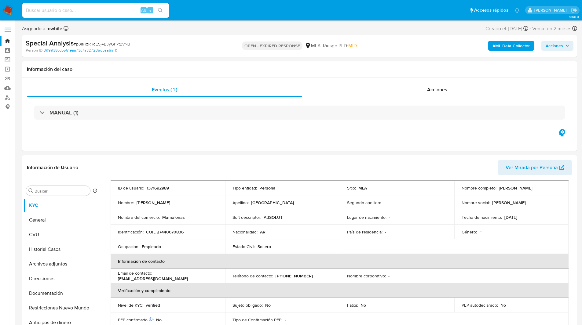
scroll to position [0, 0]
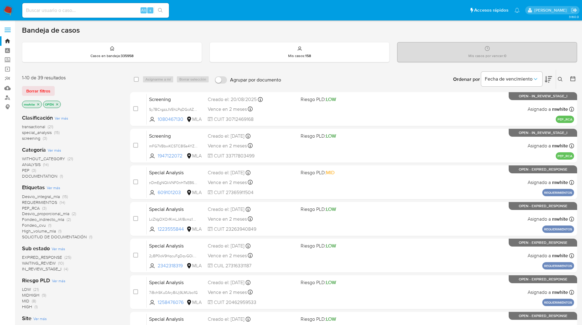
click at [127, 7] on input at bounding box center [95, 10] width 147 height 8
paste input "LB1hgFwv2MB0wzIYaL1fmPut"
type input "LB1hgFwv2MB0wzIYaL1fmPut"
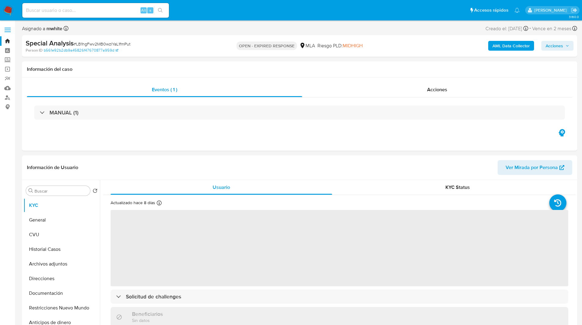
select select "10"
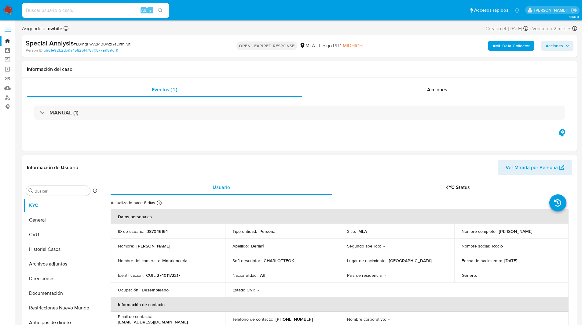
click at [158, 234] on p "387046164" at bounding box center [157, 231] width 21 height 5
copy p "387046164"
click at [62, 193] on input "Buscar" at bounding box center [61, 190] width 53 height 5
paste input "387046164"
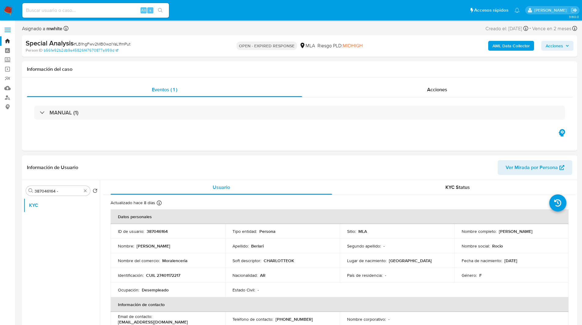
drag, startPoint x: 497, startPoint y: 232, endPoint x: 538, endPoint y: 234, distance: 40.7
click at [538, 234] on td "Nombre completo : Rocio Nicole Berlari" at bounding box center [511, 231] width 115 height 15
copy p "Rocio Nicole Berlari"
click at [69, 196] on div "Buscar 387046164 - Volver al orden por defecto KYC" at bounding box center [62, 258] width 76 height 155
click at [69, 195] on div "Buscar 387046164 -" at bounding box center [58, 191] width 64 height 10
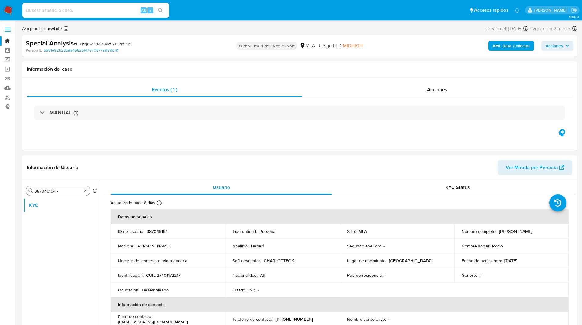
click at [66, 191] on input "387046164 -" at bounding box center [58, 190] width 47 height 5
paste input "Rocio Nicole Berlari"
type input "387046164 - Rocio Nicole Berlari"
click at [62, 190] on input "387046164 - Rocio Nicole Berlari" at bounding box center [58, 190] width 47 height 5
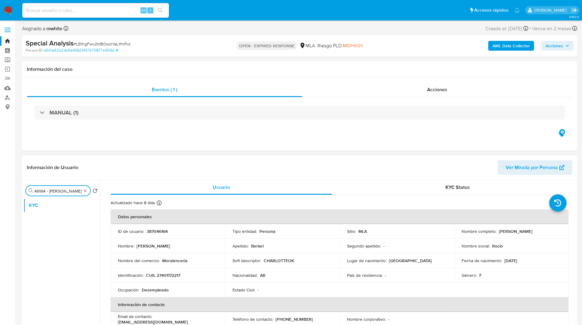
click at [62, 190] on input "387046164 - Rocio Nicole Berlari" at bounding box center [58, 190] width 47 height 5
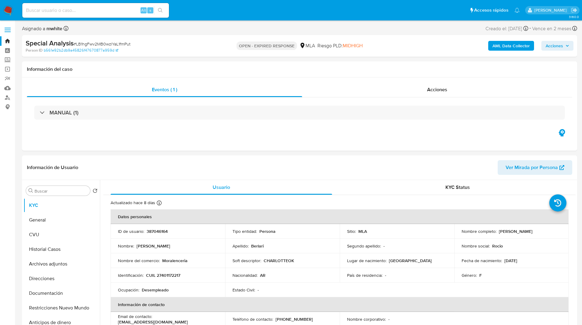
click at [360, 31] on div "Asignado a mwhite Asignado el: 06/08/2025 15:35:11 Creado el: 06/08/2025 Creado…" at bounding box center [299, 29] width 555 height 11
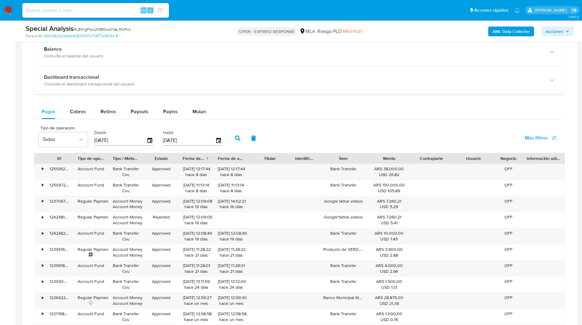
scroll to position [408, 0]
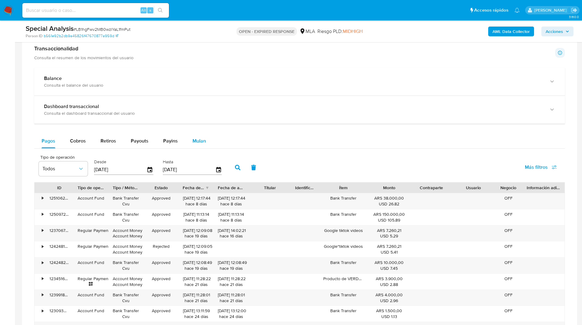
click at [193, 141] on span "Mulan" at bounding box center [198, 140] width 13 height 7
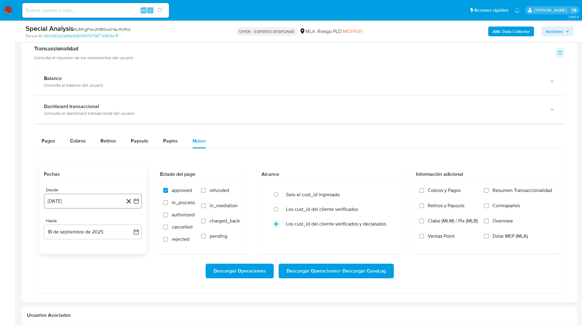
click at [84, 197] on button "18 de agosto de 2024" at bounding box center [93, 201] width 98 height 15
click at [131, 221] on icon "Mes siguiente" at bounding box center [130, 223] width 7 height 7
click at [129, 247] on button "1" at bounding box center [130, 246] width 10 height 10
click at [83, 230] on button "18 de septiembre de 2025" at bounding box center [93, 232] width 98 height 15
click at [55, 141] on icon "Mes anterior" at bounding box center [54, 139] width 7 height 7
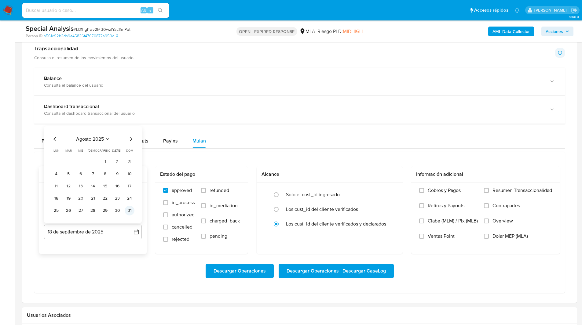
click at [131, 210] on button "31" at bounding box center [130, 211] width 10 height 10
click at [520, 238] on span "Dolar MEP (MLA)" at bounding box center [509, 236] width 35 height 6
click at [489, 238] on input "Dolar MEP (MLA)" at bounding box center [486, 236] width 5 height 5
click at [334, 279] on div "Descargar Operaciones Descargar Operaciones + Descargar CaseLog" at bounding box center [299, 271] width 521 height 34
click at [322, 272] on span "Descargar Operaciones + Descargar CaseLog" at bounding box center [336, 271] width 99 height 13
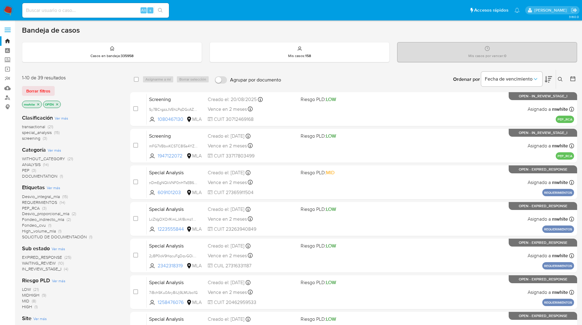
click at [90, 4] on div "Alt s" at bounding box center [95, 10] width 147 height 15
click at [89, 9] on input at bounding box center [95, 10] width 147 height 8
paste input "NWFLfBnXTNbteddKYBhKhIXD"
type input "NWFLfBnXTNbteddKYBhKhIXD"
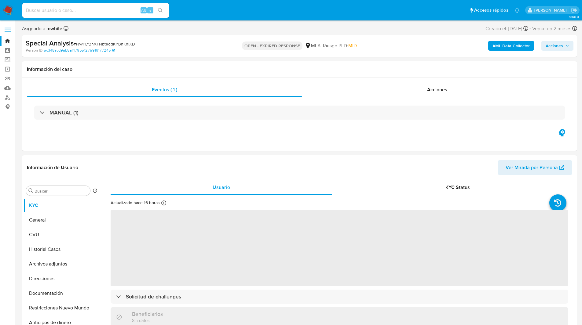
select select "10"
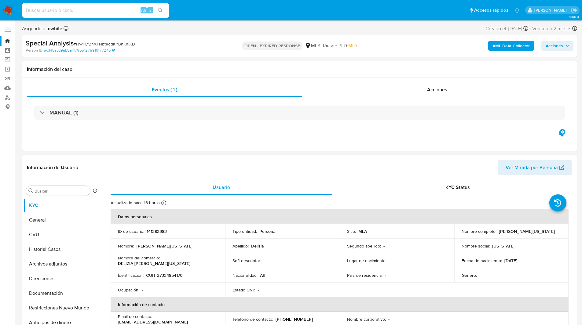
click at [160, 231] on p "141382983" at bounding box center [157, 231] width 20 height 5
copy p "141382983"
click at [42, 189] on input "Buscar" at bounding box center [61, 190] width 53 height 5
paste input "141382983"
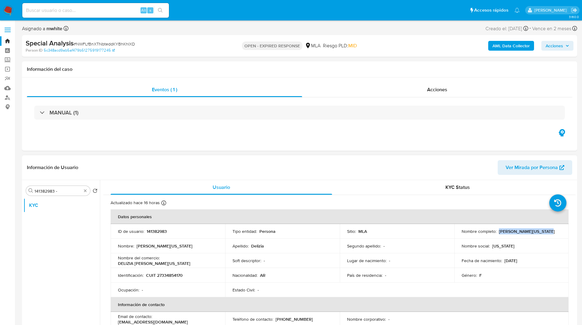
drag, startPoint x: 497, startPoint y: 232, endPoint x: 547, endPoint y: 231, distance: 50.1
click at [547, 231] on div "Nombre completo : [PERSON_NAME][US_STATE]" at bounding box center [512, 231] width 100 height 5
copy p "[PERSON_NAME][US_STATE]"
click at [71, 193] on input "141382983 -" at bounding box center [58, 190] width 47 height 5
paste input "[PERSON_NAME][US_STATE]"
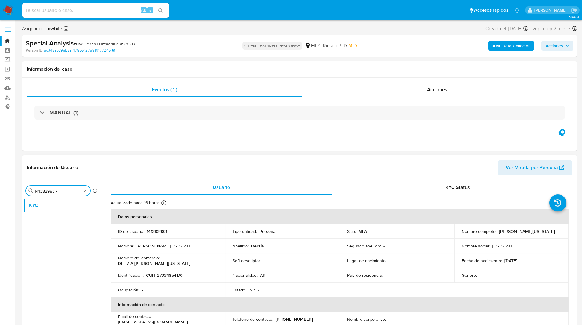
type input "141382983 - [PERSON_NAME][US_STATE]"
click at [61, 190] on input "141382983 - [PERSON_NAME][US_STATE]" at bounding box center [58, 190] width 47 height 5
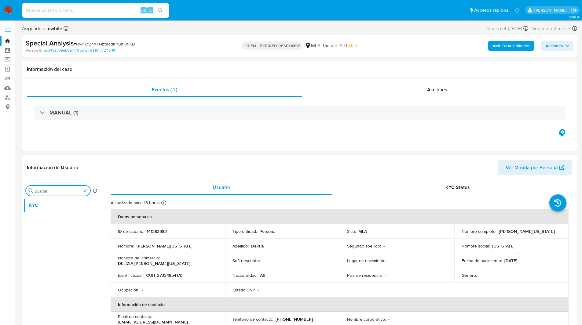
scroll to position [0, 0]
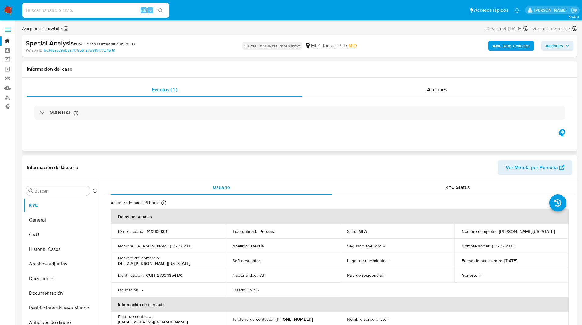
click at [340, 61] on div "Información del caso" at bounding box center [299, 69] width 555 height 16
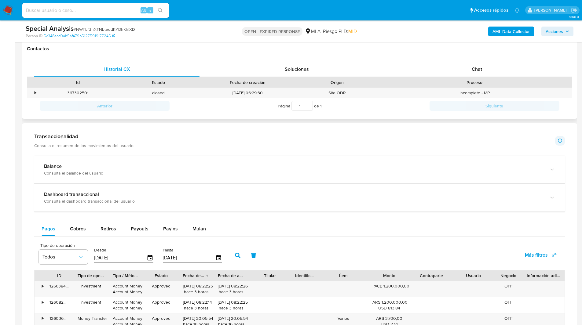
scroll to position [279, 0]
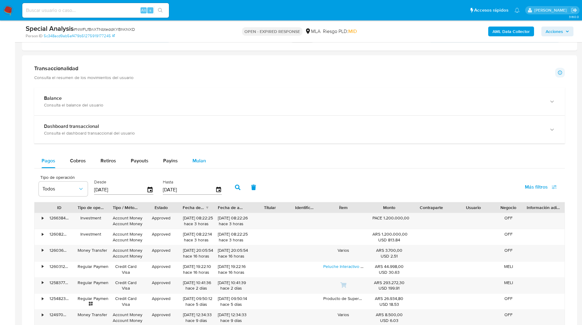
click at [200, 160] on span "Mulan" at bounding box center [198, 160] width 13 height 7
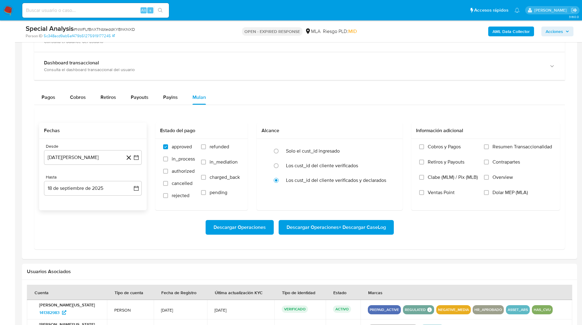
scroll to position [411, 0]
click at [100, 159] on button "[DATE][PERSON_NAME]" at bounding box center [93, 157] width 98 height 15
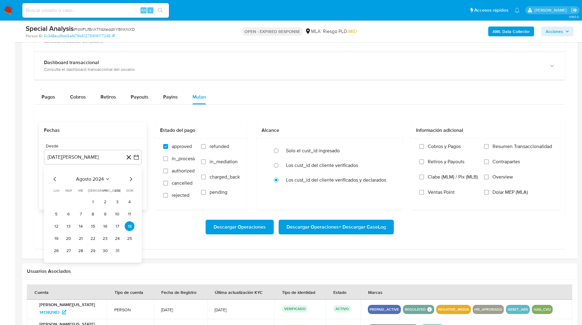
click at [132, 178] on icon "Mes siguiente" at bounding box center [130, 179] width 7 height 7
click at [129, 201] on button "1" at bounding box center [130, 202] width 10 height 10
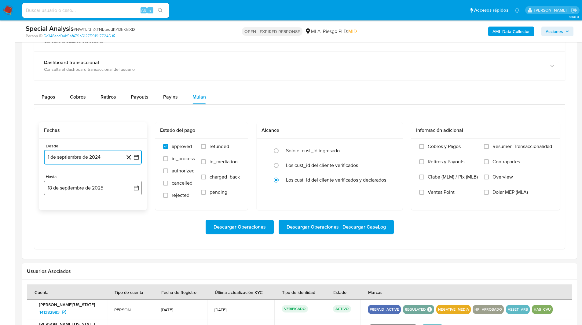
click at [85, 188] on button "18 de septiembre de 2025" at bounding box center [93, 188] width 98 height 15
click at [55, 210] on icon "Mes anterior" at bounding box center [54, 209] width 7 height 7
click at [129, 280] on button "31" at bounding box center [130, 282] width 10 height 10
click at [508, 191] on span "Dolar MEP (MLA)" at bounding box center [509, 192] width 35 height 6
click at [489, 191] on input "Dolar MEP (MLA)" at bounding box center [486, 192] width 5 height 5
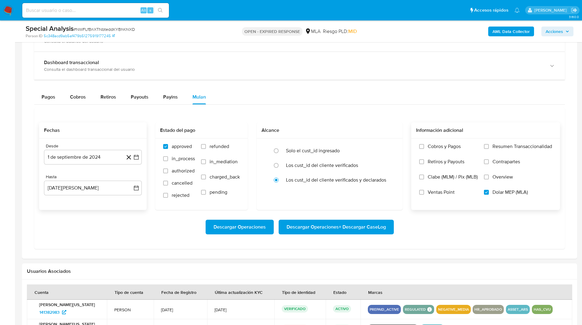
click at [340, 229] on span "Descargar Operaciones + Descargar CaseLog" at bounding box center [336, 227] width 99 height 13
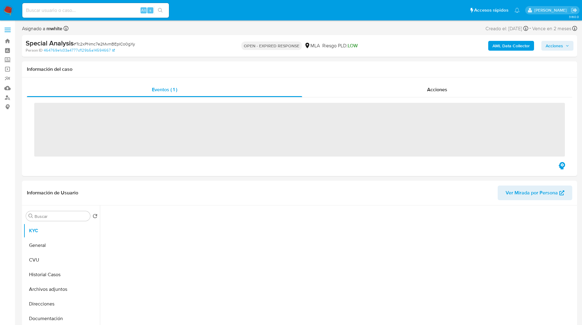
click at [212, 11] on ul "Pausado Ver notificaciones Alt s Accesos rápidos Presiona las siguientes teclas…" at bounding box center [270, 9] width 503 height 15
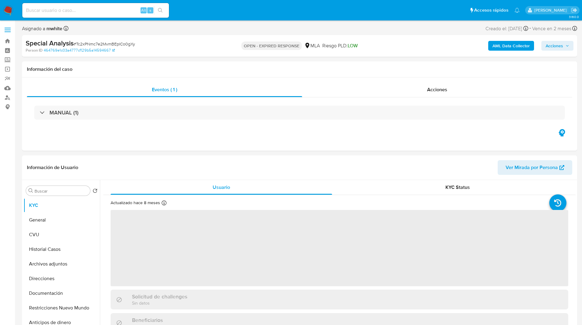
select select "10"
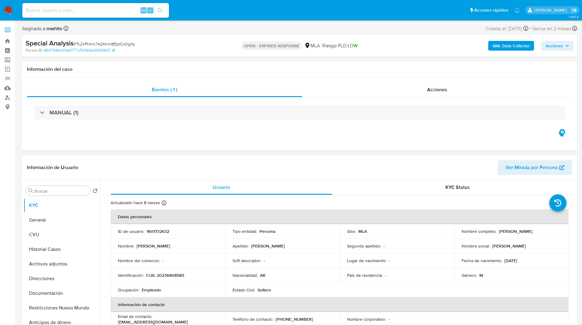
click at [186, 9] on ul "Pausado Ver notificaciones Alt s Accesos rápidos Presiona las siguientes teclas…" at bounding box center [270, 9] width 503 height 15
click at [189, 34] on div "Asignado a mwhite Asignado el: [DATE] 15:35:08 Creado el: [DATE] Creado el: [DA…" at bounding box center [299, 29] width 555 height 11
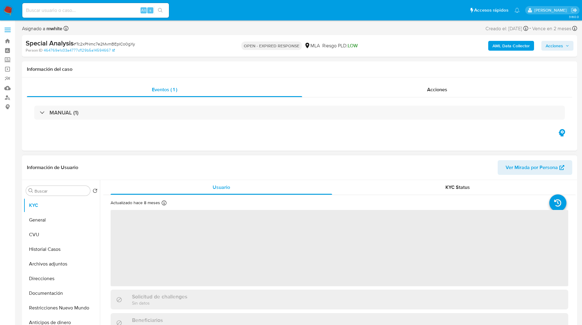
select select "10"
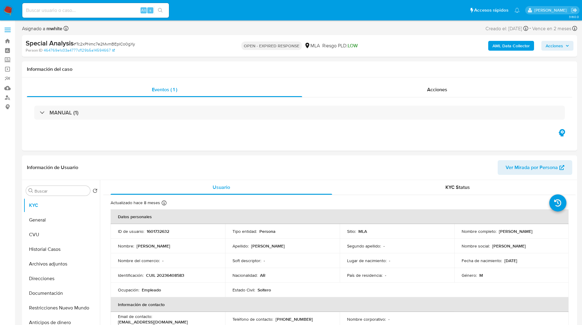
click at [387, 10] on ul "Pausado Ver notificaciones Alt s Accesos rápidos Presiona las siguientes teclas…" at bounding box center [270, 9] width 503 height 15
click at [185, 13] on ul "Pausado Ver notificaciones Alt s Accesos rápidos Presiona las siguientes teclas…" at bounding box center [270, 9] width 503 height 15
click at [152, 232] on p "1601732632" at bounding box center [158, 231] width 23 height 5
copy p "1601732632"
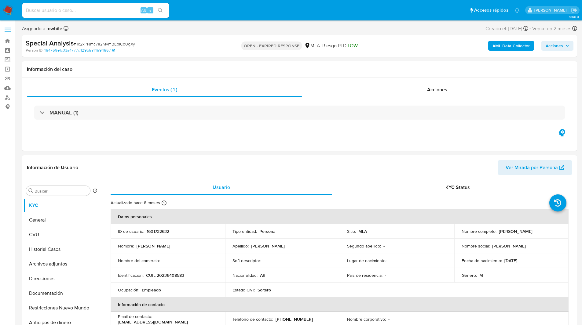
click at [188, 9] on ul "Pausado Ver notificaciones Alt s Accesos rápidos Presiona las siguientes teclas…" at bounding box center [270, 9] width 503 height 15
click at [184, 11] on ul "Pausado Ver notificaciones Alt s Accesos rápidos Presiona las siguientes teclas…" at bounding box center [270, 9] width 503 height 15
click at [231, 9] on ul "Pausado Ver notificaciones Alt s Accesos rápidos Presiona las siguientes teclas…" at bounding box center [270, 9] width 503 height 15
click at [155, 231] on p "1601732632" at bounding box center [158, 231] width 23 height 5
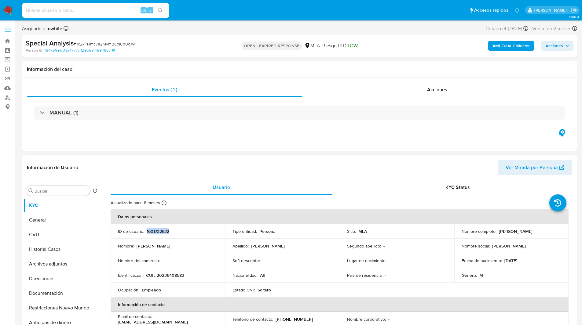
click at [155, 231] on p "1601732632" at bounding box center [158, 231] width 23 height 5
copy p "1601732632"
click at [169, 277] on p "CUIL 20236408583" at bounding box center [165, 275] width 38 height 5
drag, startPoint x: 497, startPoint y: 231, endPoint x: 548, endPoint y: 231, distance: 51.0
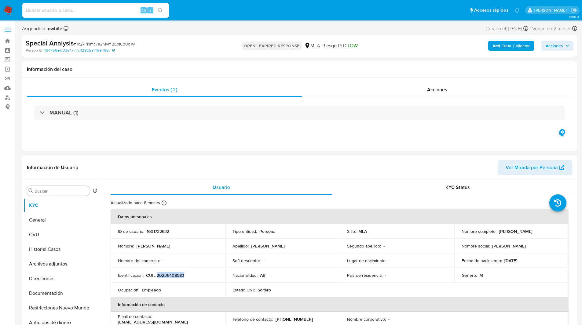
click at [548, 231] on div "Nombre completo : [PERSON_NAME]" at bounding box center [512, 231] width 100 height 5
copy p "[PERSON_NAME]"
click at [172, 276] on p "CUIL 20236408583" at bounding box center [165, 275] width 38 height 5
copy p "20236408583"
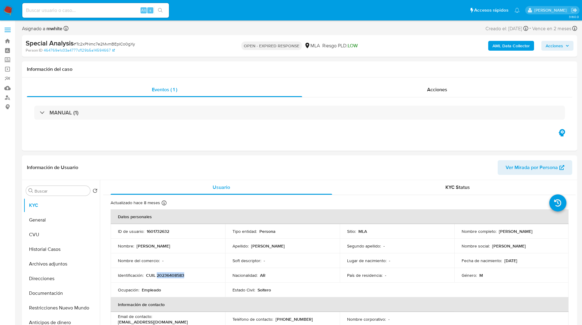
copy p "20236408583"
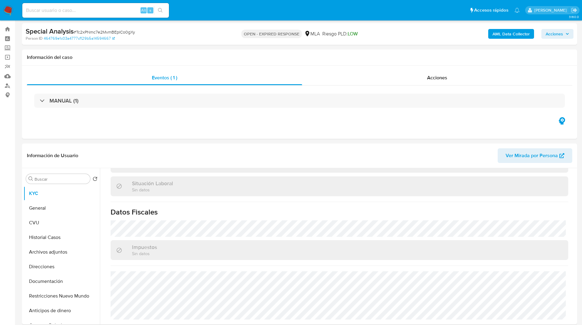
click at [367, 10] on ul "Pausado Ver notificaciones Alt s Accesos rápidos Presiona las siguientes teclas…" at bounding box center [270, 9] width 503 height 15
click at [332, 92] on div "MANUAL (1)" at bounding box center [299, 101] width 545 height 31
click at [6, 11] on img at bounding box center [8, 10] width 10 height 10
click at [54, 280] on button "Documentación" at bounding box center [59, 281] width 71 height 15
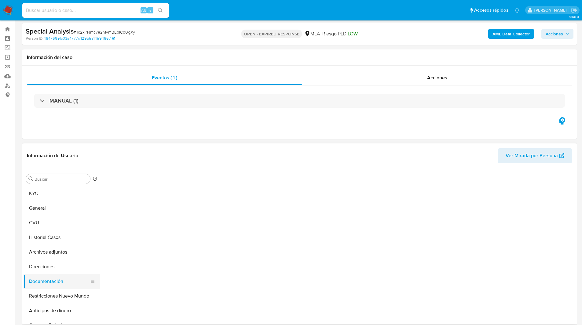
scroll to position [0, 0]
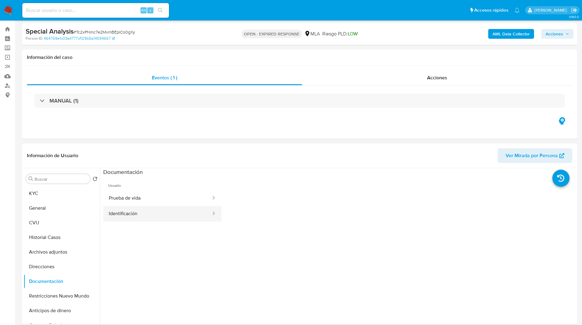
click at [151, 209] on button "Identificación" at bounding box center [157, 214] width 108 height 16
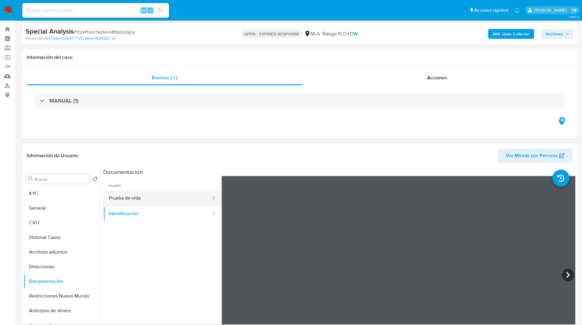
click at [164, 202] on button "Prueba de vida" at bounding box center [157, 199] width 108 height 16
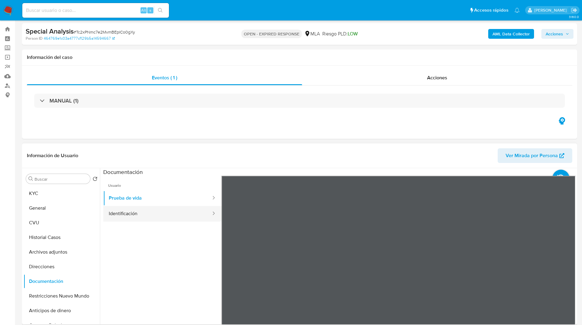
click at [126, 216] on button "Identificación" at bounding box center [157, 214] width 108 height 16
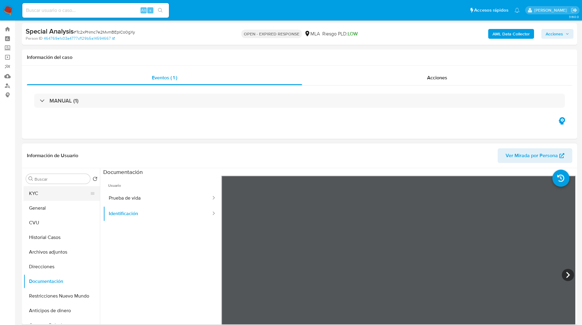
click at [51, 192] on button "KYC" at bounding box center [59, 193] width 71 height 15
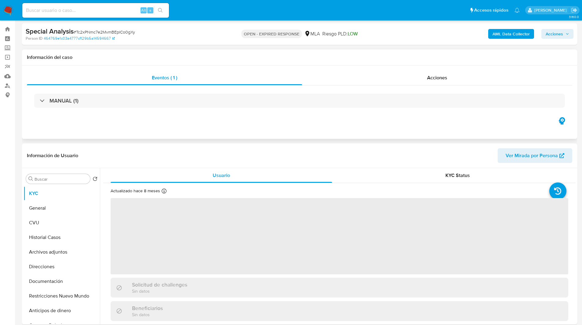
click at [200, 132] on div "Eventos ( 1 ) Acciones MANUAL (1)" at bounding box center [299, 102] width 555 height 73
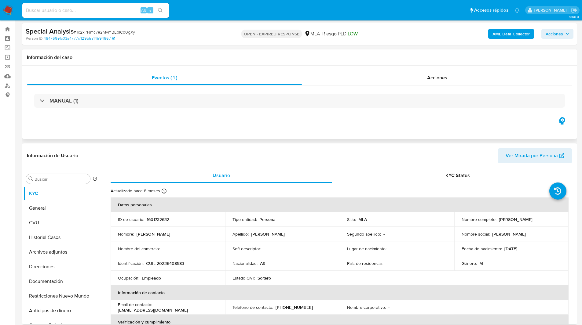
click at [137, 124] on div "Eventos ( 1 ) Acciones MANUAL (1)" at bounding box center [299, 102] width 555 height 73
click at [334, 12] on ul "Pausado Ver notificaciones Alt s Accesos rápidos Presiona las siguientes teclas…" at bounding box center [270, 9] width 503 height 15
click at [367, 17] on ul "Pausado Ver notificaciones Alt s Accesos rápidos Presiona las siguientes teclas…" at bounding box center [270, 9] width 503 height 15
click at [393, 53] on div "Información del caso" at bounding box center [299, 57] width 555 height 16
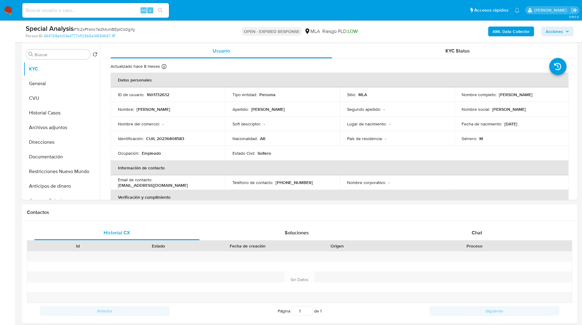
scroll to position [115, 0]
click at [478, 228] on div "Chat" at bounding box center [476, 233] width 165 height 15
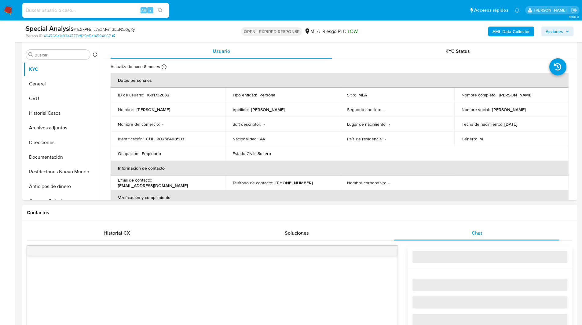
click at [443, 219] on div "Contactos" at bounding box center [299, 213] width 555 height 16
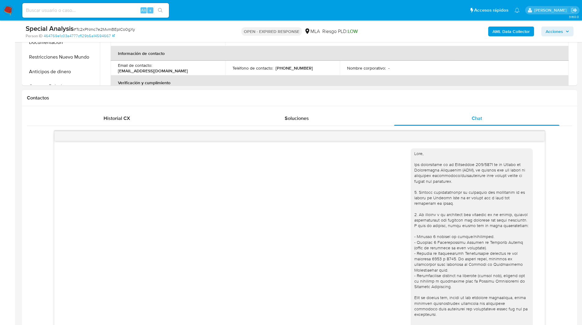
scroll to position [148, 0]
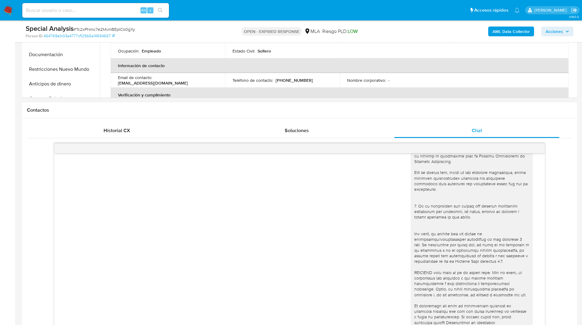
click at [555, 177] on div "[DATE] 21:45:11" at bounding box center [299, 250] width 545 height 214
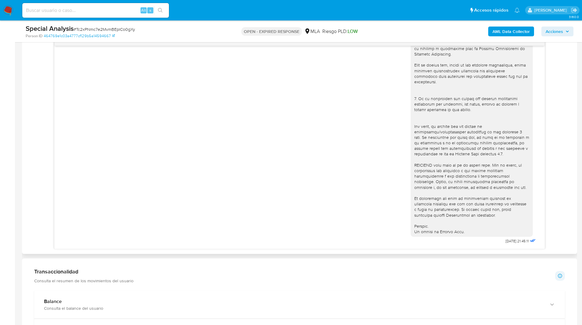
scroll to position [325, 0]
drag, startPoint x: 510, startPoint y: 240, endPoint x: 488, endPoint y: 241, distance: 22.3
click at [488, 241] on div "[DATE] 21:45:11" at bounding box center [474, 78] width 126 height 334
click at [510, 241] on span "[DATE] 21:45:11" at bounding box center [517, 241] width 23 height 5
drag, startPoint x: 510, startPoint y: 241, endPoint x: 493, endPoint y: 241, distance: 17.4
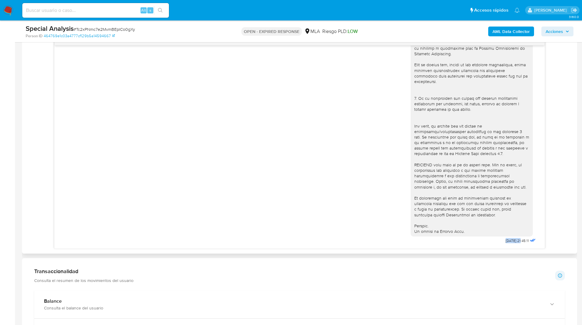
click at [506, 241] on span "06/08/2025 21:45:11" at bounding box center [517, 241] width 23 height 5
drag, startPoint x: 512, startPoint y: 239, endPoint x: 488, endPoint y: 239, distance: 24.1
click at [488, 239] on div "06/08/2025 21:45:11" at bounding box center [474, 78] width 126 height 334
copy div "06/08/2025"
click at [506, 243] on span "06/08/2025 21:45:11" at bounding box center [517, 241] width 23 height 5
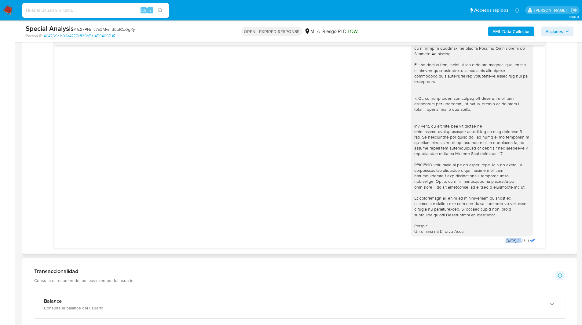
drag, startPoint x: 512, startPoint y: 241, endPoint x: 490, endPoint y: 243, distance: 22.1
click at [490, 243] on div "06/08/2025 21:45:11" at bounding box center [474, 78] width 126 height 334
copy span "06/08/2025"
click at [308, 17] on ul "Pausado Ver notificaciones Alt s Accesos rápidos Presiona las siguientes teclas…" at bounding box center [270, 9] width 503 height 15
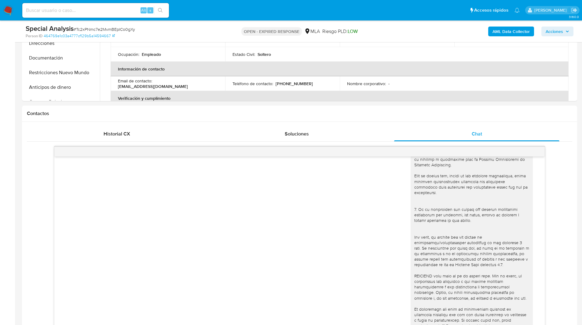
scroll to position [214, 0]
click at [8, 13] on img at bounding box center [8, 10] width 10 height 10
click at [107, 30] on span "# Tc2xPNmc7e2MvmBEpICo0gXy" at bounding box center [104, 29] width 61 height 6
copy span "Tc2xPNmc7e2MvmBEpICo0gXy"
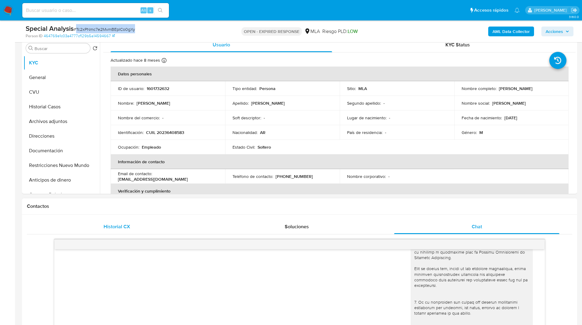
scroll to position [117, 0]
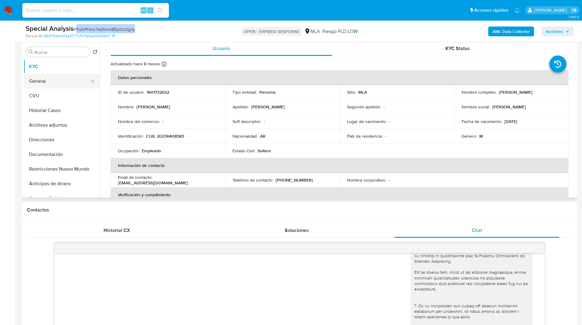
click at [40, 83] on button "General" at bounding box center [59, 81] width 71 height 15
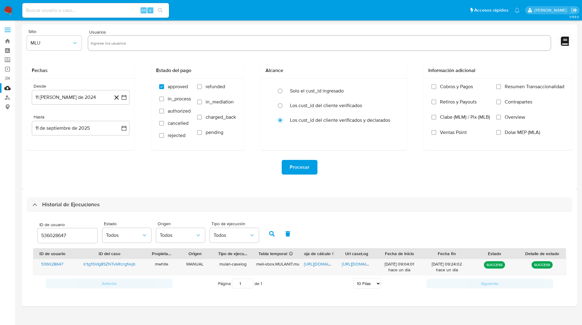
select select "10"
click at [59, 235] on input "536028647" at bounding box center [68, 236] width 60 height 8
type input "1601732632"
click at [272, 233] on icon "button" at bounding box center [271, 233] width 5 height 5
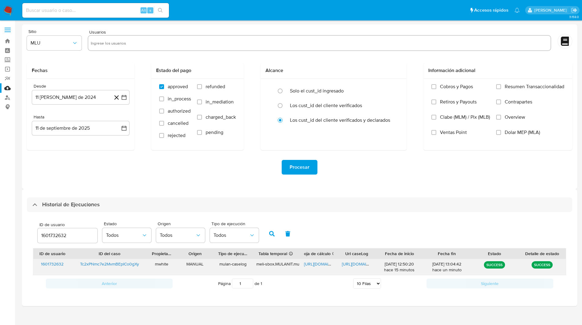
click at [317, 264] on span "[URL][DOMAIN_NAME]" at bounding box center [325, 264] width 42 height 6
click at [353, 265] on span "[URL][DOMAIN_NAME]" at bounding box center [363, 264] width 42 height 6
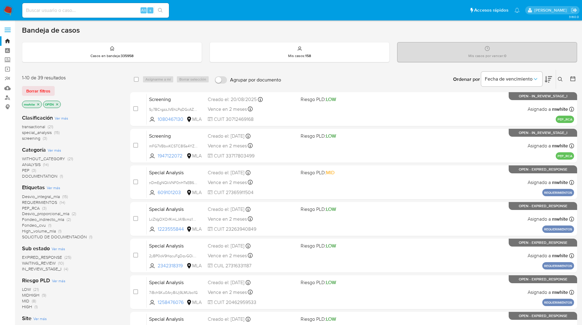
click at [5, 11] on img at bounding box center [8, 10] width 10 height 10
click at [51, 10] on input at bounding box center [95, 10] width 147 height 8
paste input "FovdD2o1zeJKrGszK3fKWIxa"
type input "FovdD2o1zeJKrGszK3fKWIxa"
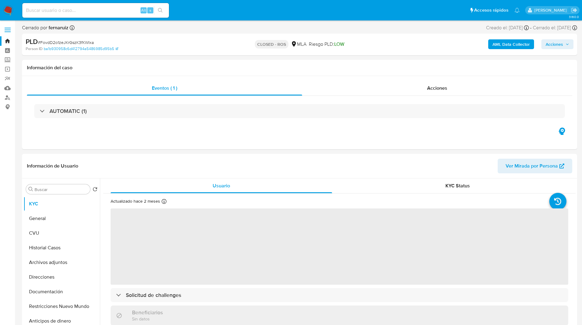
select select "10"
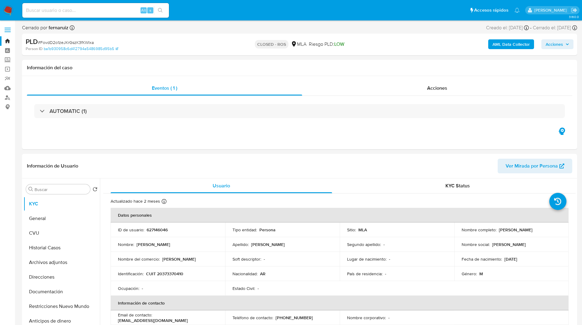
click at [329, 33] on div "Cerrado por fernaruiz Asignado el: 17/10/2024 15:21:23 Creado el: 12/10/2024 Cr…" at bounding box center [299, 28] width 555 height 9
click at [304, 34] on div "PLD # FovdD2o1zeJKrGszK3fKWIxa Person ID ba1b930958c6d412794a5486985d95b5 CLOSE…" at bounding box center [299, 45] width 555 height 22
click at [423, 88] on div "Acciones" at bounding box center [437, 88] width 270 height 15
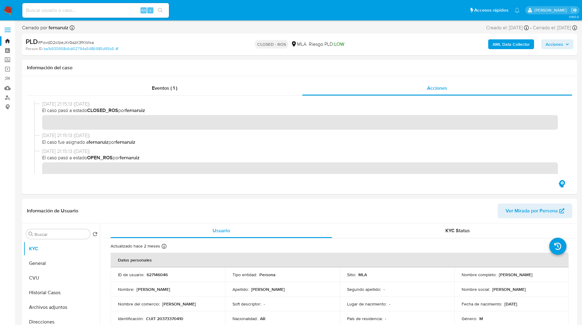
click at [345, 6] on ul "Pausado Ver notificaciones Alt s Accesos rápidos Presiona las siguientes teclas…" at bounding box center [270, 9] width 503 height 15
drag, startPoint x: 497, startPoint y: 275, endPoint x: 543, endPoint y: 275, distance: 46.1
click at [543, 275] on div "Nombre completo : Brian Esequiel Baez" at bounding box center [512, 274] width 100 height 5
copy p "Brian Esequiel Baez"
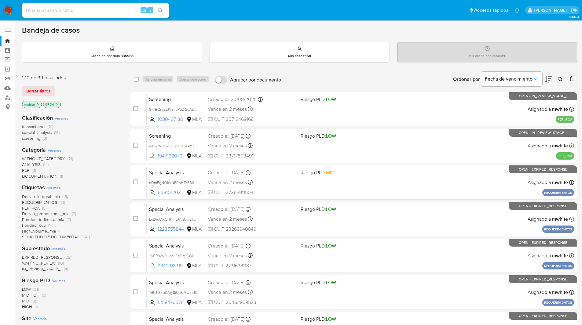
click at [111, 6] on input at bounding box center [95, 10] width 147 height 8
paste input "q47AGJFG4gW9N51HWgrziBVc"
type input "q47AGJFG4gW9N51HWgrziBVc"
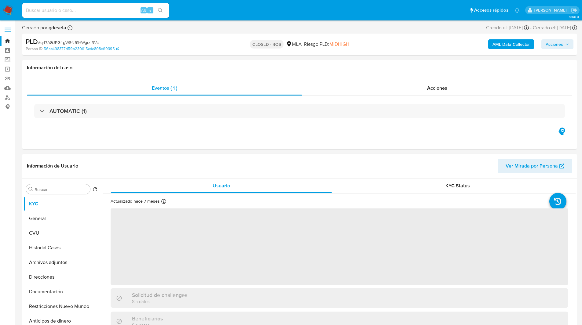
select select "10"
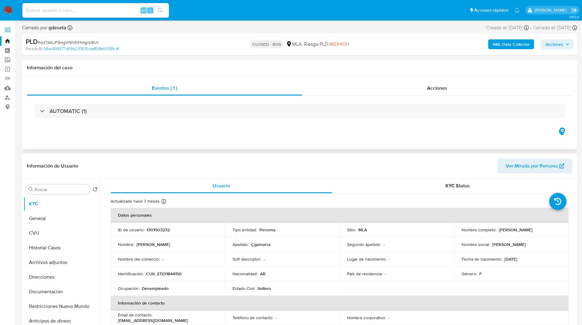
click at [352, 60] on div "Información del caso" at bounding box center [299, 68] width 555 height 16
click at [318, 42] on span "Riesgo PLD: MIDHIGH" at bounding box center [326, 44] width 45 height 7
drag, startPoint x: 498, startPoint y: 230, endPoint x: 551, endPoint y: 231, distance: 53.2
click at [551, 231] on div "Nombre completo : [PERSON_NAME]" at bounding box center [512, 229] width 100 height 5
copy p "[PERSON_NAME]"
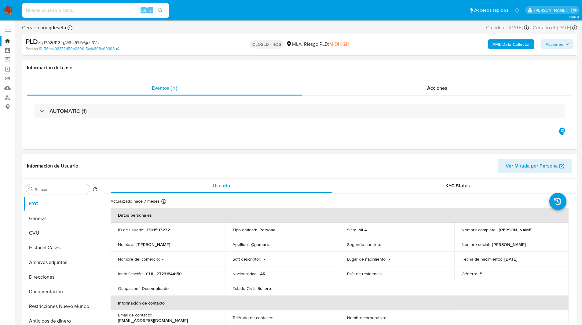
click at [168, 271] on p "CUIL 27231844150" at bounding box center [164, 273] width 36 height 5
copy p "27231844150"
click at [432, 91] on span "Acciones" at bounding box center [437, 88] width 20 height 7
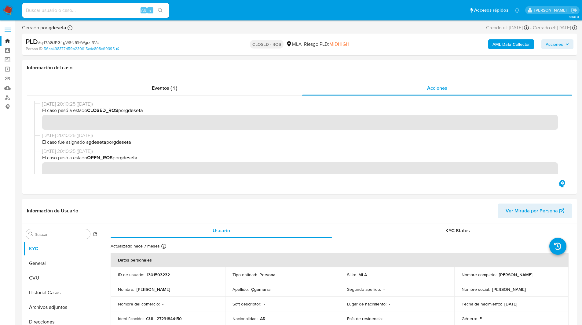
click at [208, 15] on ul "Pausado Ver notificaciones Alt s Accesos rápidos Presiona las siguientes teclas…" at bounding box center [270, 9] width 503 height 15
click at [323, 36] on div "PLD # q47AGJFG4gW9N51HWgrziBVc Person ID 56ac498377d59b230615cde808e69395 CLOSE…" at bounding box center [299, 45] width 555 height 22
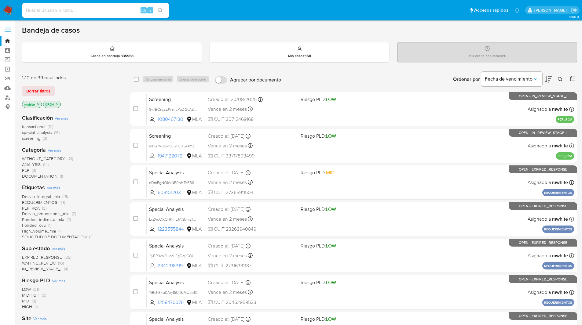
click at [561, 79] on icon at bounding box center [560, 79] width 5 height 5
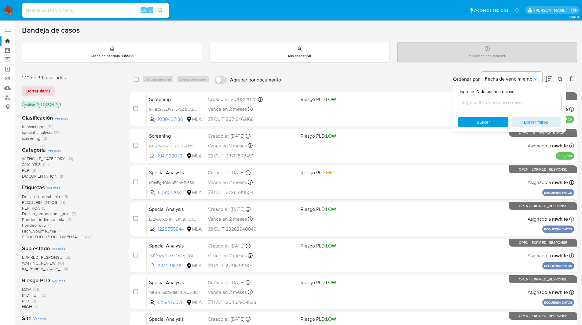
click at [495, 108] on div at bounding box center [509, 102] width 103 height 15
click at [484, 101] on input at bounding box center [509, 103] width 103 height 8
paste input "Tc2xPNmc7e2MvmBEpICo0gXy"
type input "Tc2xPNmc7e2MvmBEpICo0gXy"
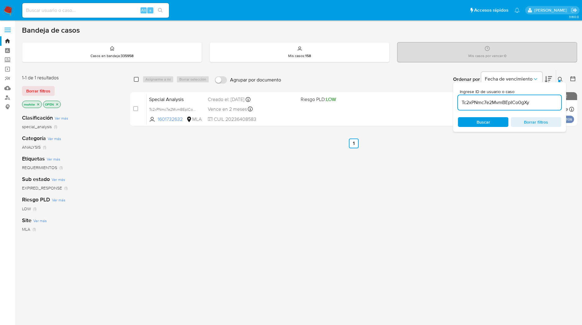
click at [138, 79] on input "checkbox" at bounding box center [136, 79] width 5 height 5
checkbox input "true"
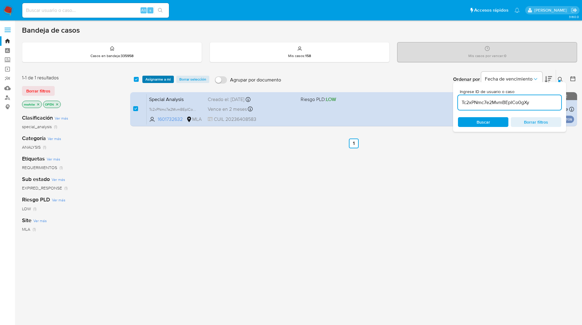
click at [150, 79] on span "Asignarme a mí" at bounding box center [157, 79] width 25 height 6
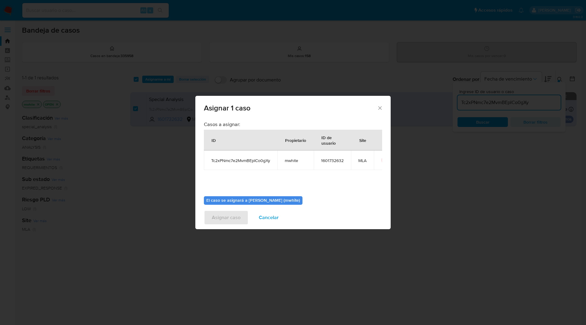
click at [296, 163] on span "mwhite" at bounding box center [296, 160] width 22 height 5
copy span "mwhite"
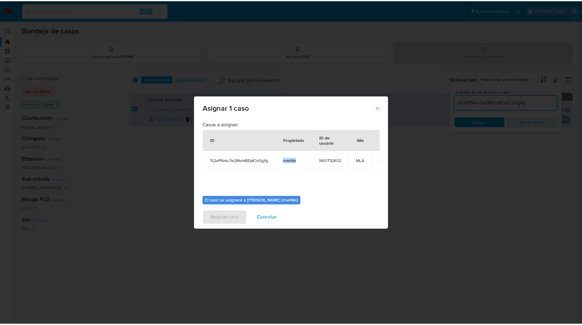
scroll to position [32, 0]
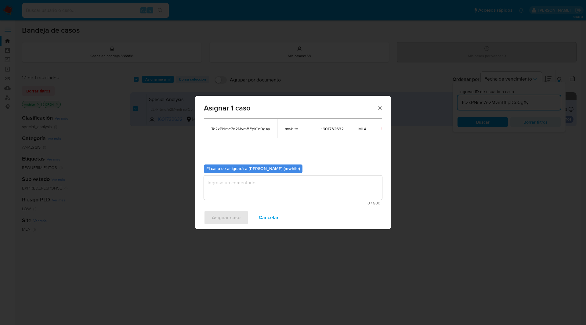
click at [261, 192] on textarea "assign-modal" at bounding box center [293, 188] width 178 height 24
paste textarea "mwhite"
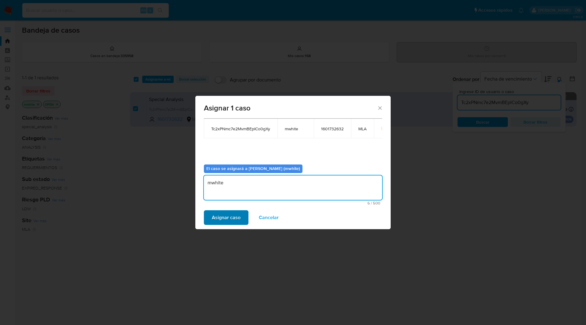
type textarea "mwhite"
click at [231, 220] on span "Asignar caso" at bounding box center [226, 217] width 29 height 13
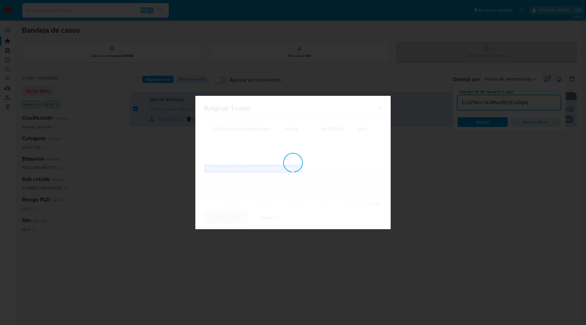
checkbox input "false"
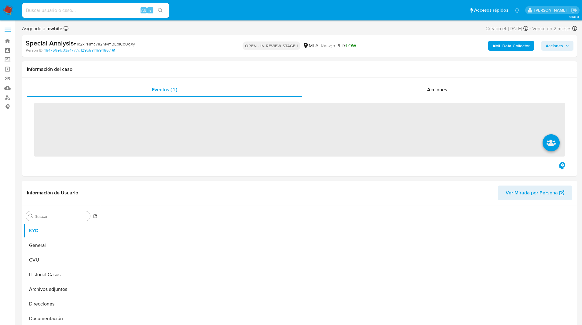
click at [216, 13] on ul "Pausado Ver notificaciones Alt s Accesos rápidos Presiona las siguientes teclas…" at bounding box center [270, 9] width 503 height 15
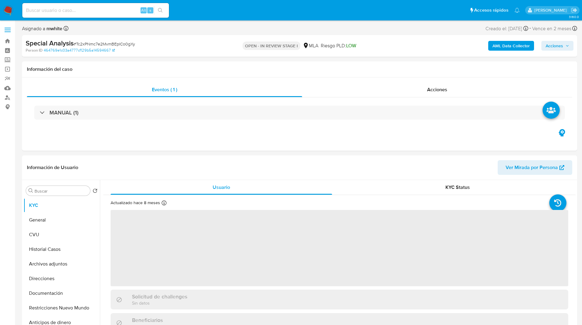
select select "10"
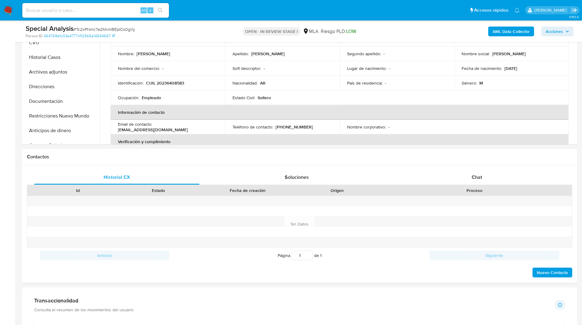
scroll to position [213, 0]
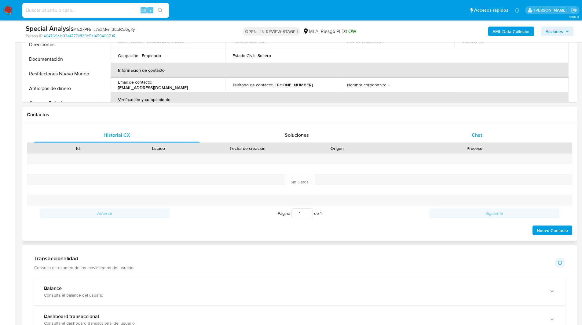
click at [465, 137] on div "Chat" at bounding box center [476, 135] width 165 height 15
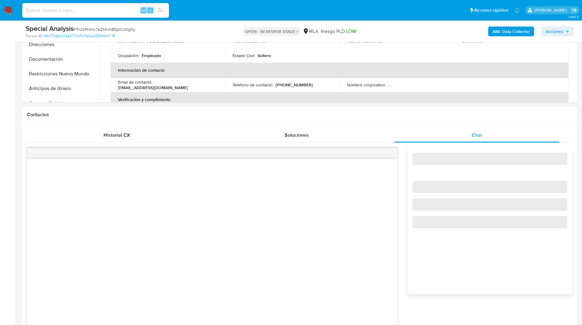
click at [411, 112] on h1 "Contactos" at bounding box center [299, 115] width 545 height 6
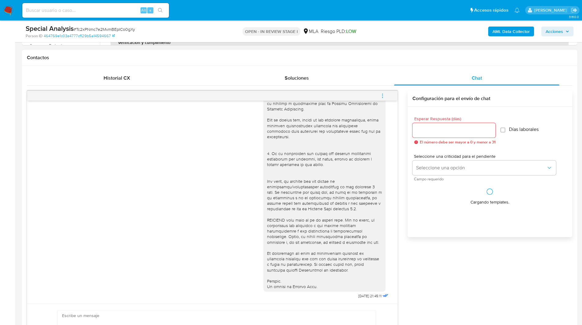
scroll to position [270, 0]
click at [381, 92] on span "menu-action" at bounding box center [382, 95] width 5 height 15
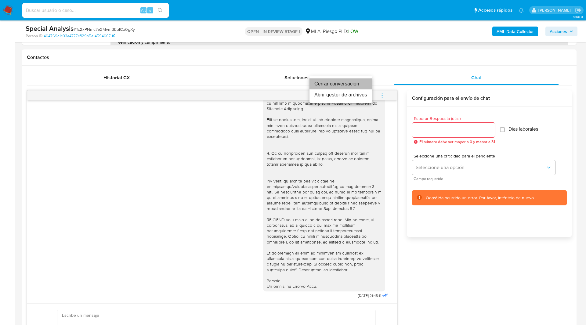
click at [337, 83] on li "Cerrar conversación" at bounding box center [341, 84] width 63 height 11
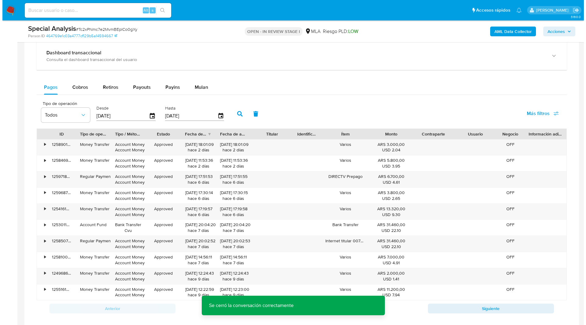
scroll to position [935, 0]
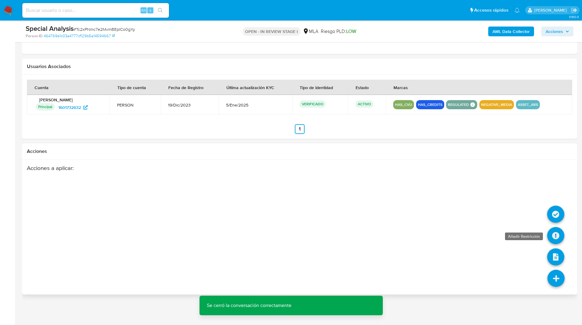
click at [552, 238] on icon at bounding box center [555, 235] width 17 height 17
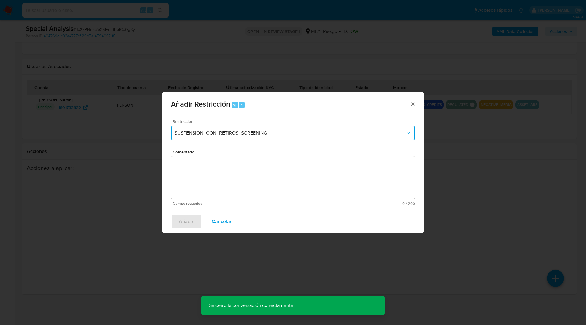
click at [247, 137] on button "SUSPENSION_CON_RETIROS_SCREENING" at bounding box center [293, 133] width 244 height 15
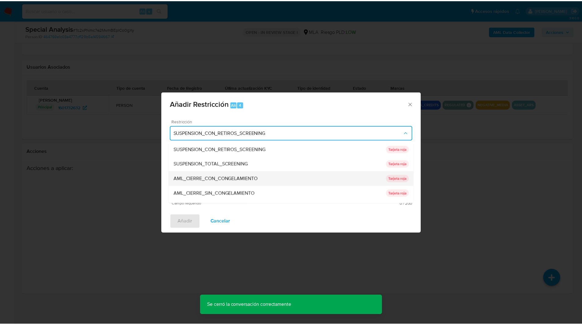
scroll to position [130, 0]
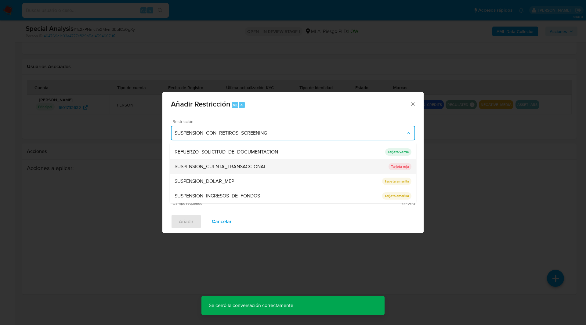
click at [202, 166] on span "SUSPENSION_CUENTA_TRANSACCIONAL" at bounding box center [221, 167] width 92 height 6
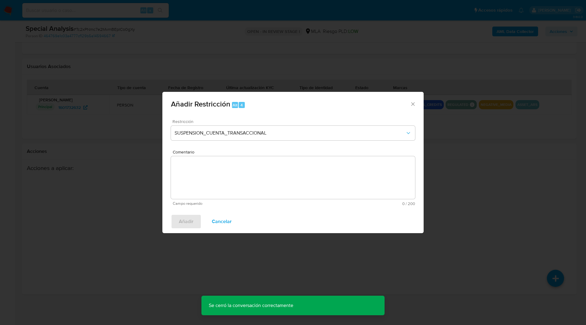
click at [263, 172] on textarea "Comentario" at bounding box center [293, 177] width 244 height 43
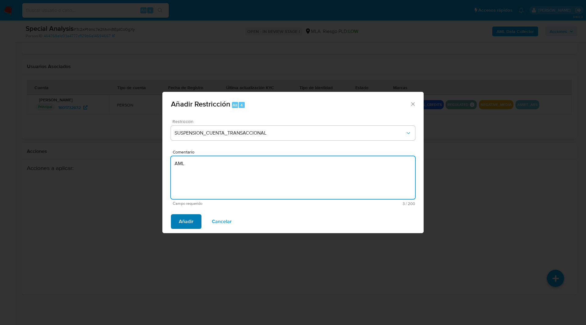
type textarea "AML"
click at [197, 219] on button "Añadir" at bounding box center [186, 221] width 31 height 15
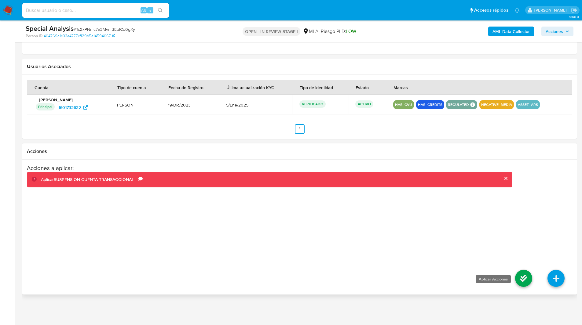
click at [519, 277] on icon at bounding box center [523, 278] width 17 height 17
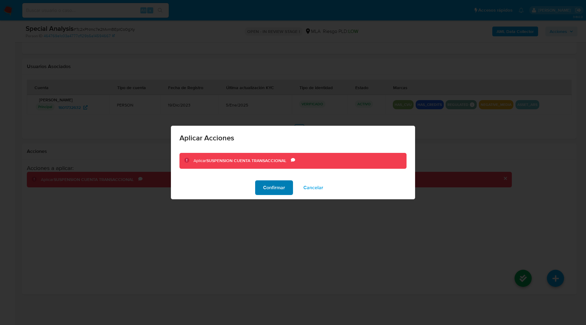
click at [282, 192] on span "Confirmar" at bounding box center [274, 187] width 22 height 13
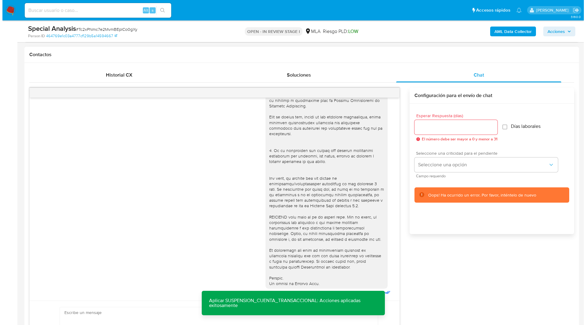
scroll to position [0, 0]
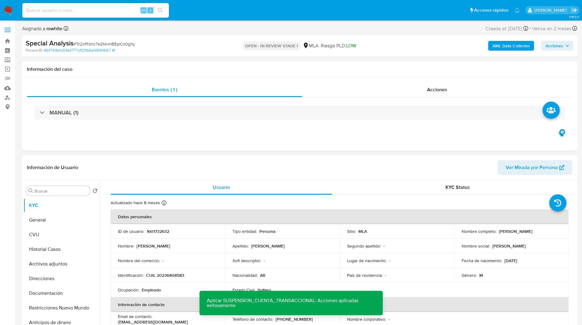
click at [499, 47] on b "AML Data Collector" at bounding box center [510, 46] width 37 height 10
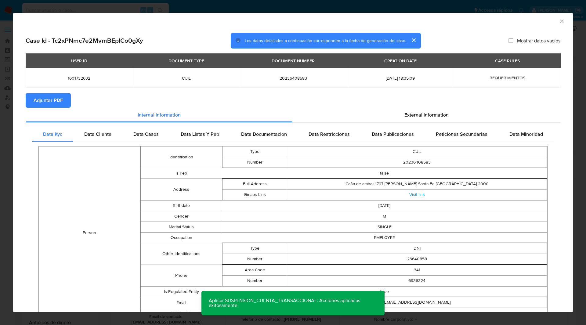
click at [45, 100] on span "Adjuntar PDF" at bounding box center [48, 100] width 29 height 13
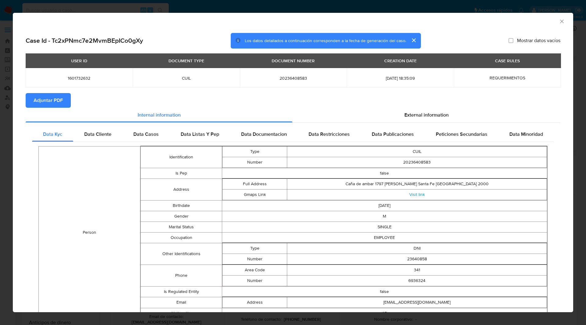
click at [559, 20] on icon "Cerrar ventana" at bounding box center [562, 21] width 6 height 6
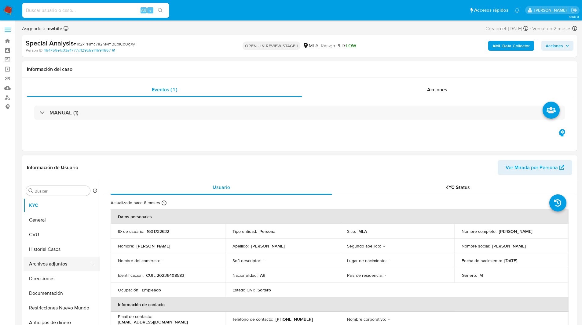
click at [48, 266] on button "Archivos adjuntos" at bounding box center [59, 264] width 71 height 15
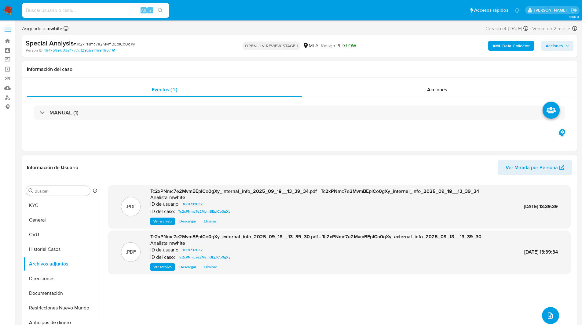
click at [554, 316] on button "upload-file" at bounding box center [550, 315] width 17 height 17
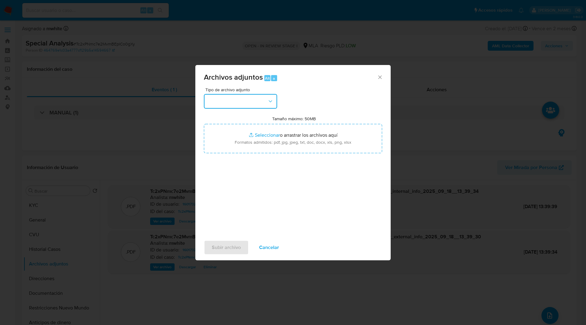
click at [218, 103] on button "button" at bounding box center [240, 101] width 73 height 15
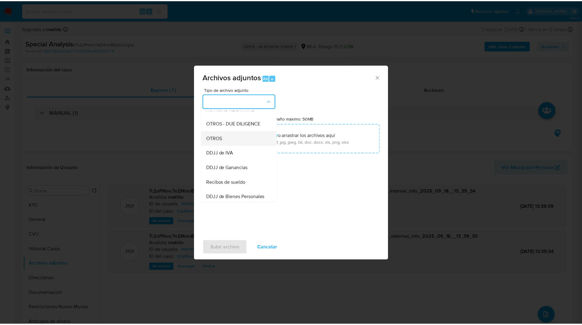
scroll to position [97, 0]
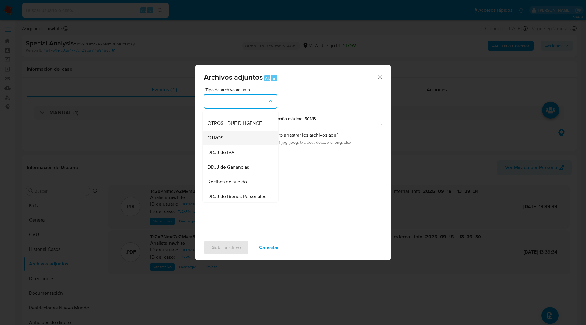
click at [226, 145] on div "OTROS" at bounding box center [239, 138] width 62 height 15
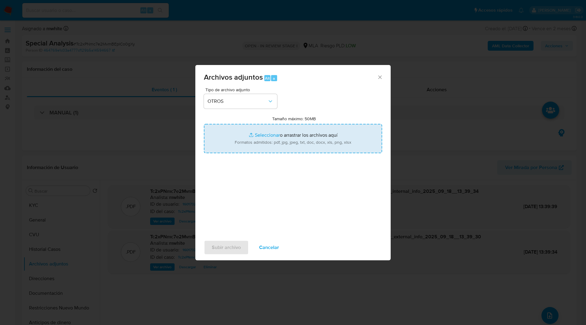
type input "C:\fakepath\Movimientos-1601732632.xlsx"
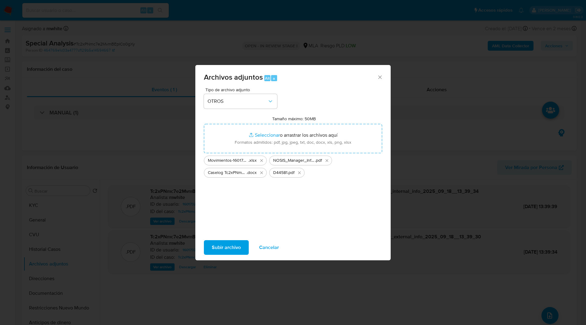
click at [229, 250] on span "Subir archivo" at bounding box center [226, 247] width 29 height 13
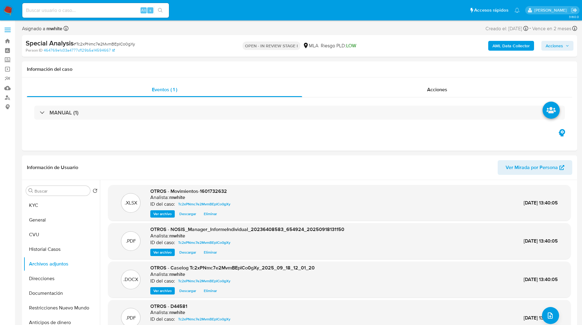
click at [557, 47] on span "Acciones" at bounding box center [554, 46] width 17 height 10
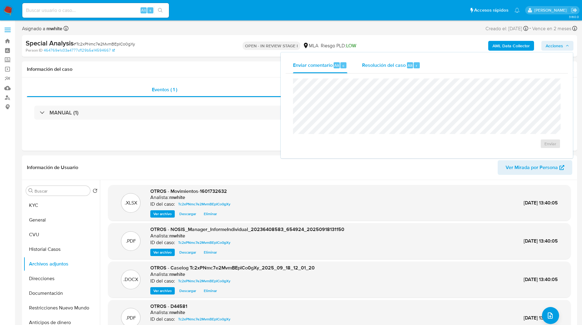
click at [398, 69] on div "Resolución del caso Alt r" at bounding box center [391, 65] width 58 height 16
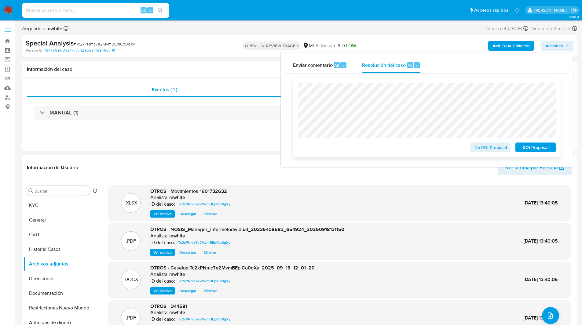
click at [532, 150] on span "ROI Proposal" at bounding box center [536, 147] width 32 height 9
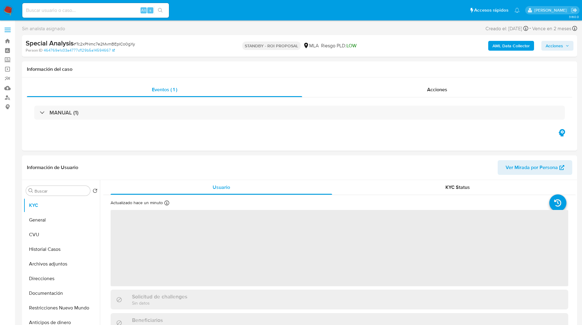
select select "10"
